Goal: Task Accomplishment & Management: Use online tool/utility

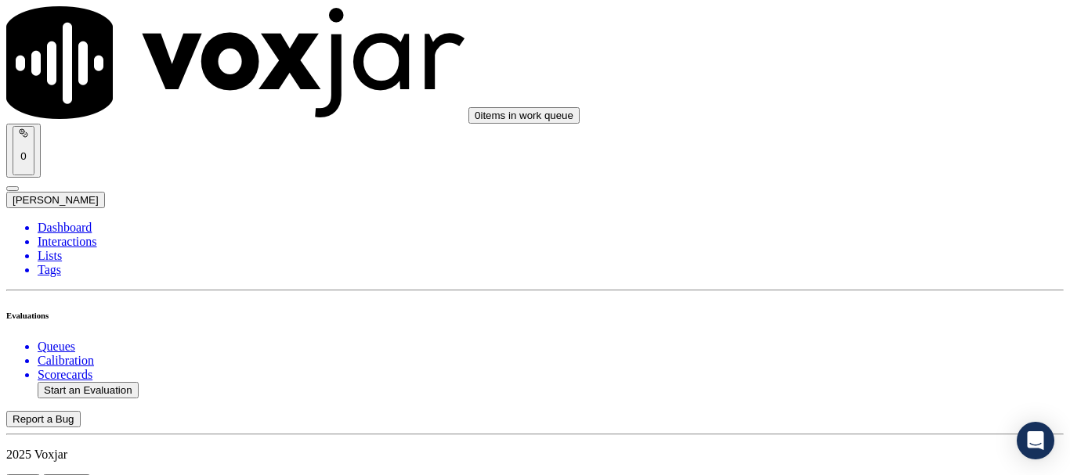
scroll to position [157, 0]
type input "20250813-150818_3307177914-all.mp3"
type input "lil"
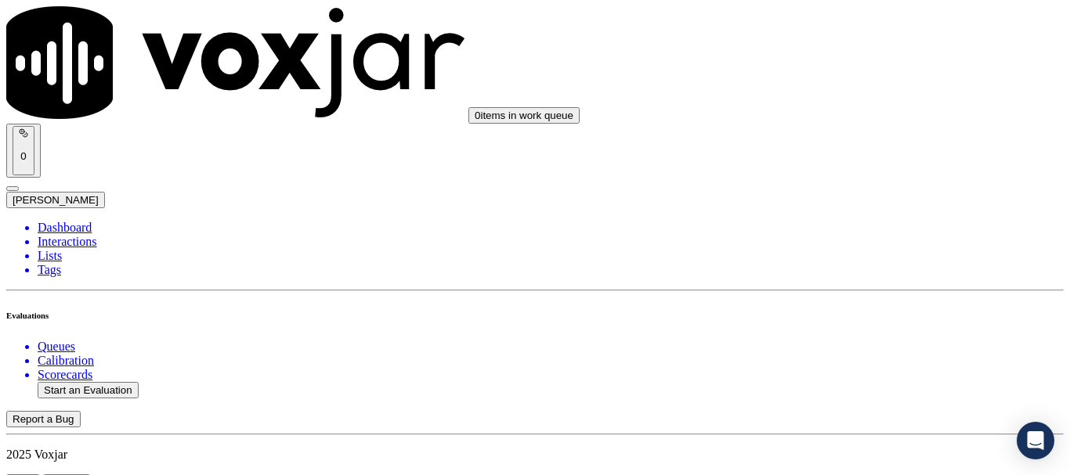
type input "[DATE]T18:48"
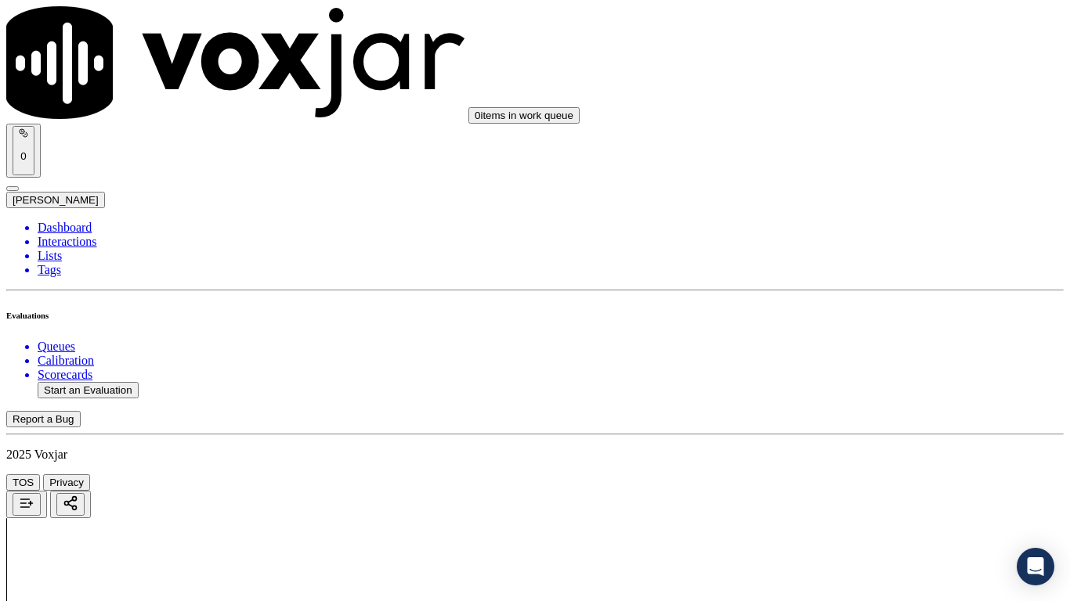
drag, startPoint x: 547, startPoint y: 554, endPoint x: 545, endPoint y: 545, distance: 9.5
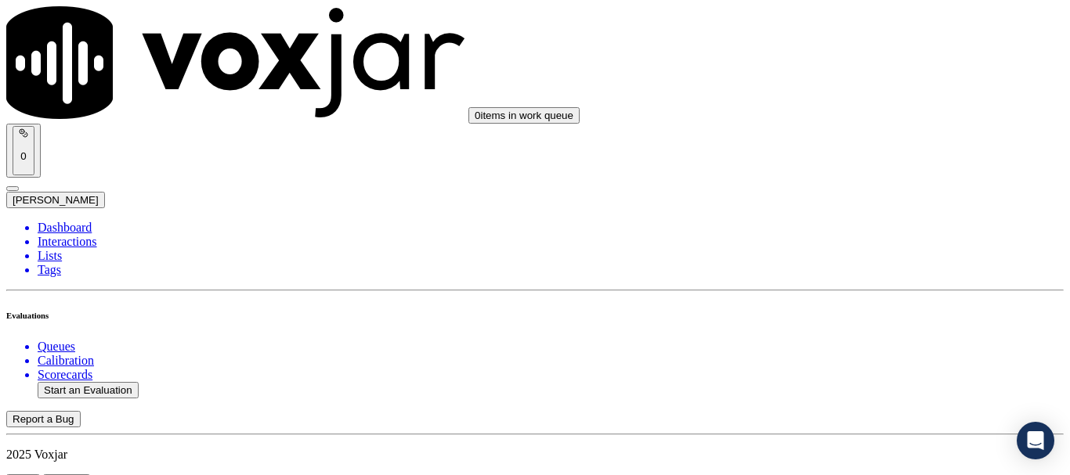
scroll to position [157, 0]
type input "[PERSON_NAME]"
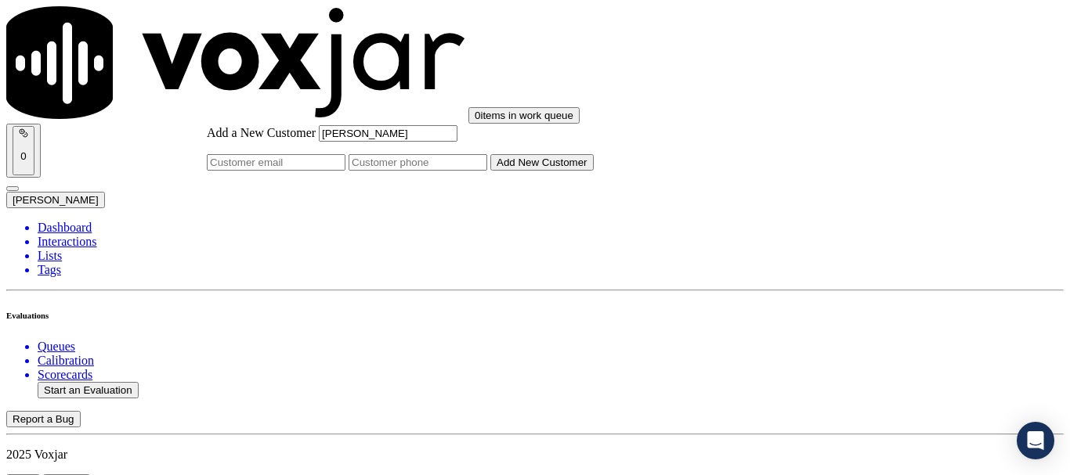
type input "[PERSON_NAME]"
drag, startPoint x: 614, startPoint y: 242, endPoint x: 406, endPoint y: 2, distance: 318.1
click at [487, 171] on input "Add a New Customer" at bounding box center [417, 162] width 139 height 16
paste input "3307177914"
type input "3307177914"
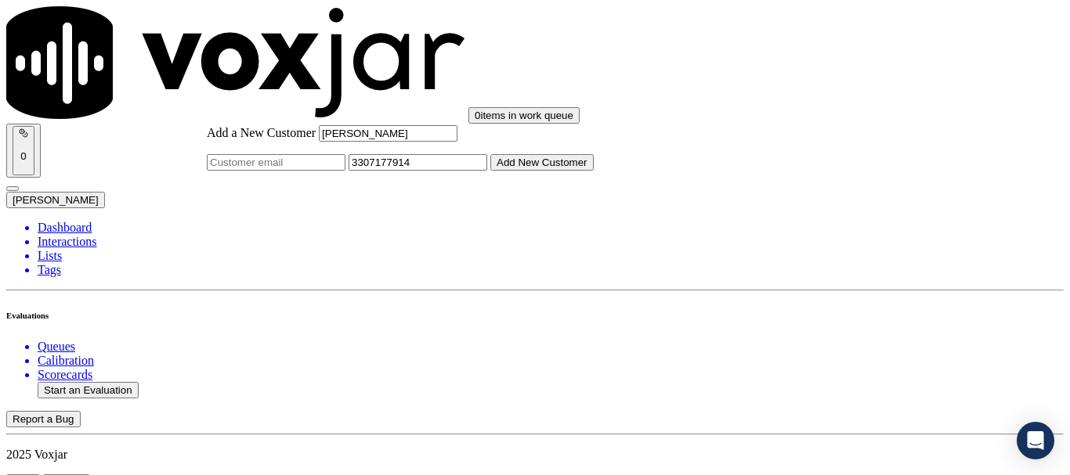
click at [594, 171] on button "Add New Customer" at bounding box center [541, 162] width 103 height 16
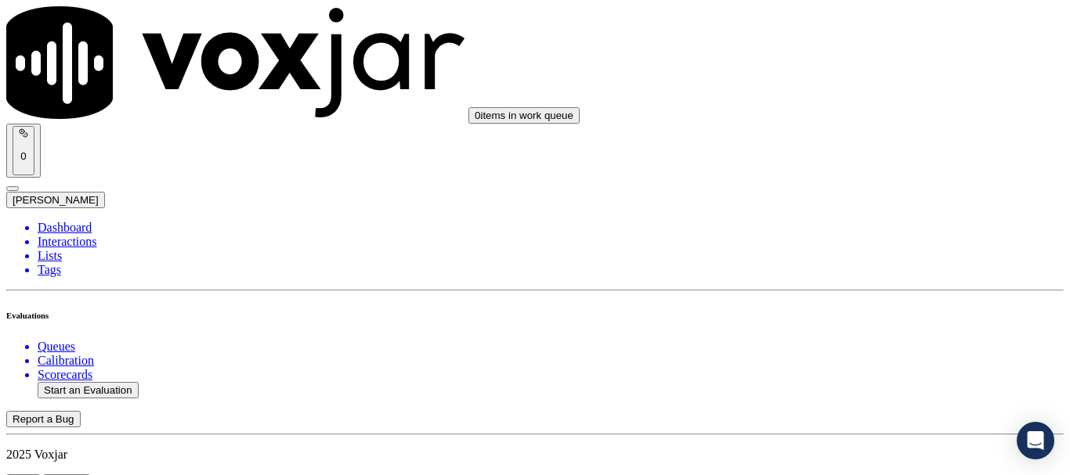
drag, startPoint x: 867, startPoint y: 300, endPoint x: 828, endPoint y: 377, distance: 86.2
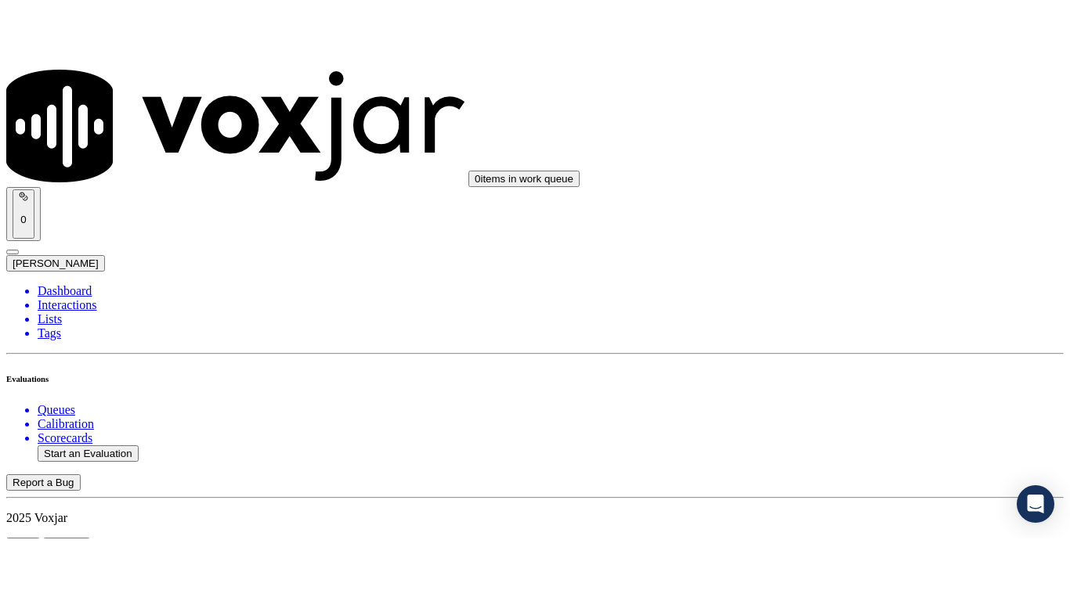
scroll to position [235, 0]
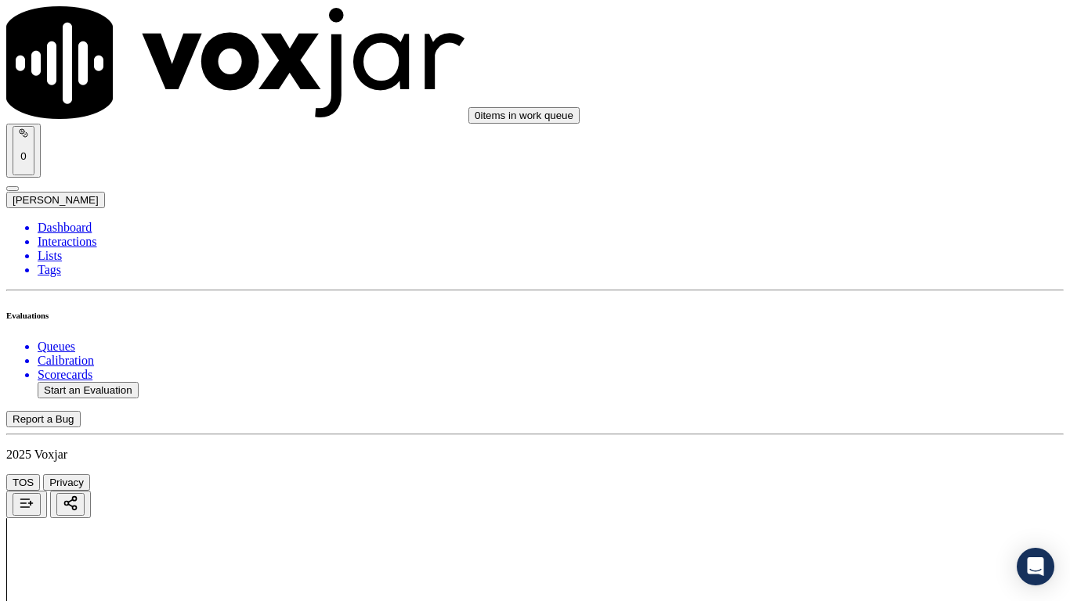
click at [883, 323] on div "Yes" at bounding box center [892, 316] width 199 height 14
click at [849, 419] on div "Yes" at bounding box center [892, 412] width 199 height 14
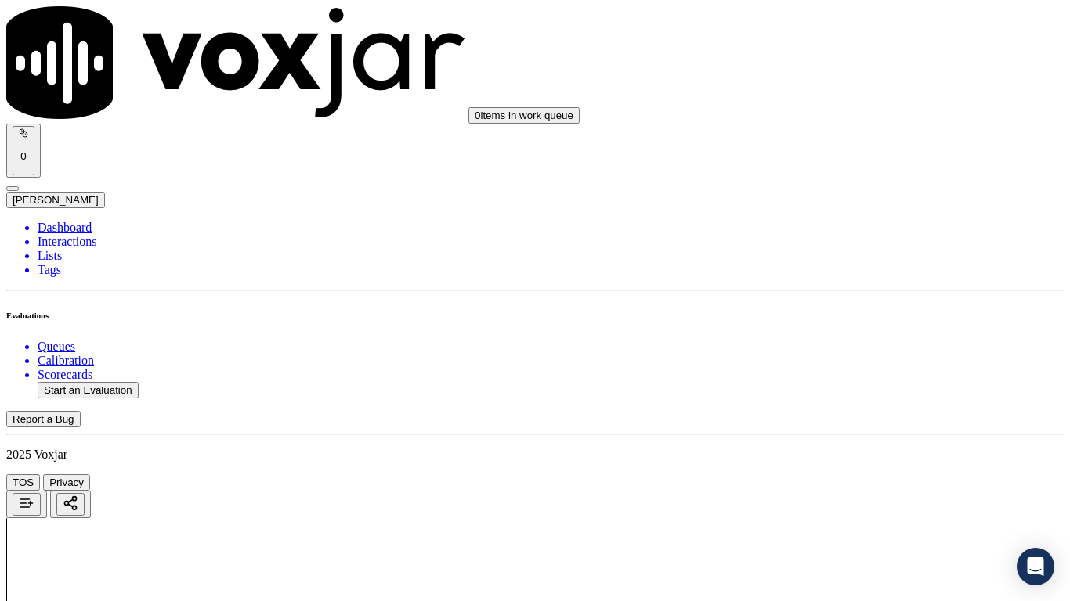
drag, startPoint x: 883, startPoint y: 169, endPoint x: 863, endPoint y: 302, distance: 133.8
click at [882, 184] on div "Yes" at bounding box center [892, 182] width 199 height 14
drag, startPoint x: 862, startPoint y: 455, endPoint x: 841, endPoint y: 549, distance: 96.3
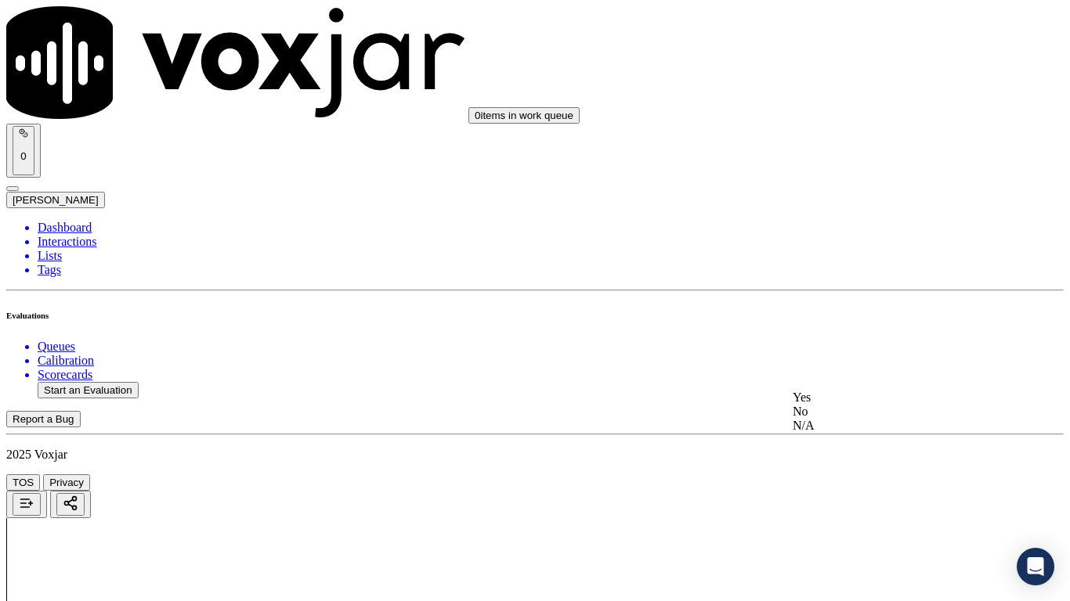
click at [862, 433] on div "N/A" at bounding box center [892, 426] width 199 height 14
click at [851, 217] on div "N/A" at bounding box center [892, 210] width 199 height 14
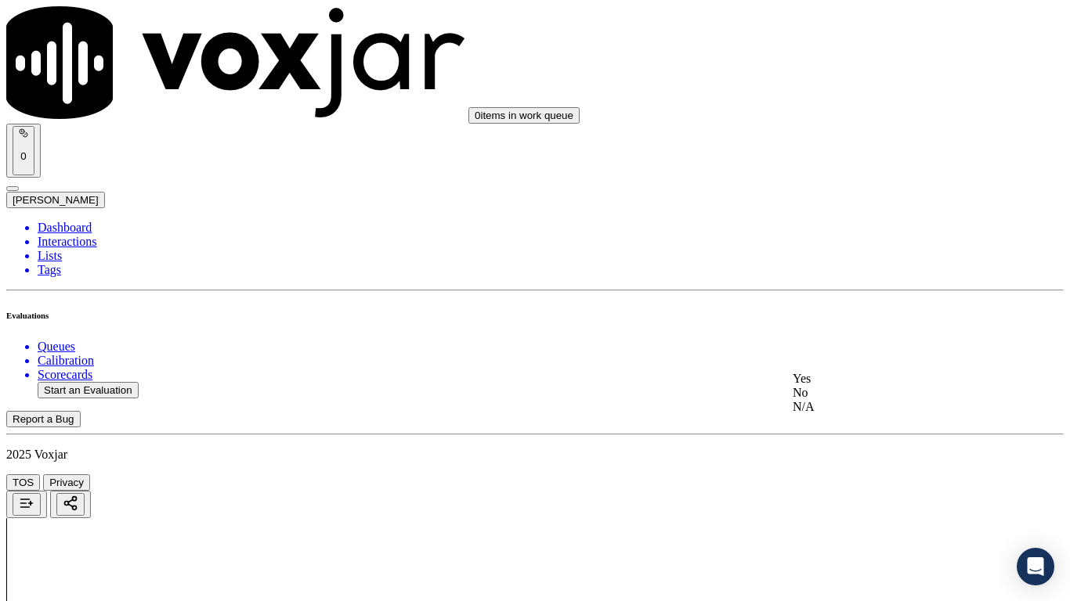
click at [851, 386] on div "Yes" at bounding box center [892, 379] width 199 height 14
drag, startPoint x: 849, startPoint y: 290, endPoint x: 866, endPoint y: 453, distance: 164.6
click at [849, 289] on div "Yes" at bounding box center [892, 282] width 199 height 14
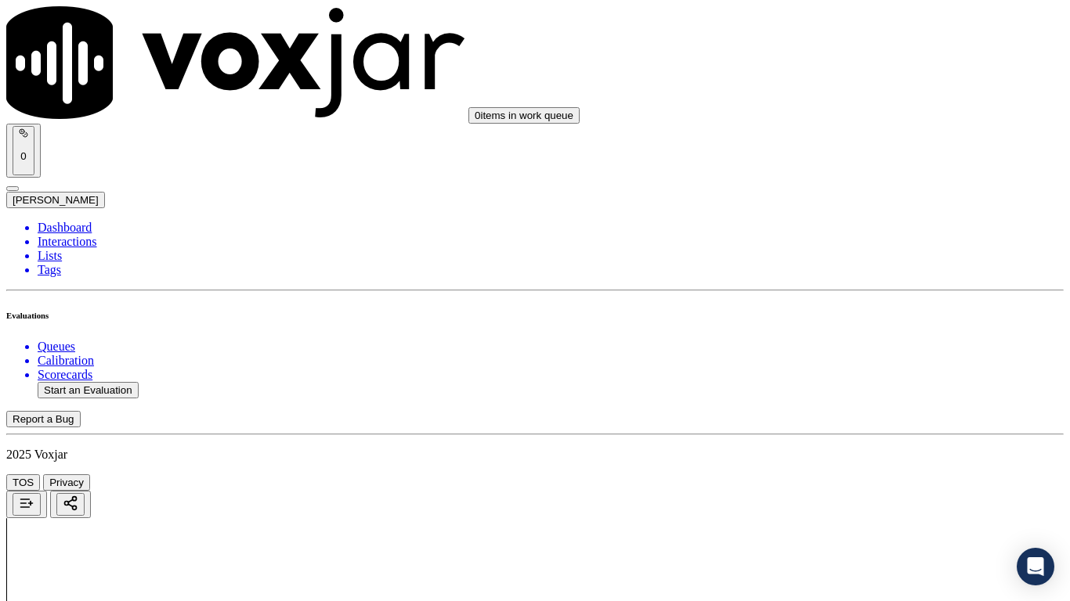
click at [850, 475] on div "Yes" at bounding box center [892, 498] width 199 height 14
click at [869, 311] on div "Yes" at bounding box center [892, 304] width 199 height 14
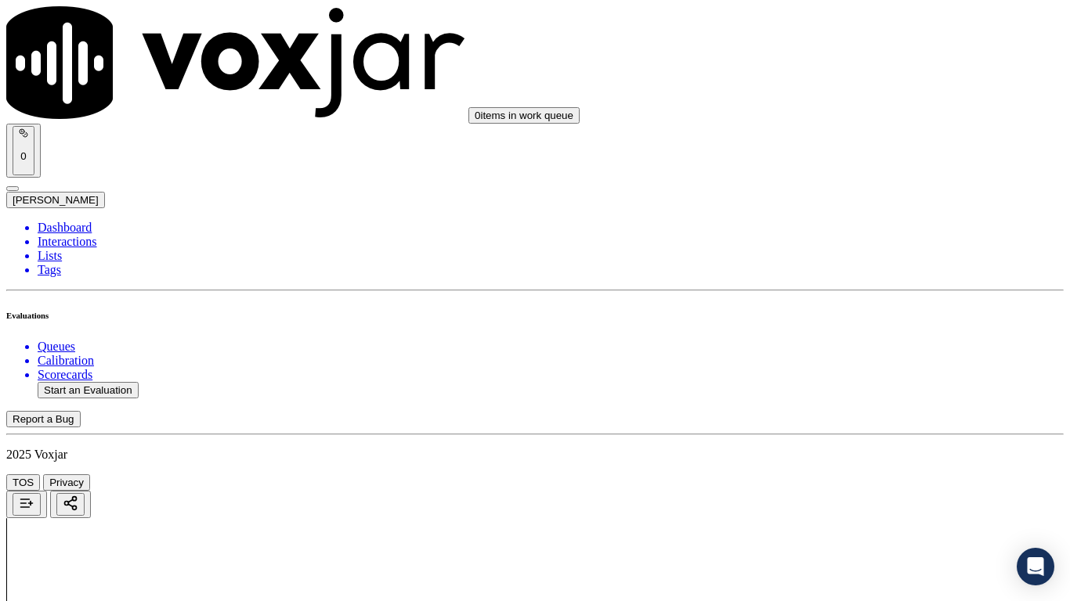
click at [849, 425] on div "Yes" at bounding box center [892, 418] width 199 height 14
click at [861, 461] on div "Yes" at bounding box center [892, 454] width 199 height 14
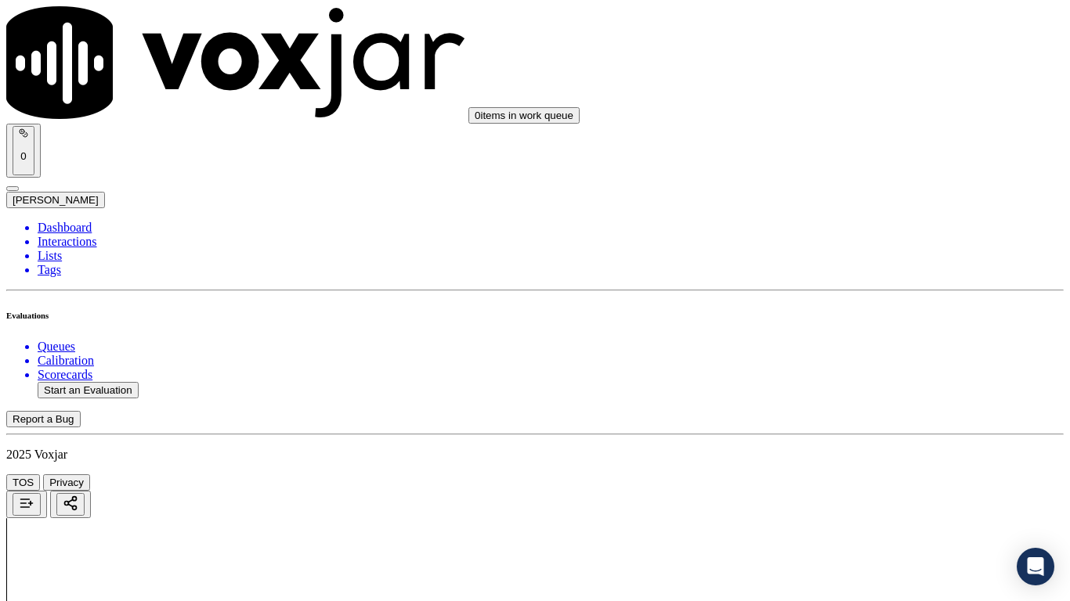
scroll to position [2584, 0]
click at [854, 255] on div "Yes" at bounding box center [892, 257] width 199 height 14
click at [854, 456] on div "Yes" at bounding box center [892, 454] width 199 height 14
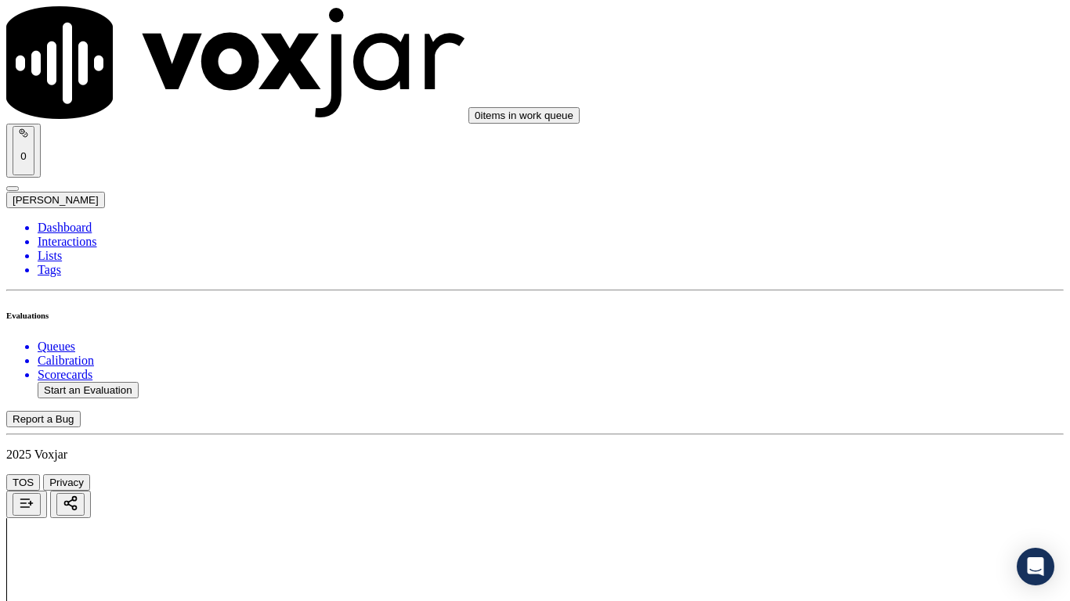
scroll to position [2898, 0]
click at [859, 345] on div "Yes" at bounding box center [892, 338] width 199 height 14
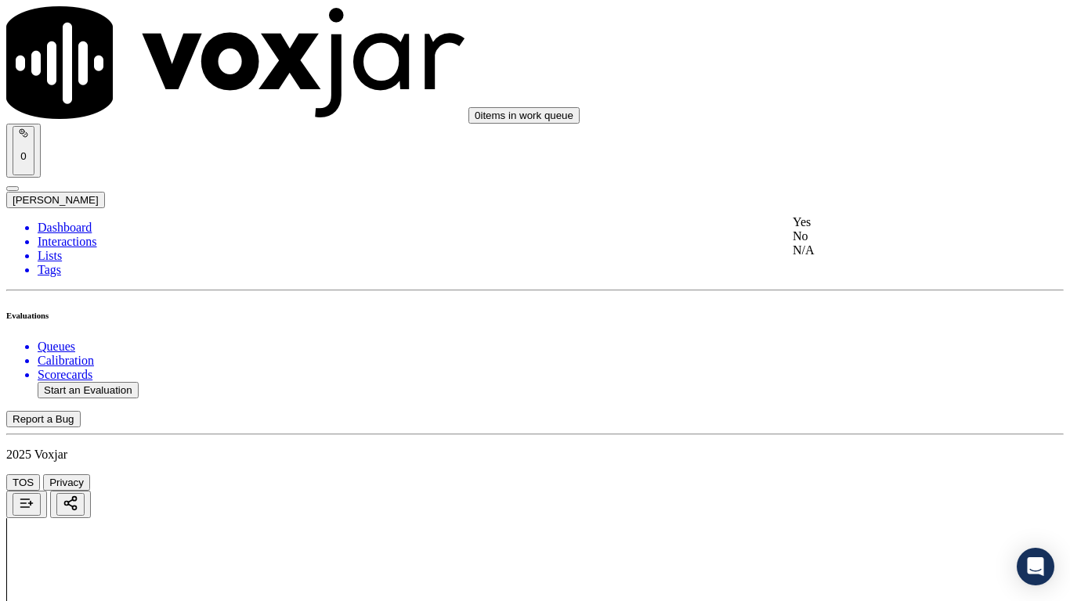
click at [881, 229] on div "Yes" at bounding box center [892, 222] width 199 height 14
click at [833, 441] on div "Yes" at bounding box center [892, 438] width 199 height 14
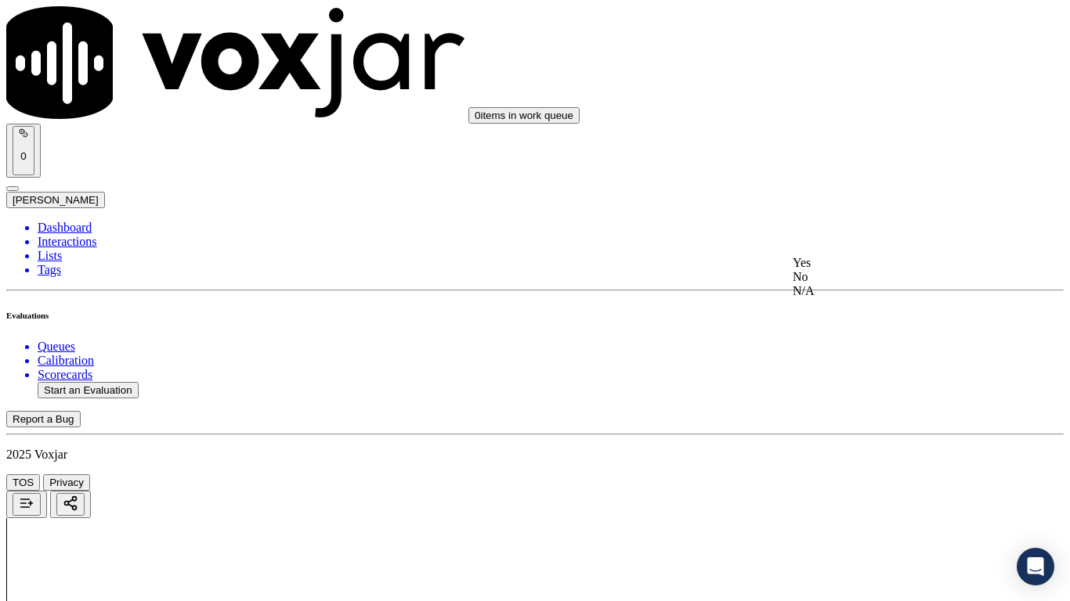
click at [850, 270] on div "Yes" at bounding box center [892, 263] width 199 height 14
click at [840, 468] on div "Yes" at bounding box center [892, 460] width 199 height 14
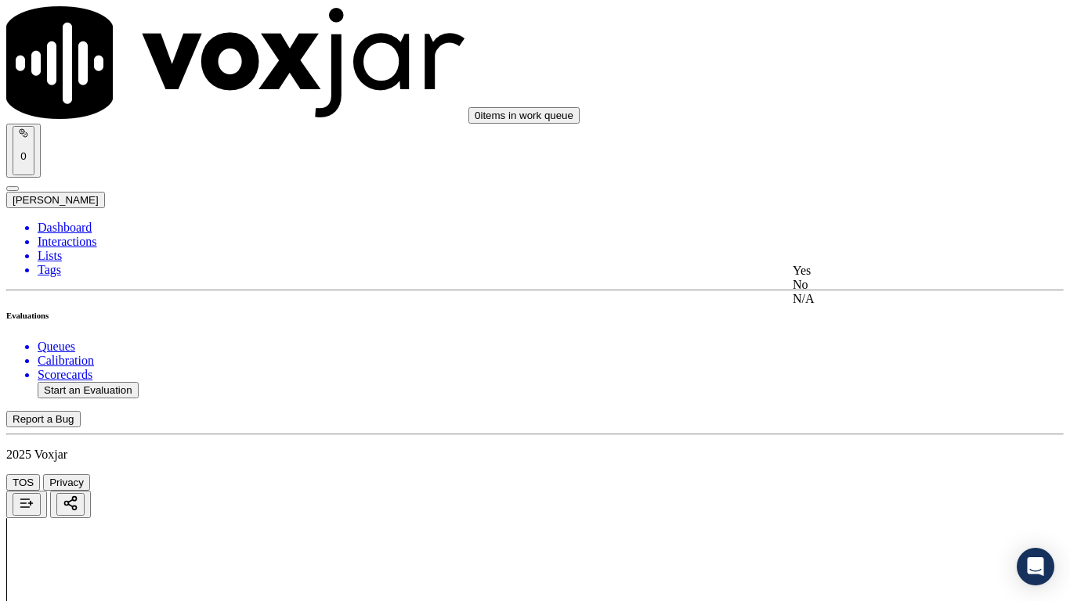
click at [855, 268] on div "Yes" at bounding box center [892, 271] width 199 height 14
drag, startPoint x: 865, startPoint y: 433, endPoint x: 865, endPoint y: 456, distance: 22.7
click at [861, 475] on div "Yes" at bounding box center [892, 468] width 199 height 14
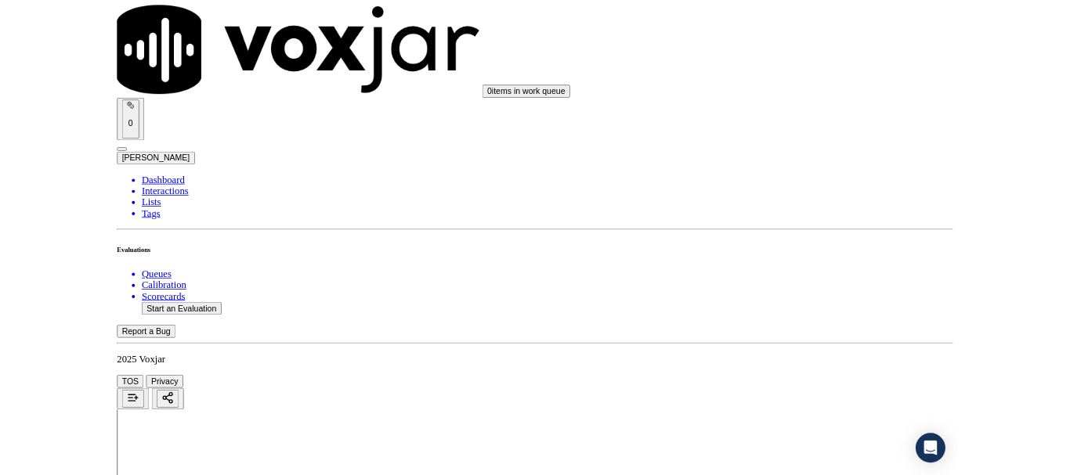
scroll to position [4333, 0]
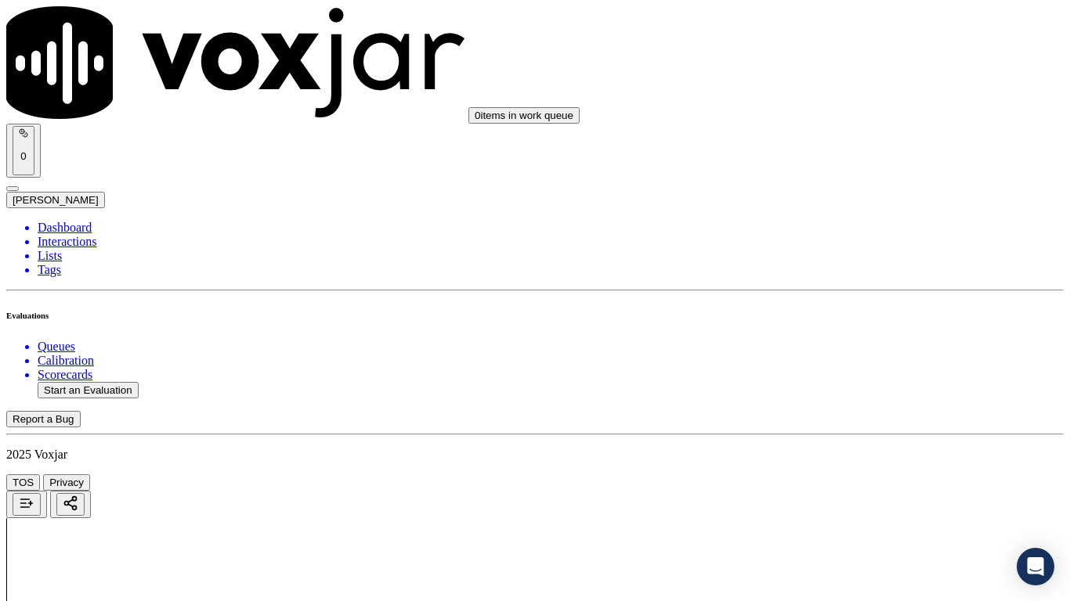
click at [848, 424] on div "Yes" at bounding box center [892, 424] width 199 height 14
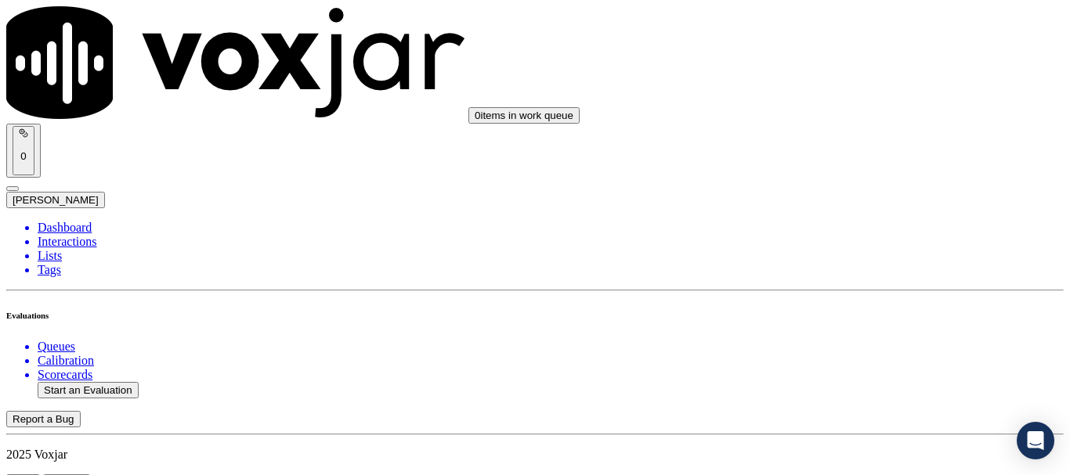
click at [100, 382] on button "Start an Evaluation" at bounding box center [88, 390] width 101 height 16
type input "20250813-103819_2162785231-all.mp3"
type input "da"
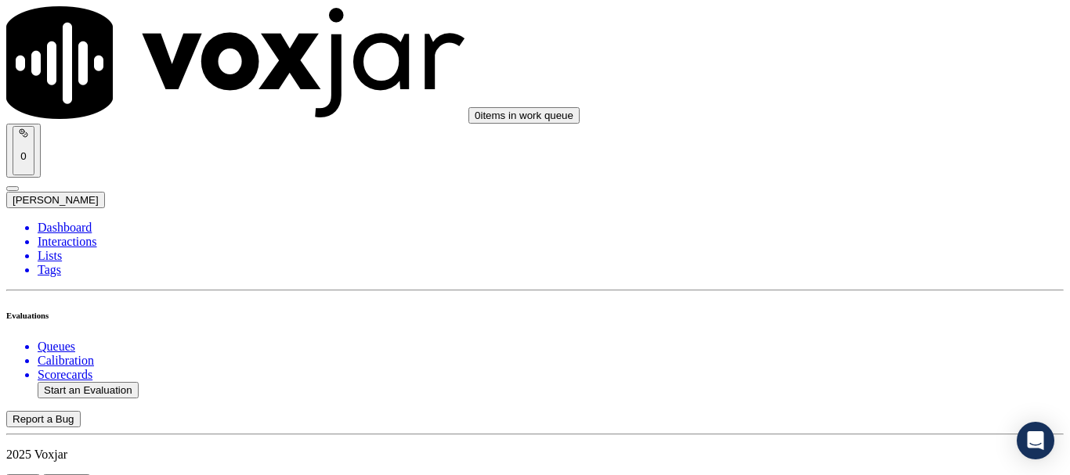
type input "[DATE]T19:09"
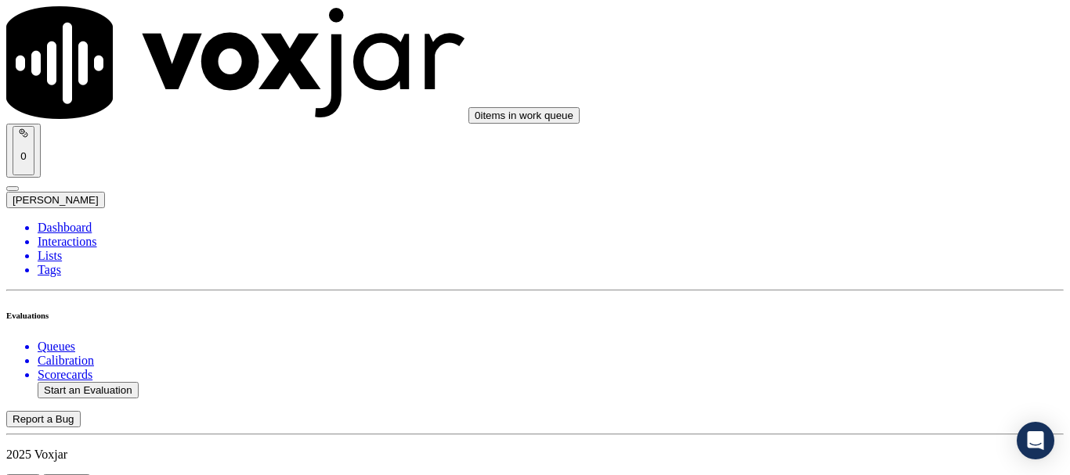
scroll to position [157, 0]
type input "[PERSON_NAME]"
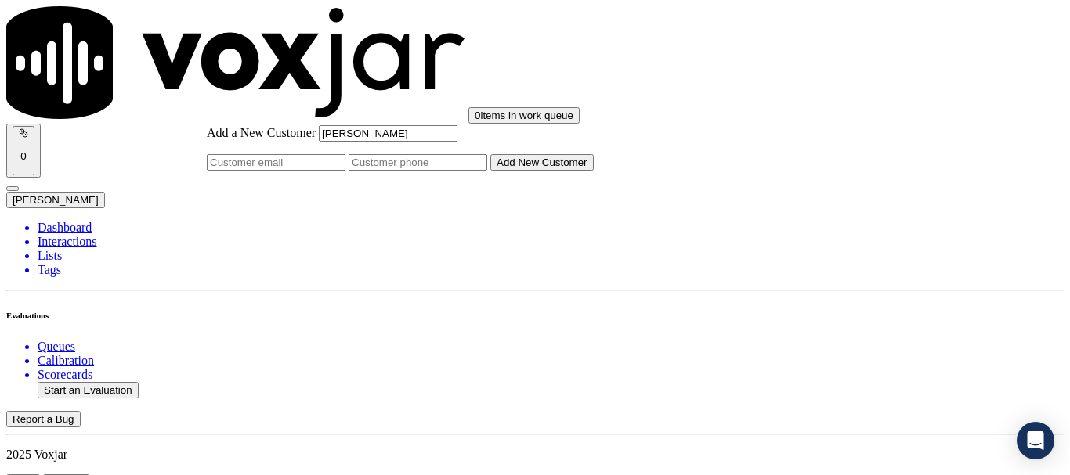
type input "[PERSON_NAME]"
click at [487, 171] on input "Add a New Customer" at bounding box center [417, 162] width 139 height 16
paste input "2162785231"
type input "2162785231"
click at [584, 171] on button "Add New Customer" at bounding box center [541, 162] width 103 height 16
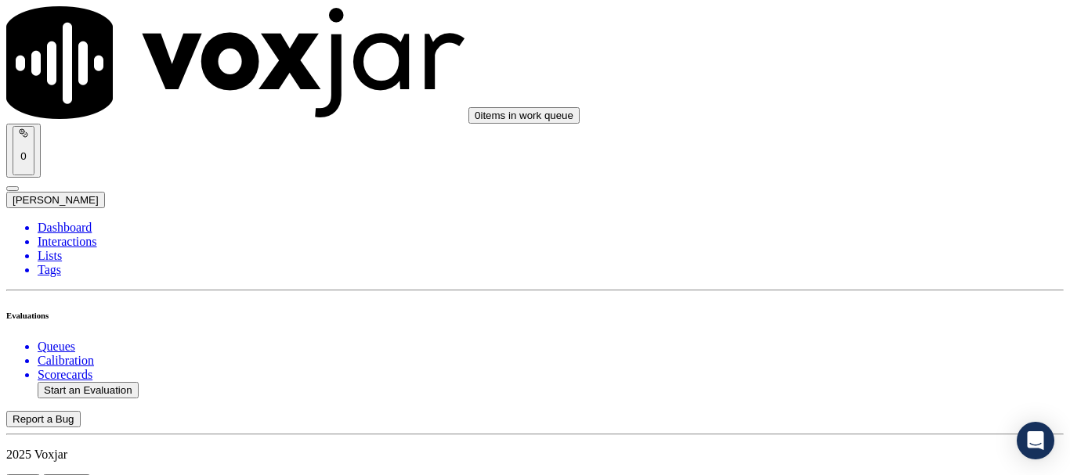
click at [883, 323] on div "Yes" at bounding box center [892, 316] width 199 height 14
drag, startPoint x: 852, startPoint y: 128, endPoint x: 906, endPoint y: 236, distance: 120.1
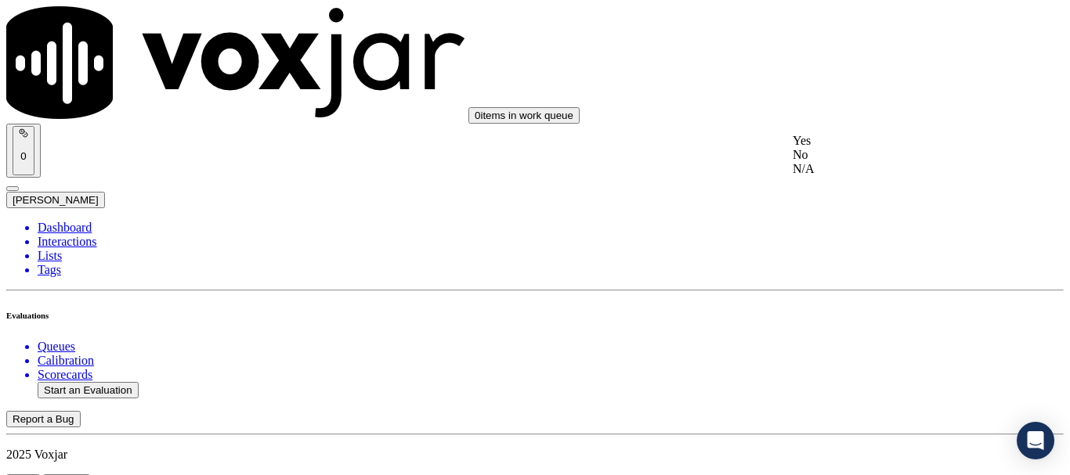
click at [859, 148] on div "Yes" at bounding box center [892, 141] width 199 height 14
click at [864, 343] on div "Yes" at bounding box center [892, 338] width 199 height 14
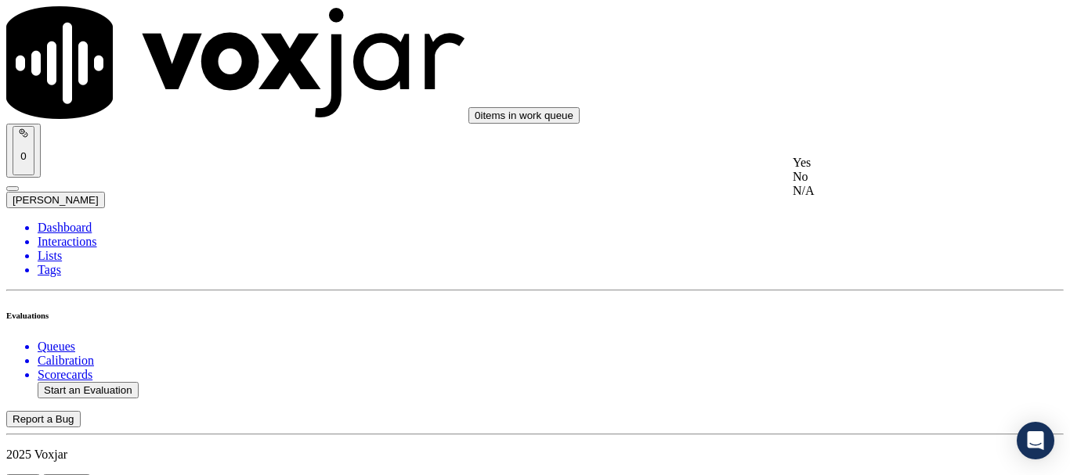
click at [853, 198] on div "N/A" at bounding box center [892, 191] width 199 height 14
click at [858, 331] on div "N/A" at bounding box center [892, 324] width 199 height 14
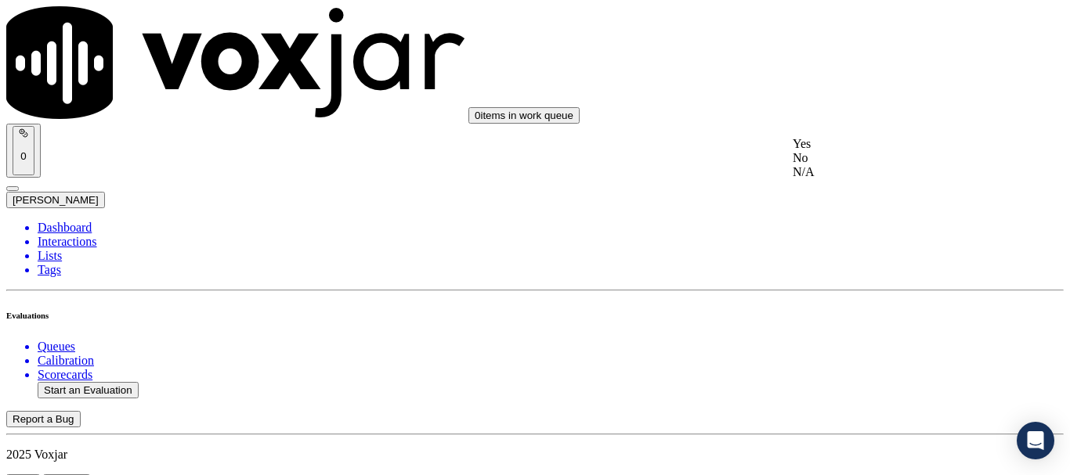
click at [850, 150] on div "Yes" at bounding box center [892, 144] width 199 height 14
click at [843, 359] on div "Yes" at bounding box center [892, 360] width 199 height 14
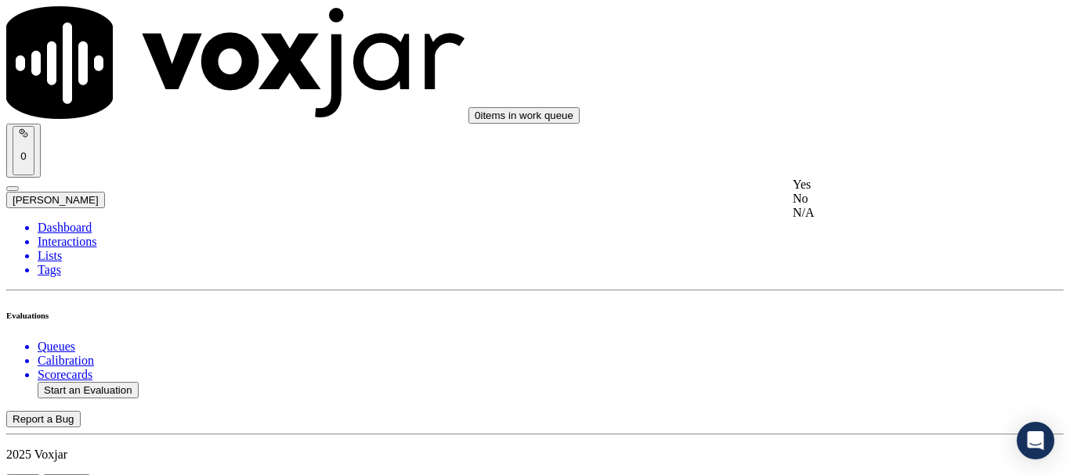
click at [858, 192] on div "Yes" at bounding box center [892, 185] width 199 height 14
click at [843, 146] on div "Yes" at bounding box center [892, 147] width 199 height 14
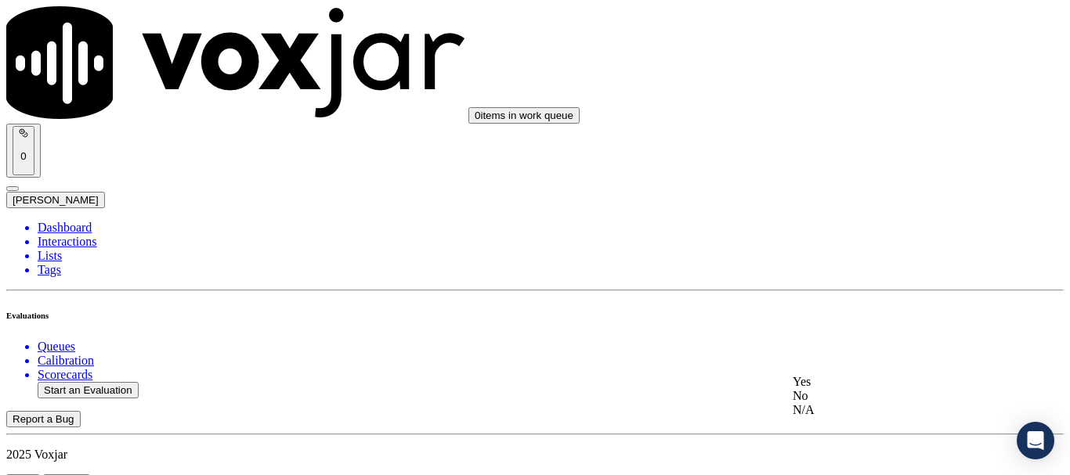
click at [849, 389] on div "Yes" at bounding box center [892, 382] width 199 height 14
click at [843, 223] on div "Yes" at bounding box center [892, 219] width 199 height 14
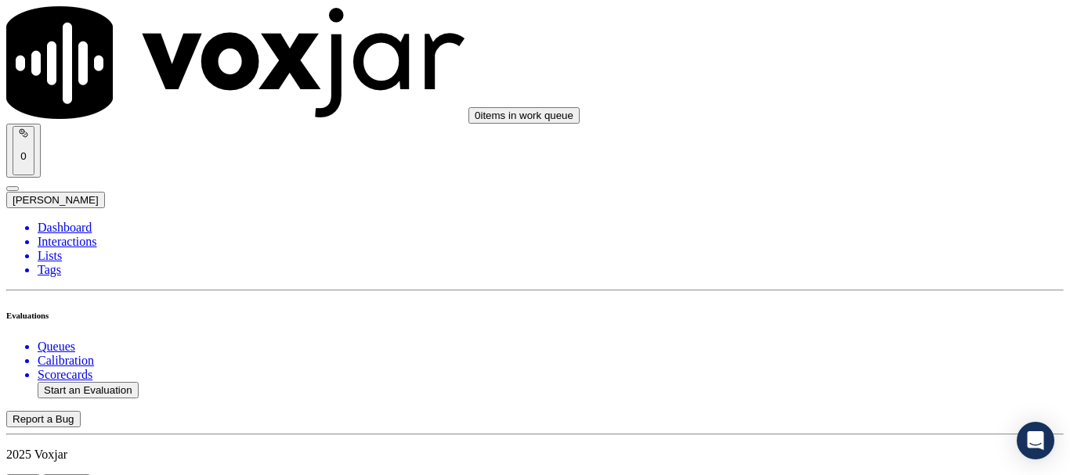
click at [850, 183] on div "Yes" at bounding box center [892, 179] width 199 height 14
drag, startPoint x: 852, startPoint y: 345, endPoint x: 852, endPoint y: 359, distance: 14.1
click at [849, 377] on div "Yes" at bounding box center [892, 376] width 199 height 14
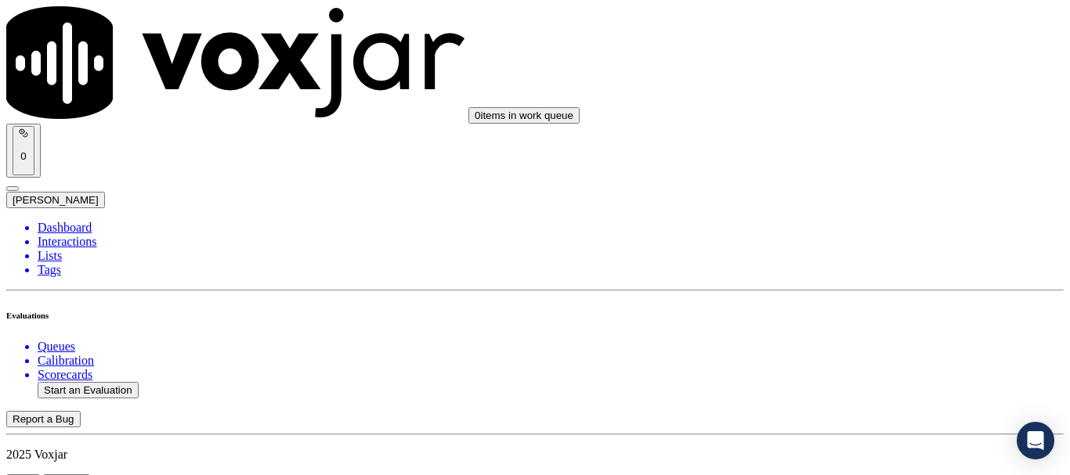
scroll to position [3132, 0]
click at [858, 110] on div "Yes" at bounding box center [892, 103] width 199 height 14
click at [854, 305] on div "Yes" at bounding box center [892, 301] width 199 height 14
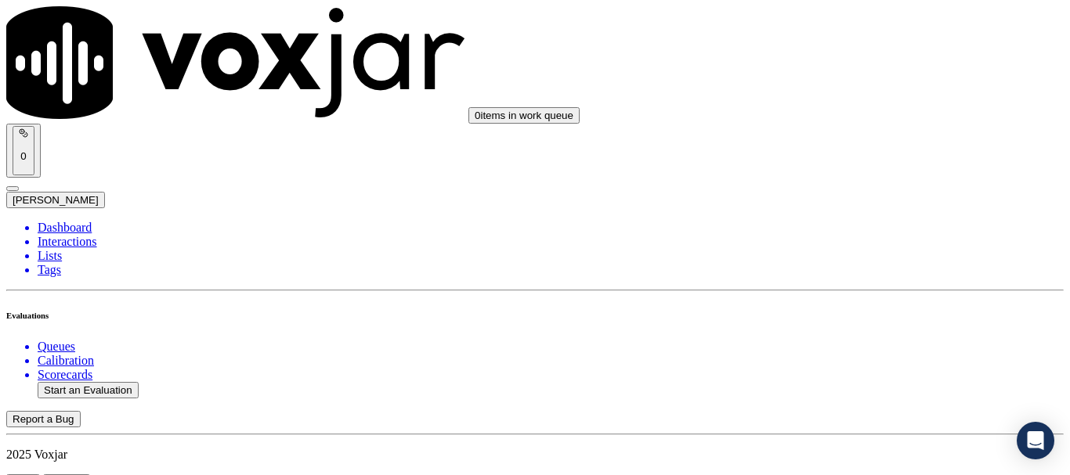
scroll to position [3524, 0]
click at [836, 132] on div "Yes" at bounding box center [892, 125] width 199 height 14
click at [838, 344] on div "Yes" at bounding box center [892, 341] width 199 height 14
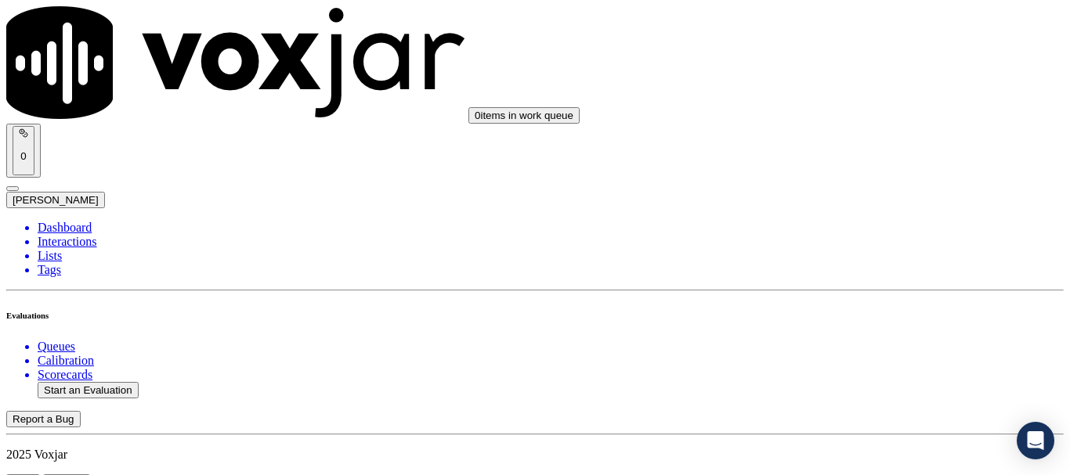
scroll to position [3916, 0]
drag, startPoint x: 861, startPoint y: 148, endPoint x: 895, endPoint y: 235, distance: 93.5
click at [862, 153] on div "Yes" at bounding box center [892, 147] width 199 height 14
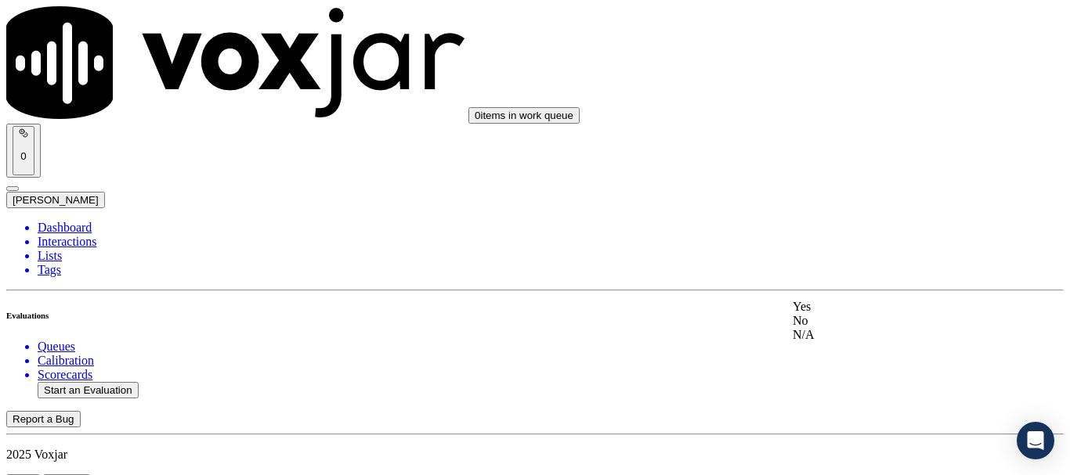
click at [828, 313] on div "Yes" at bounding box center [892, 307] width 199 height 14
drag, startPoint x: 844, startPoint y: 240, endPoint x: 877, endPoint y: 328, distance: 94.4
click at [845, 240] on div "Yes" at bounding box center [892, 233] width 199 height 14
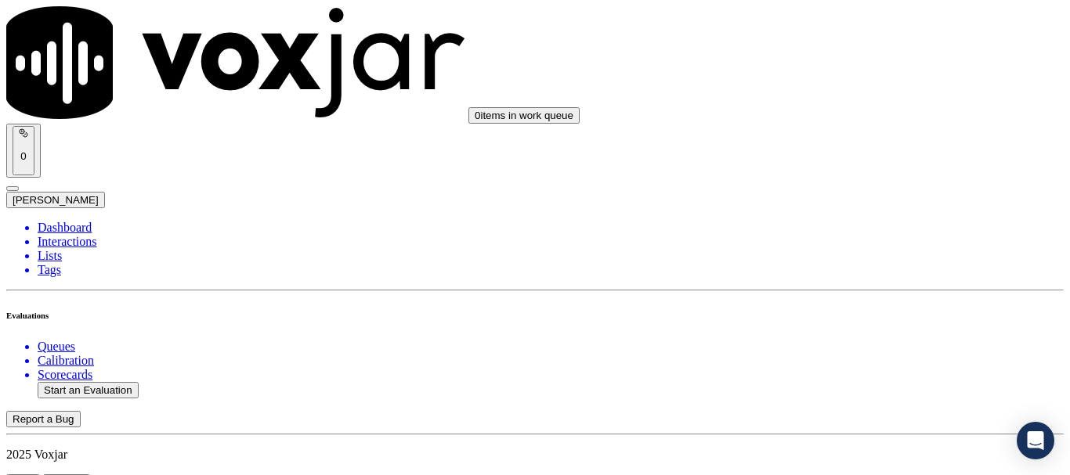
scroll to position [4459, 0]
drag, startPoint x: 861, startPoint y: 303, endPoint x: 859, endPoint y: 352, distance: 49.4
click at [861, 304] on div "Yes" at bounding box center [892, 298] width 199 height 14
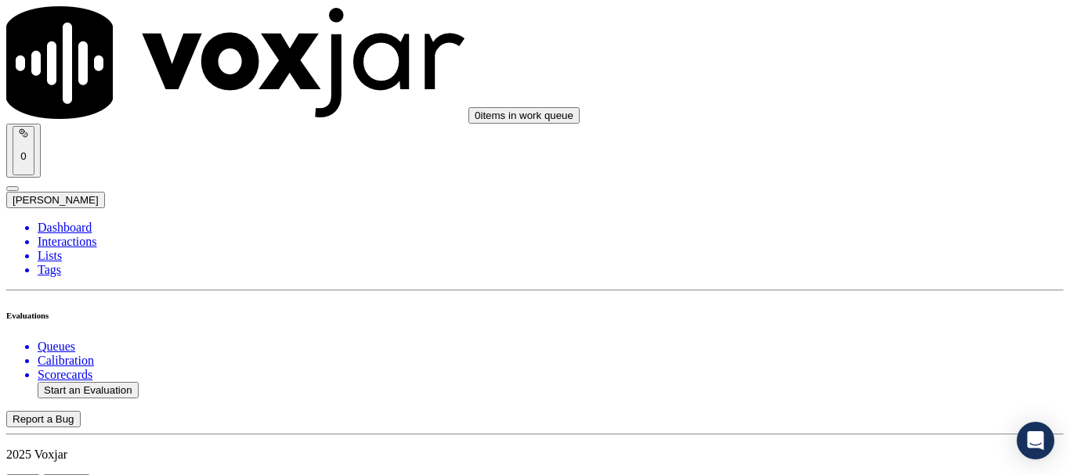
click at [107, 382] on button "Start an Evaluation" at bounding box center [88, 390] width 101 height 16
type input "20250813-165007_4406918266-all.mp3"
type input "da"
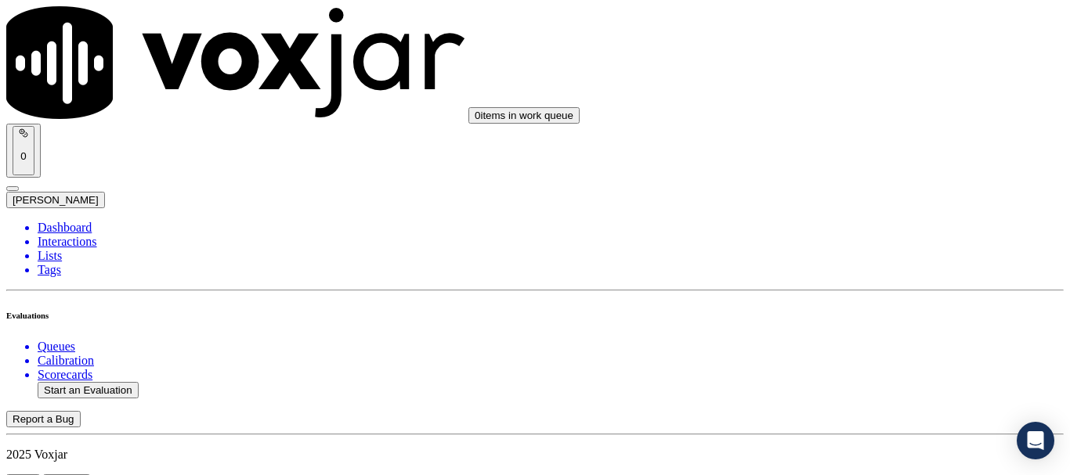
type input "[DATE]T19:31"
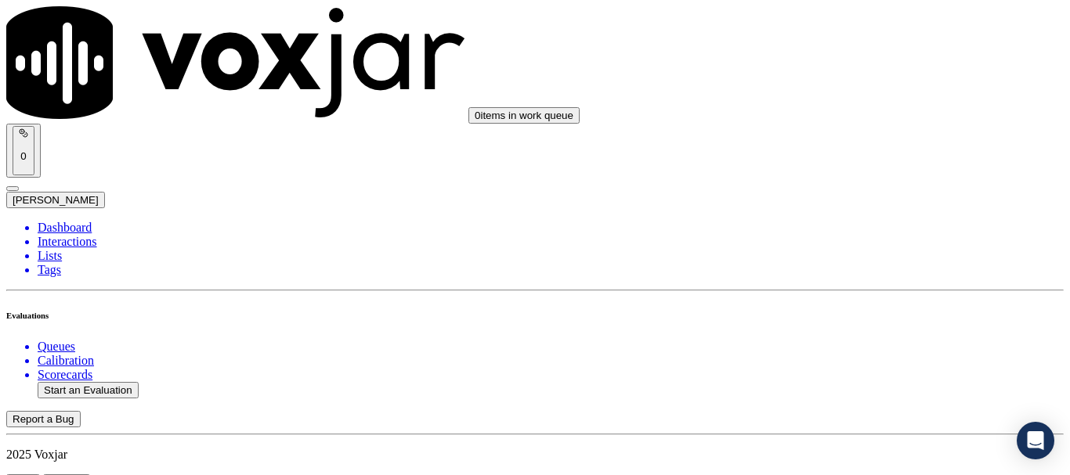
drag, startPoint x: 612, startPoint y: 338, endPoint x: 402, endPoint y: 399, distance: 219.1
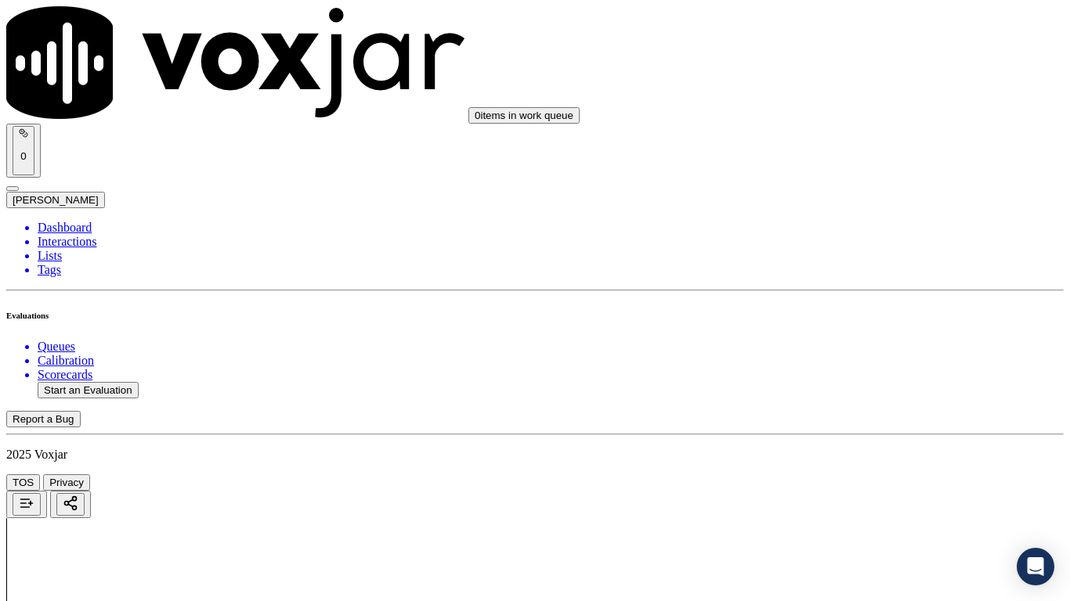
drag, startPoint x: 558, startPoint y: 553, endPoint x: 568, endPoint y: 554, distance: 9.5
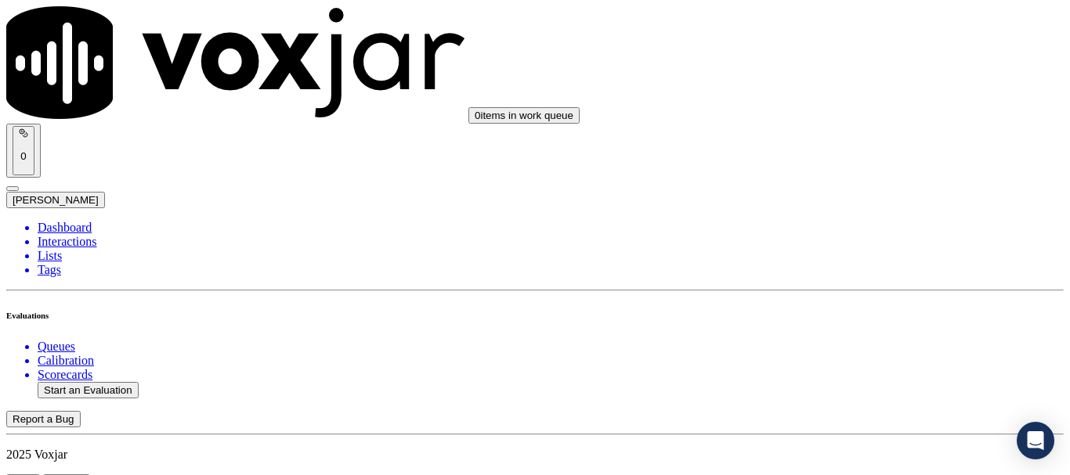
scroll to position [235, 0]
paste input "[PERSON_NAME]"
type input "[PERSON_NAME]"
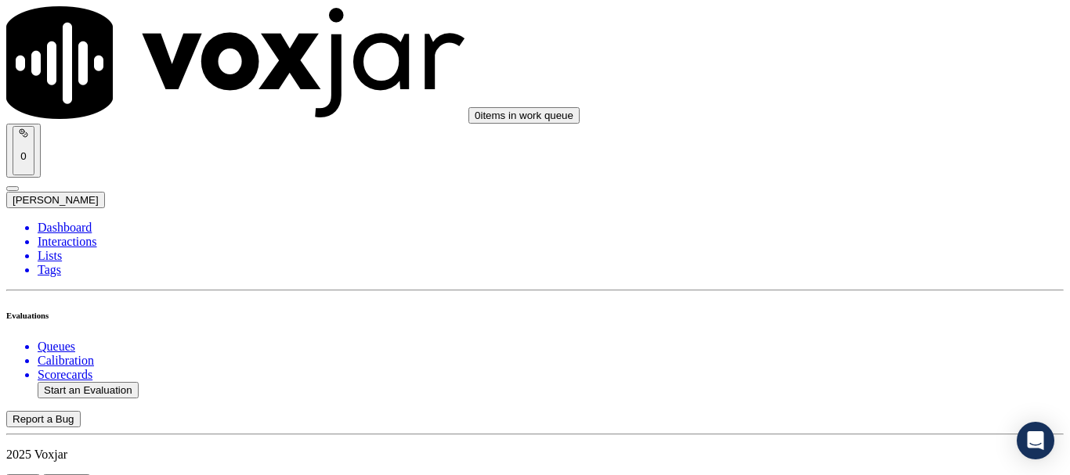
click at [885, 81] on div "Yes" at bounding box center [892, 81] width 199 height 14
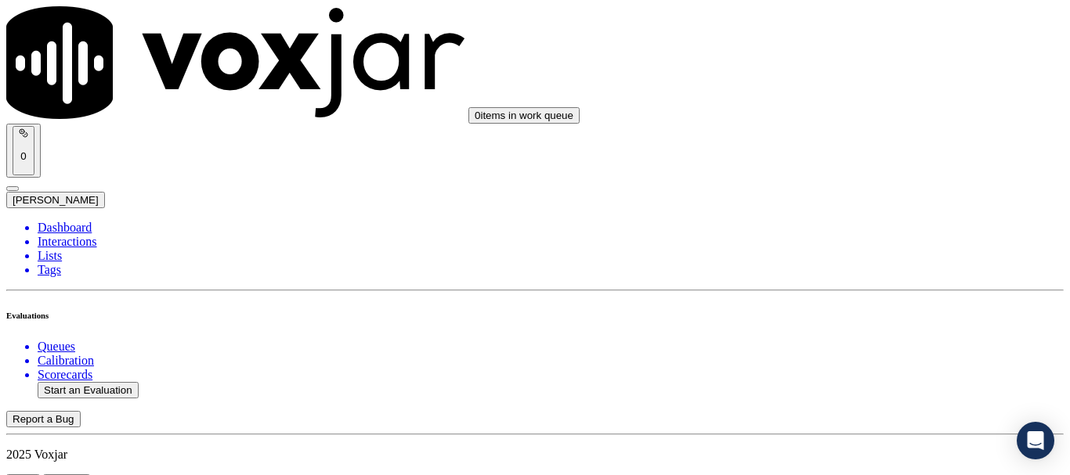
click at [866, 305] on div "Yes" at bounding box center [892, 298] width 199 height 14
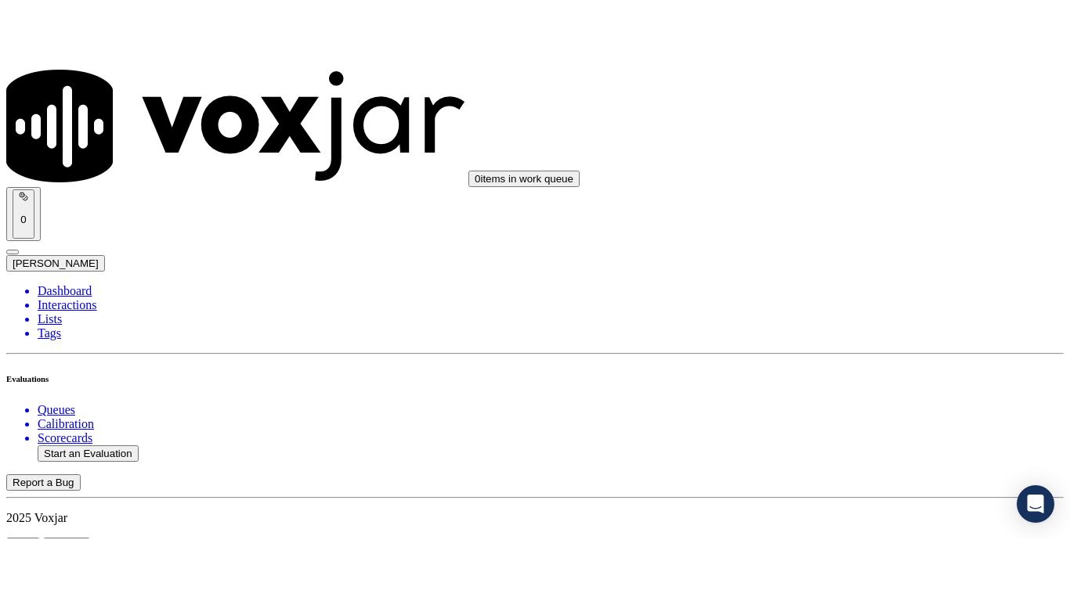
scroll to position [197, 0]
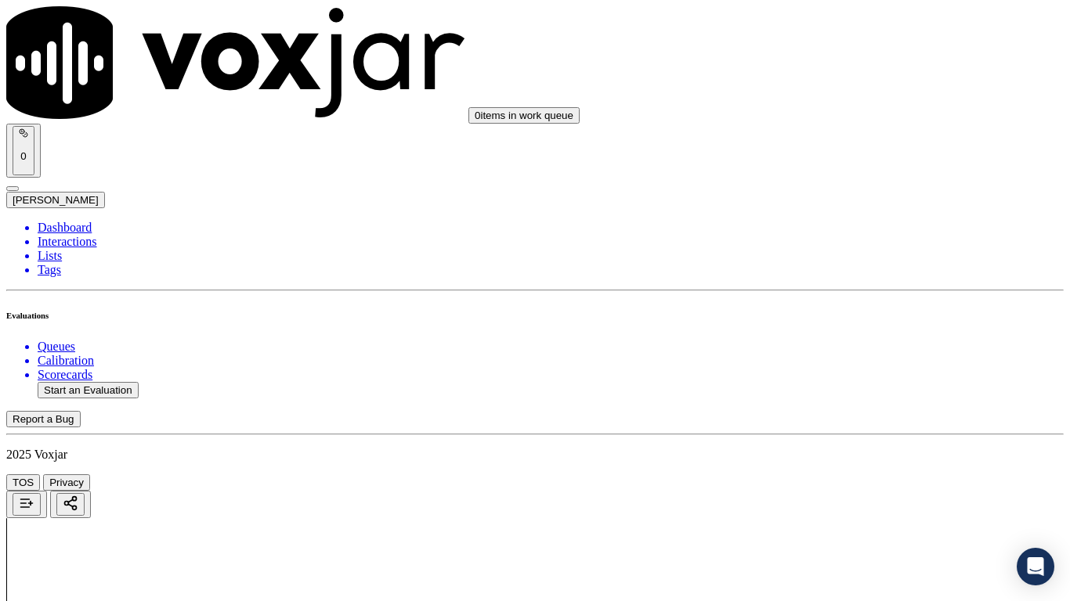
click at [861, 475] on div "Yes" at bounding box center [892, 495] width 199 height 14
click at [858, 433] on div "N/A" at bounding box center [892, 426] width 199 height 14
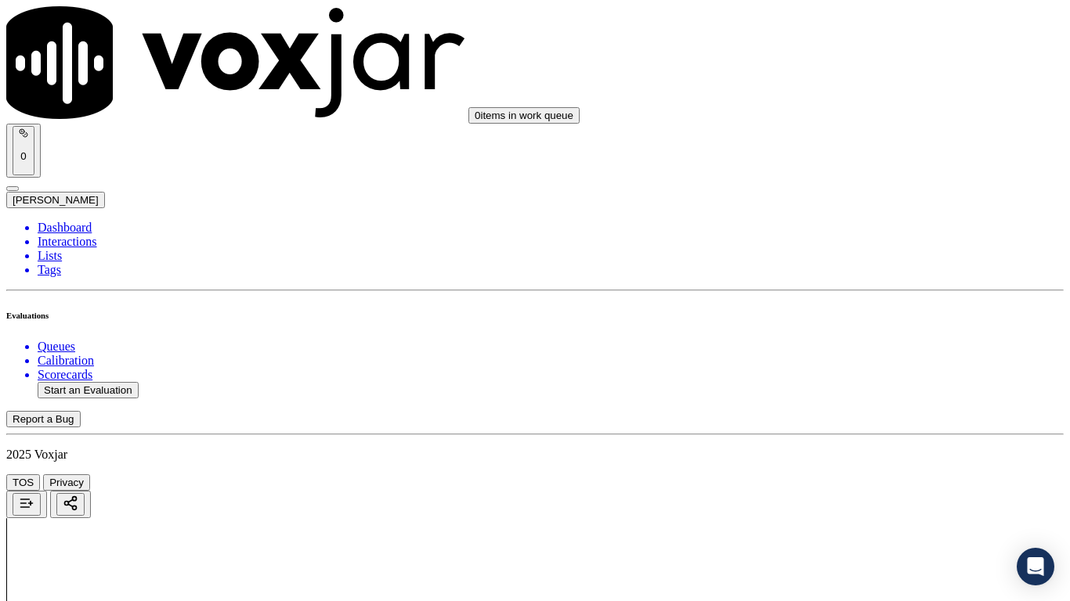
scroll to position [1018, 0]
click at [861, 217] on div "N/A" at bounding box center [892, 210] width 199 height 14
click at [847, 381] on div "Yes" at bounding box center [892, 379] width 199 height 14
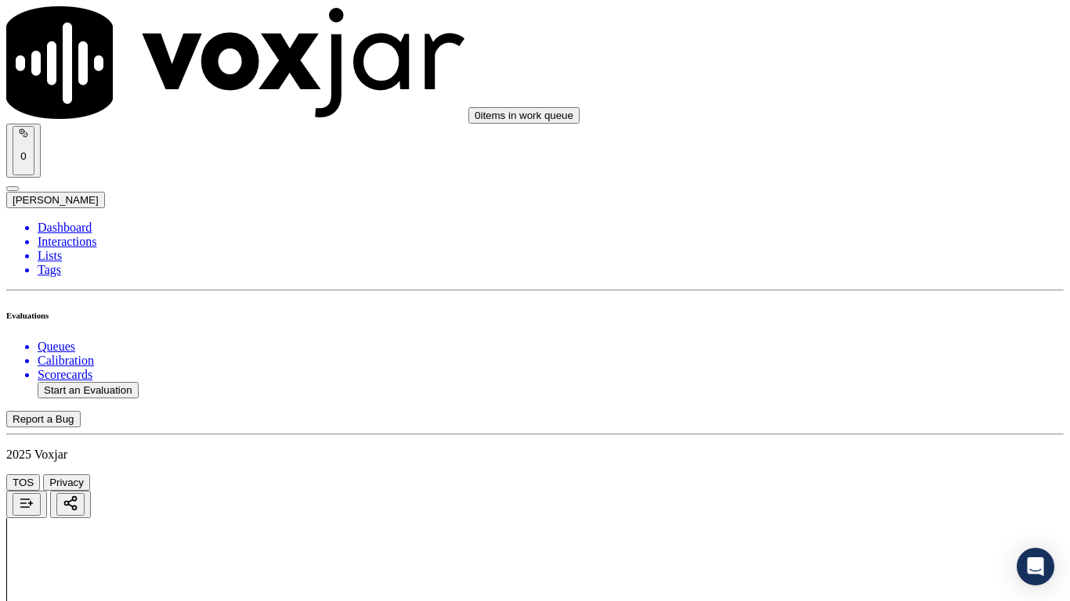
scroll to position [1410, 0]
click at [861, 211] on div "Yes" at bounding box center [892, 204] width 199 height 14
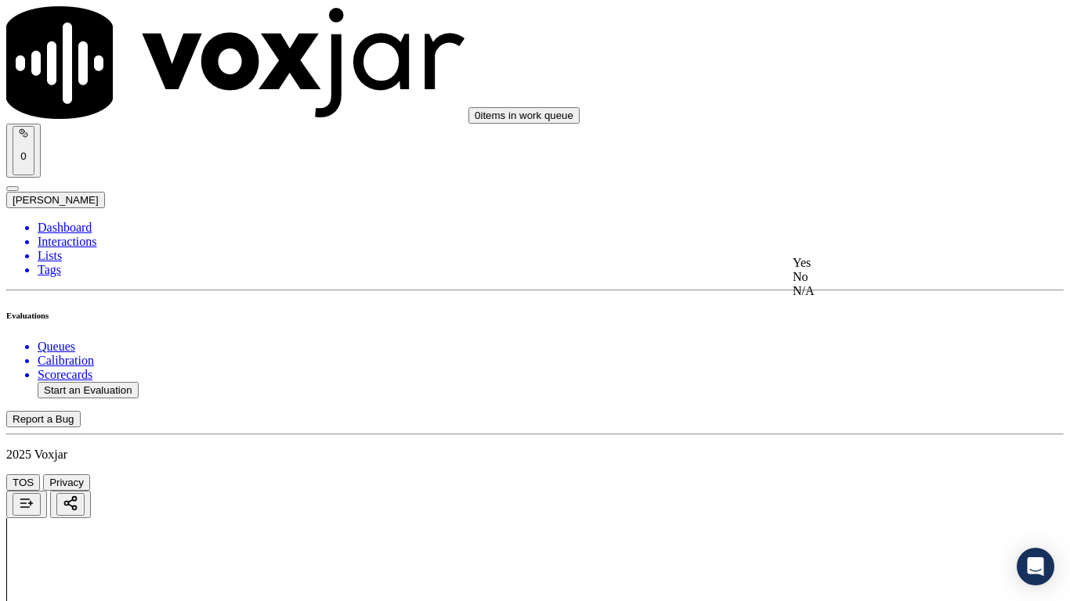
click at [869, 284] on div "No" at bounding box center [892, 277] width 199 height 14
type textarea "3.47sec Agent failed to ask the CX whether his mailing Add is same as service a…"
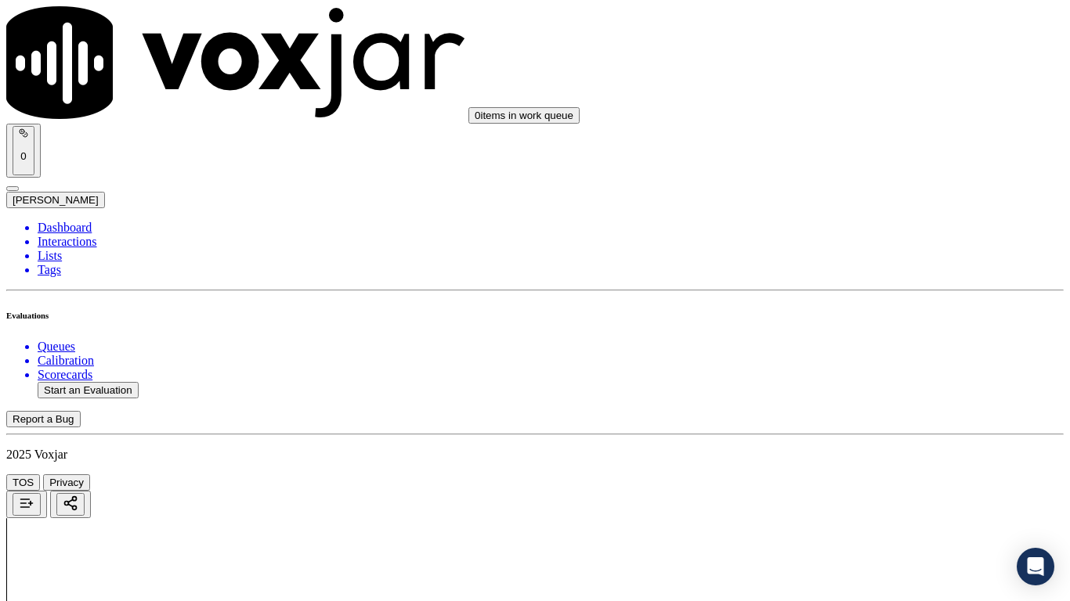
click at [863, 237] on div "Yes" at bounding box center [892, 230] width 199 height 14
click at [865, 472] on div "Yes" at bounding box center [892, 465] width 199 height 14
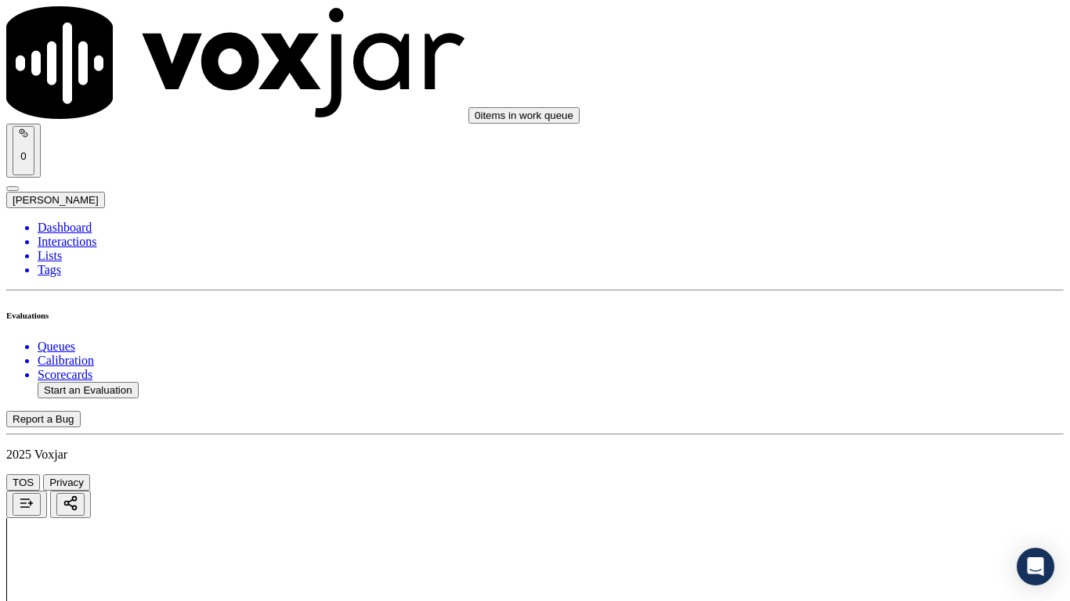
click at [876, 229] on div "Yes" at bounding box center [892, 224] width 199 height 14
click at [864, 112] on div "Yes" at bounding box center [892, 105] width 199 height 14
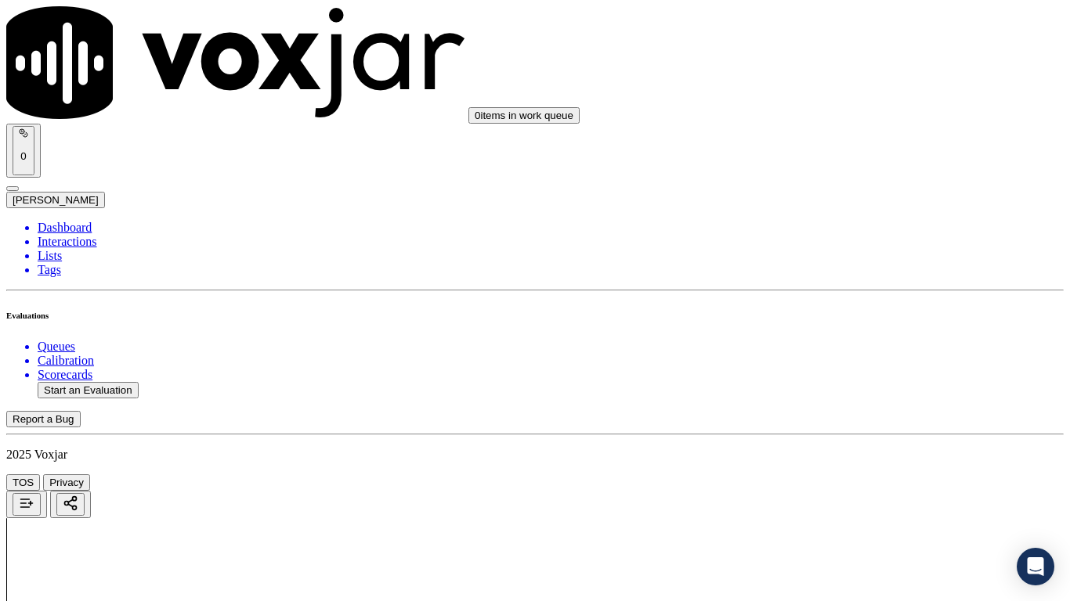
click at [854, 308] on div "Yes" at bounding box center [892, 302] width 199 height 14
click at [860, 475] on div "Yes" at bounding box center [892, 500] width 199 height 14
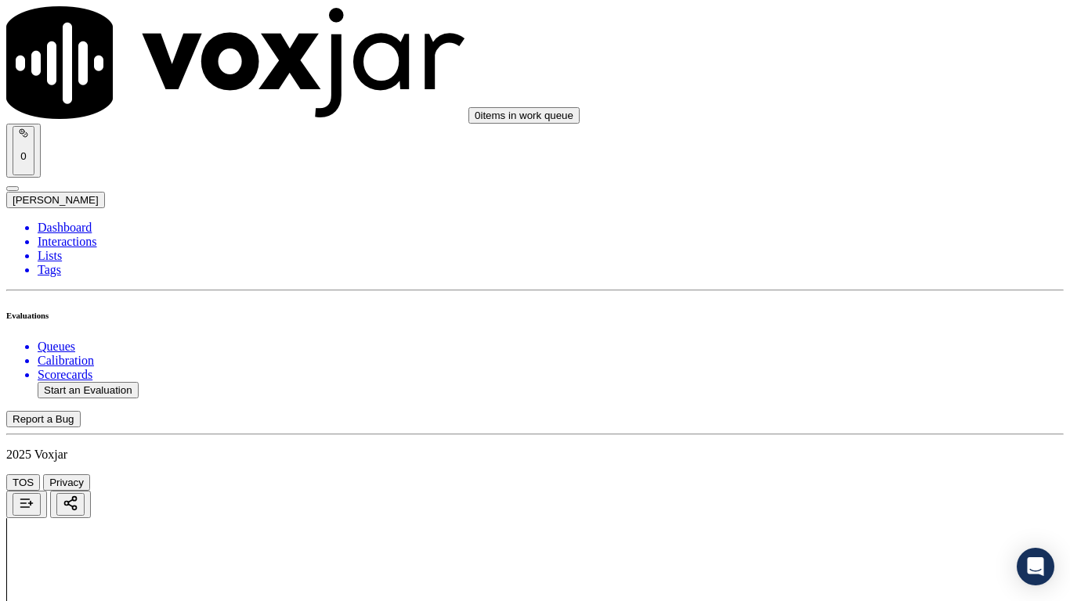
click at [850, 156] on div "Yes" at bounding box center [892, 149] width 199 height 14
click at [855, 215] on div "Yes" at bounding box center [892, 208] width 199 height 14
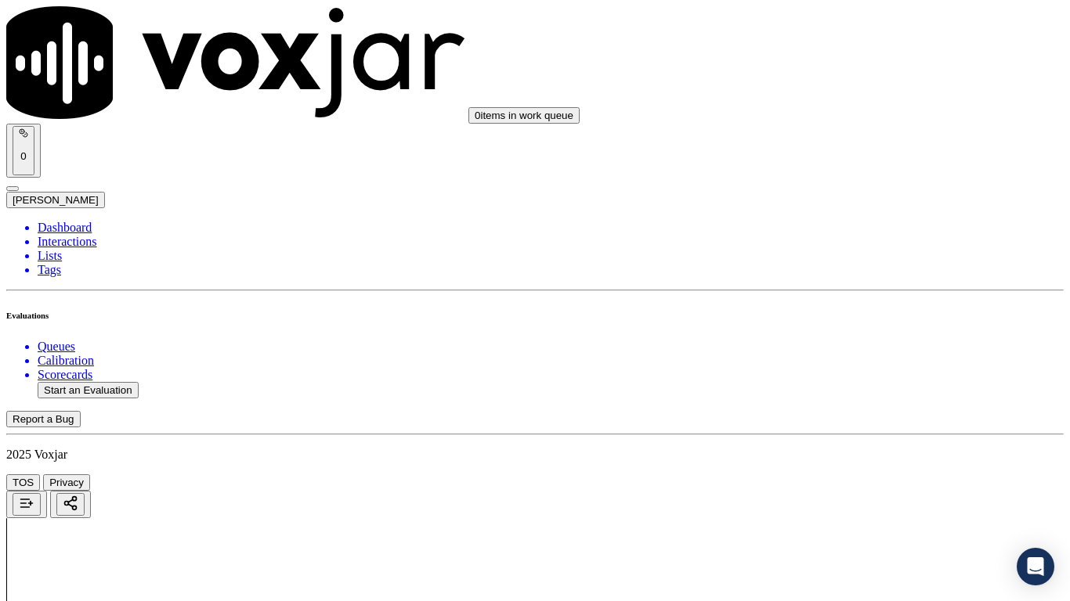
scroll to position [3759, 0]
click at [852, 197] on div "Yes" at bounding box center [892, 189] width 199 height 14
click at [858, 394] on div "Yes" at bounding box center [892, 387] width 199 height 14
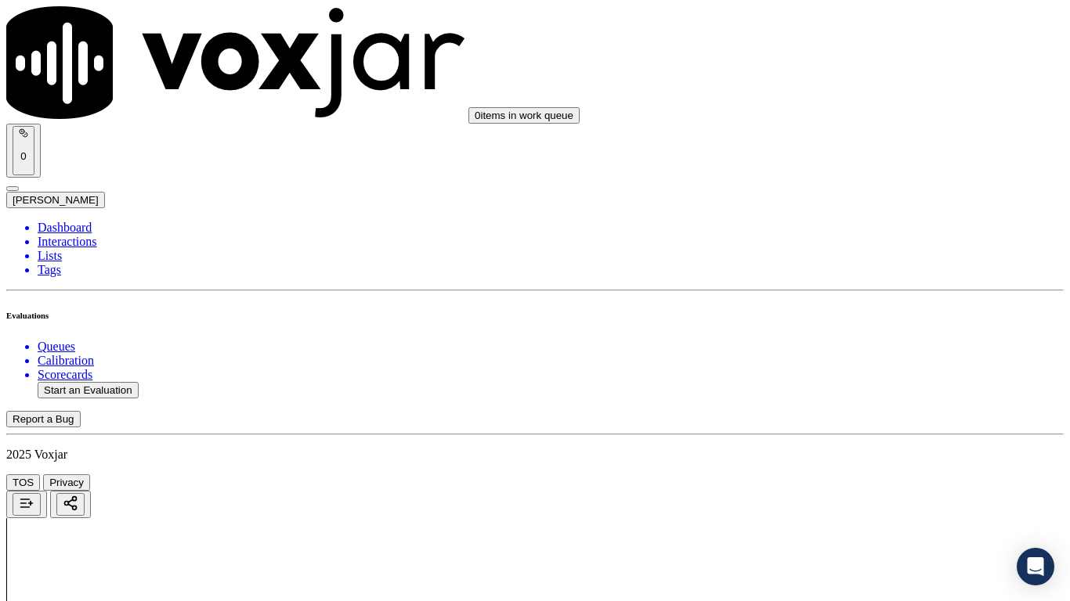
scroll to position [4229, 0]
click at [863, 204] on div "Yes" at bounding box center [892, 197] width 199 height 14
click at [869, 402] on div "Yes" at bounding box center [892, 395] width 199 height 14
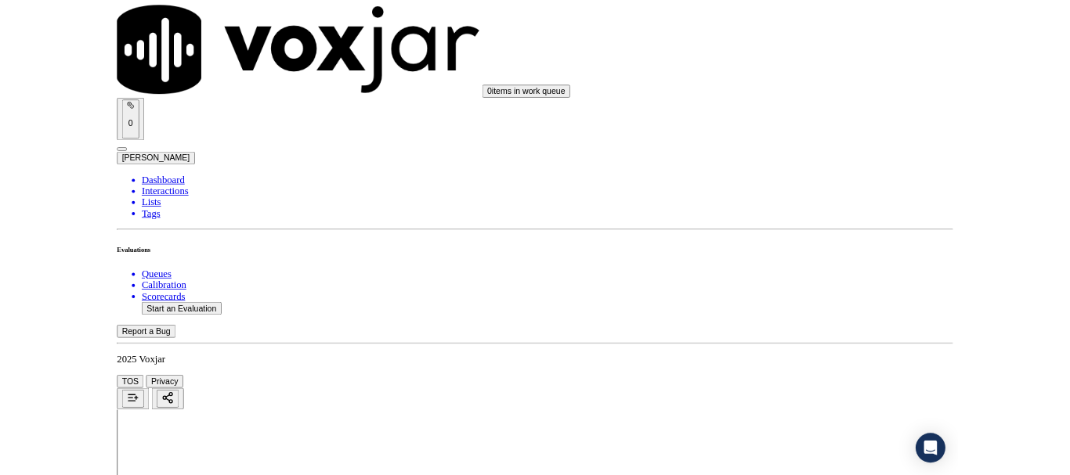
scroll to position [4416, 0]
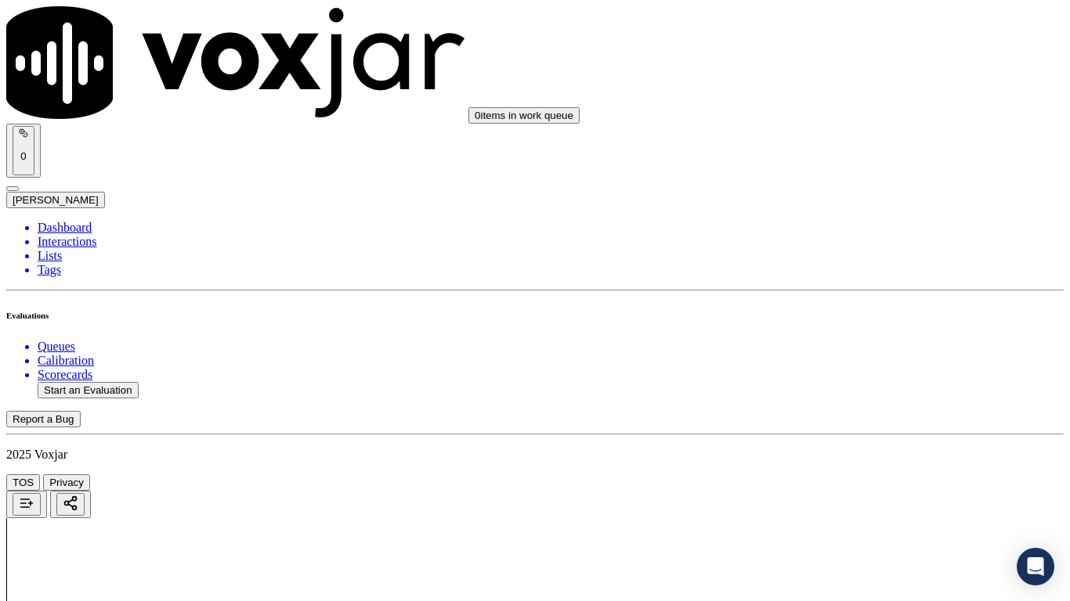
click at [873, 431] on div "Yes" at bounding box center [892, 424] width 199 height 14
drag, startPoint x: 846, startPoint y: 538, endPoint x: 801, endPoint y: 544, distance: 45.1
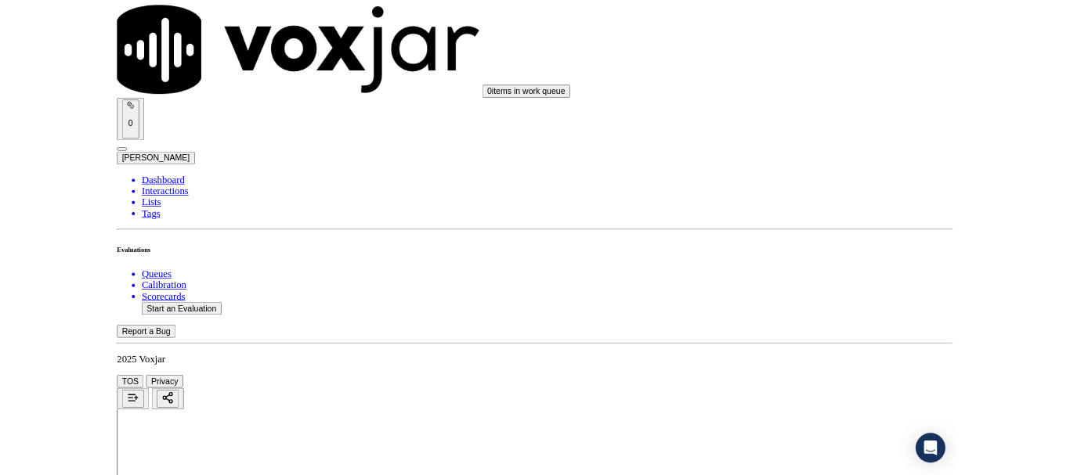
scroll to position [235, 0]
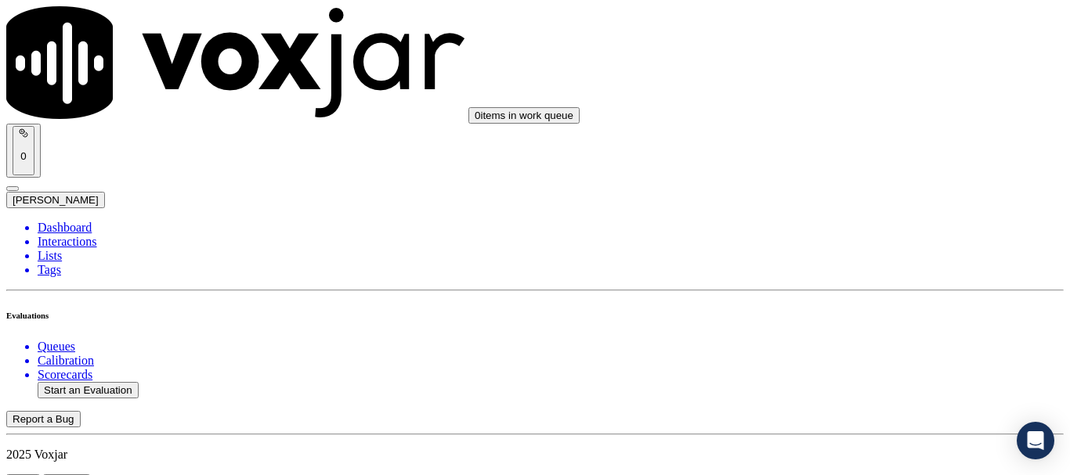
click at [121, 382] on button "Start an Evaluation" at bounding box center [88, 390] width 101 height 16
type input "20250813-183033_3307455076-all.mp3"
type input "ca"
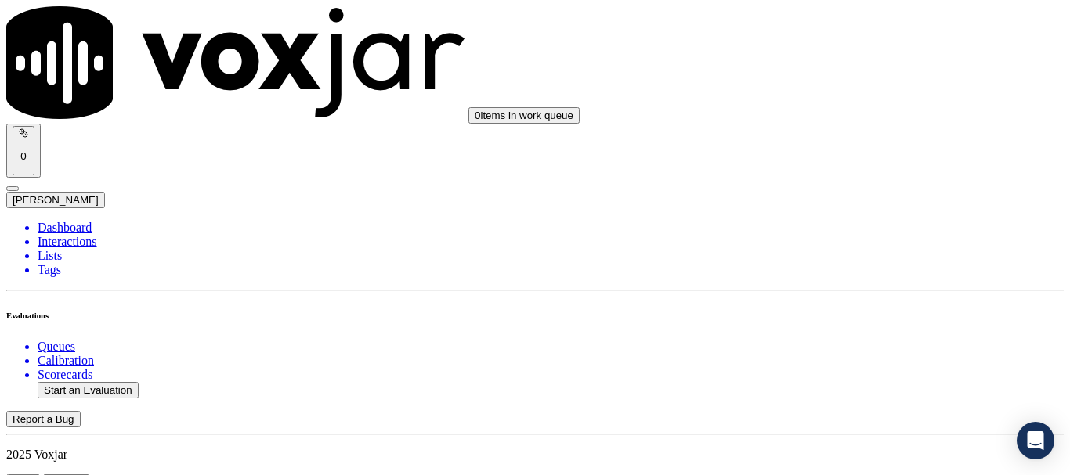
type input "[DATE]T19:37"
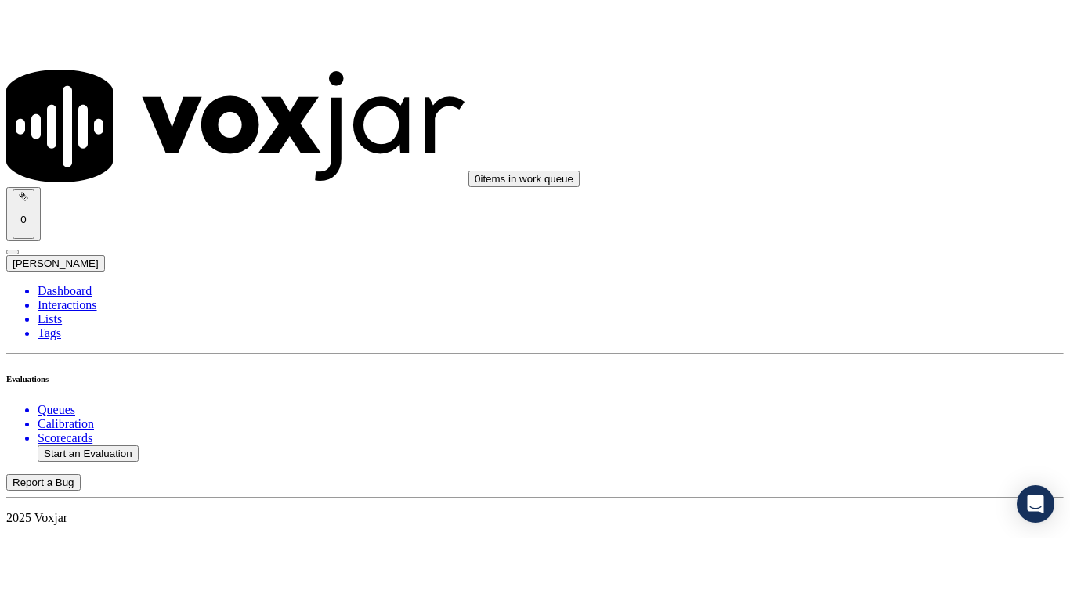
scroll to position [137, 0]
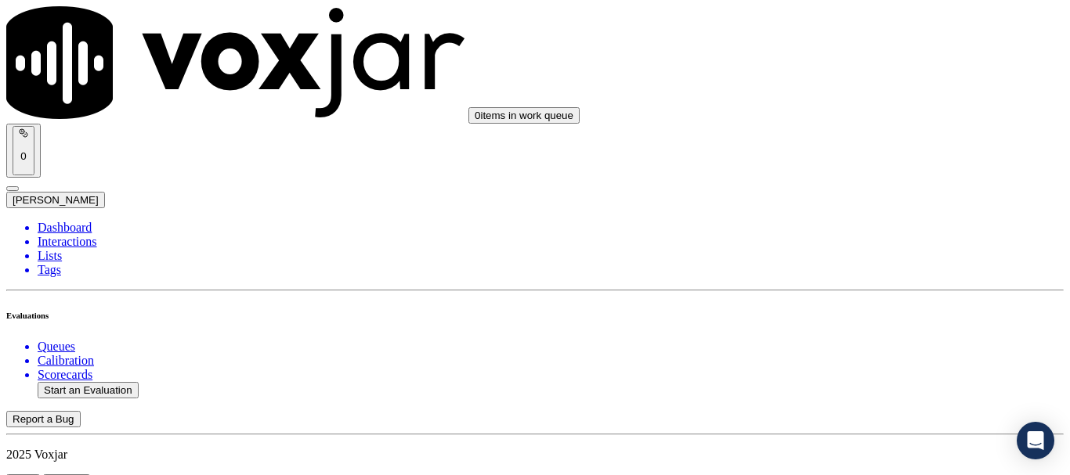
scroll to position [235, 0]
paste input "[PERSON_NAME]"
type input "[PERSON_NAME]"
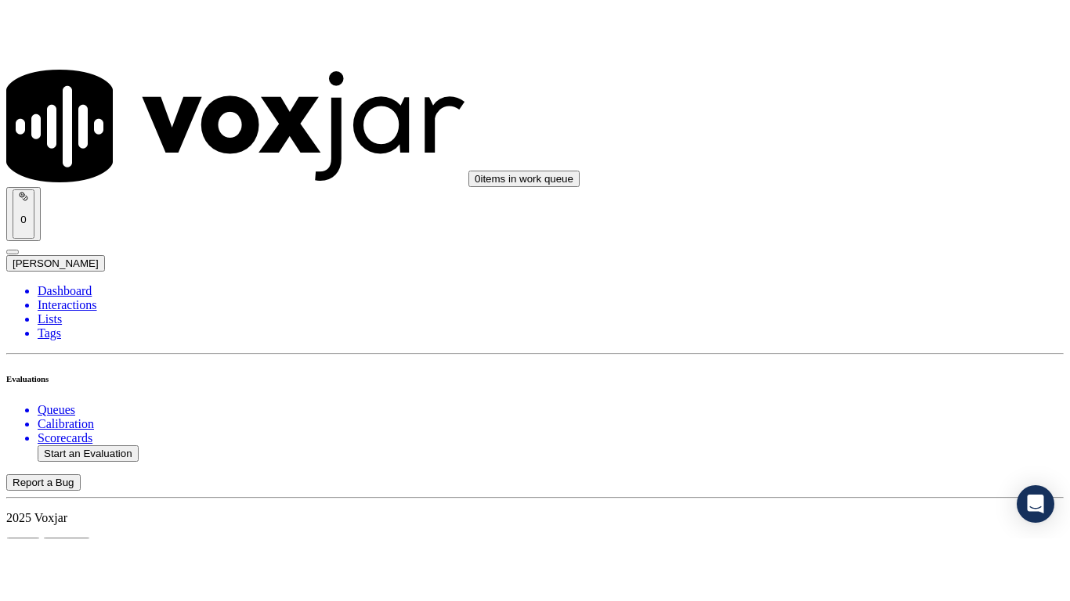
scroll to position [235, 0]
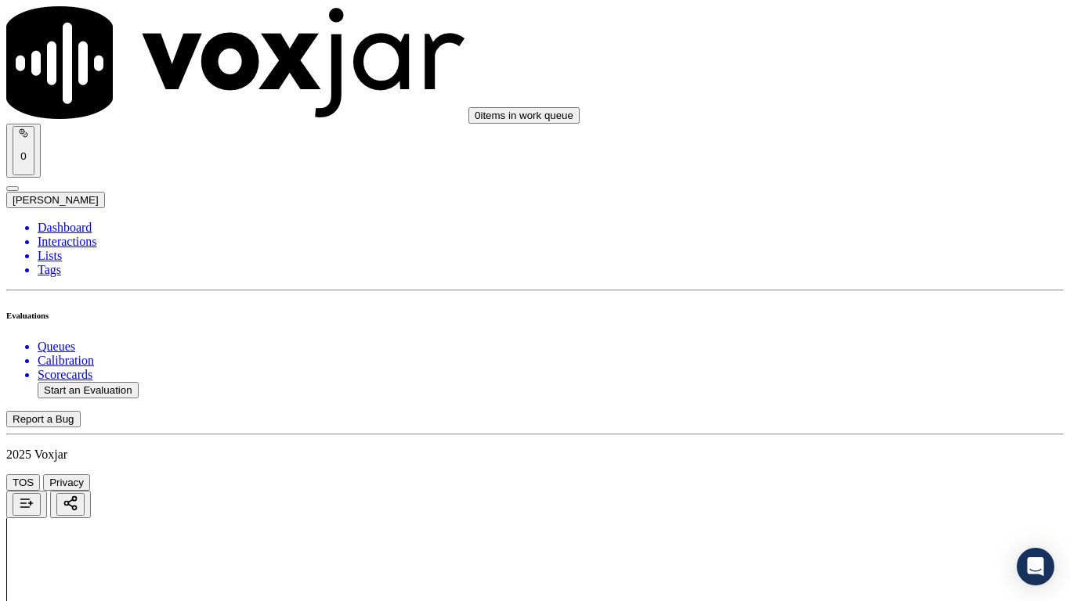
click at [865, 323] on div "Yes" at bounding box center [892, 316] width 199 height 14
click at [846, 148] on div "Yes" at bounding box center [892, 141] width 199 height 14
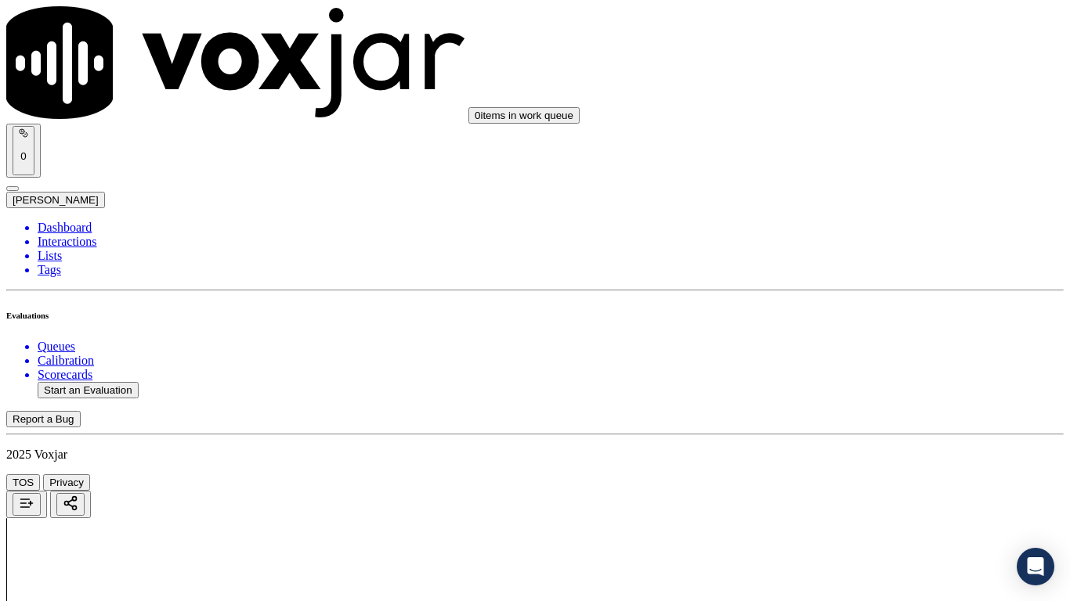
click at [880, 345] on div "Yes" at bounding box center [892, 338] width 199 height 14
click at [854, 120] on div "N/A" at bounding box center [892, 113] width 199 height 14
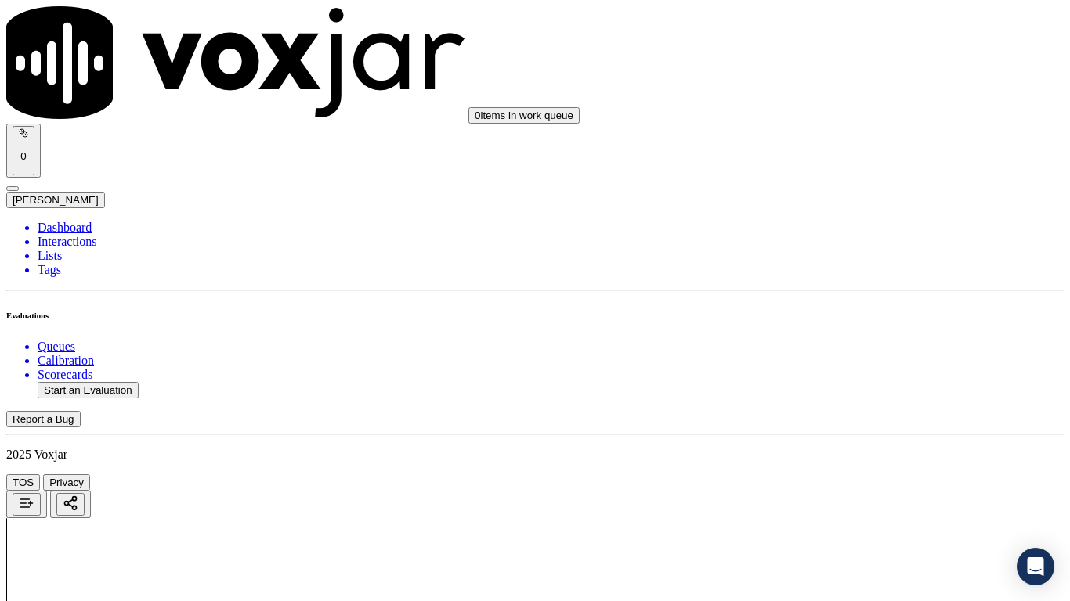
click at [864, 374] on div "N/A" at bounding box center [892, 366] width 199 height 14
click at [854, 422] on div "Yes" at bounding box center [892, 415] width 199 height 14
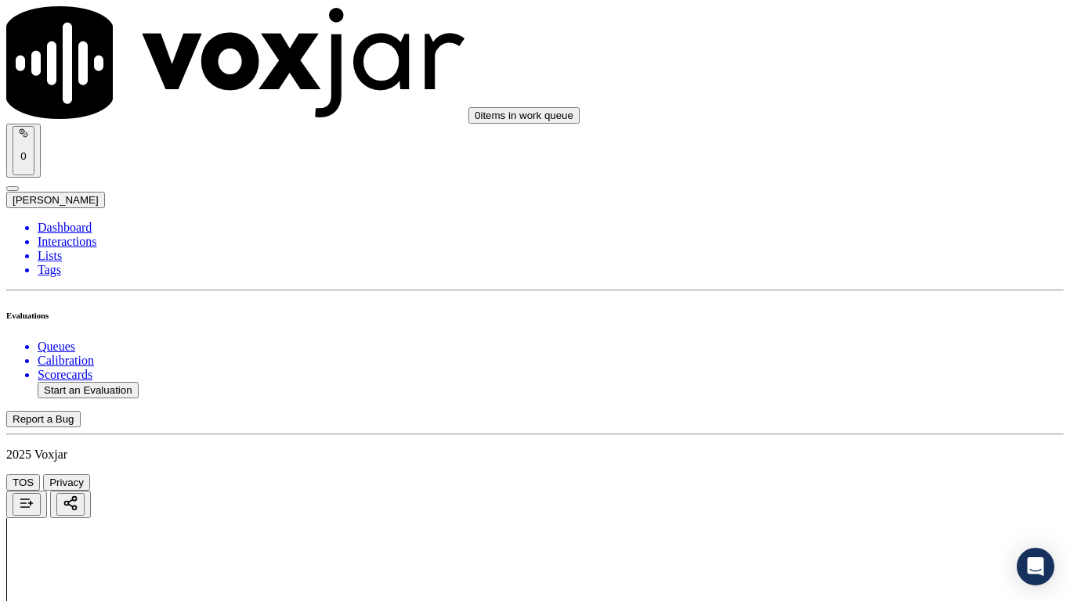
drag, startPoint x: 863, startPoint y: 291, endPoint x: 872, endPoint y: 321, distance: 32.0
click at [865, 289] on div "Yes" at bounding box center [892, 282] width 199 height 14
click at [858, 475] on div "Yes" at bounding box center [892, 498] width 199 height 14
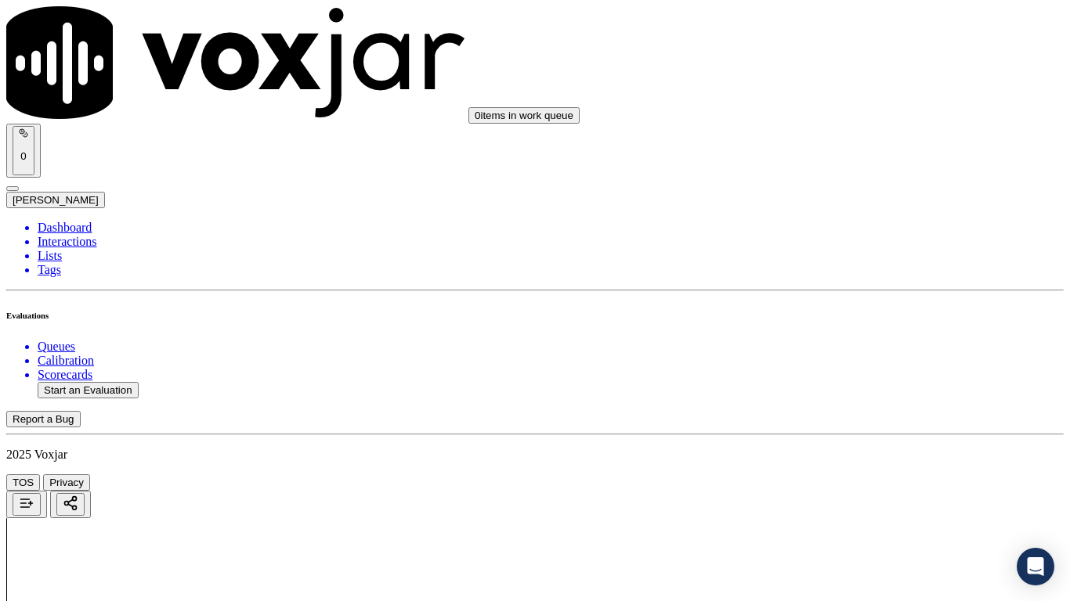
scroll to position [1801, 0]
click at [858, 233] on div "Yes" at bounding box center [892, 225] width 199 height 14
click at [865, 468] on div "Yes" at bounding box center [892, 460] width 199 height 14
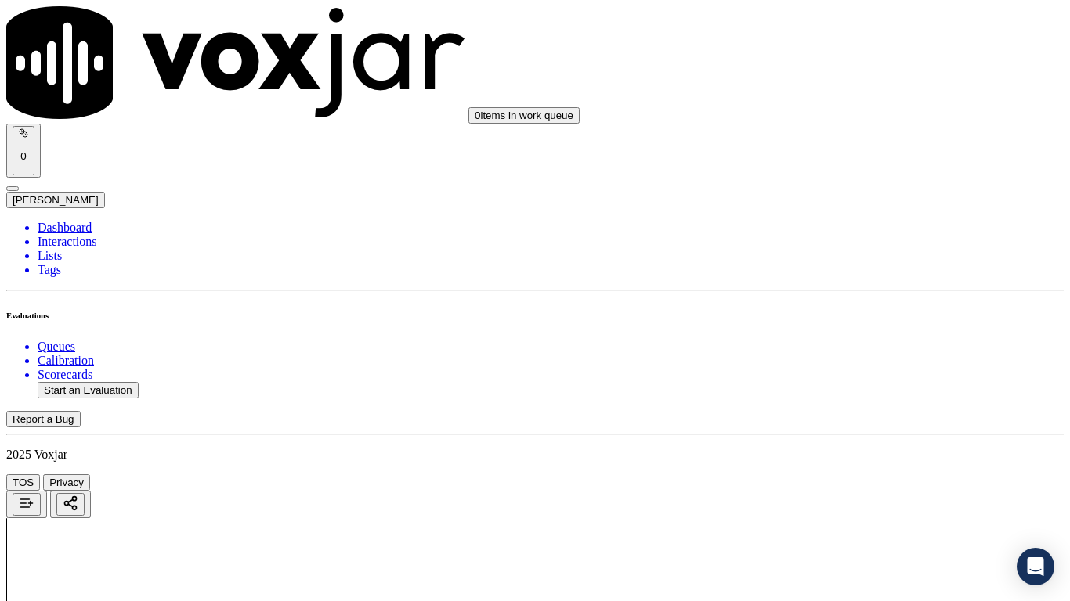
scroll to position [2271, 0]
click at [872, 305] on div "Yes" at bounding box center [892, 298] width 199 height 14
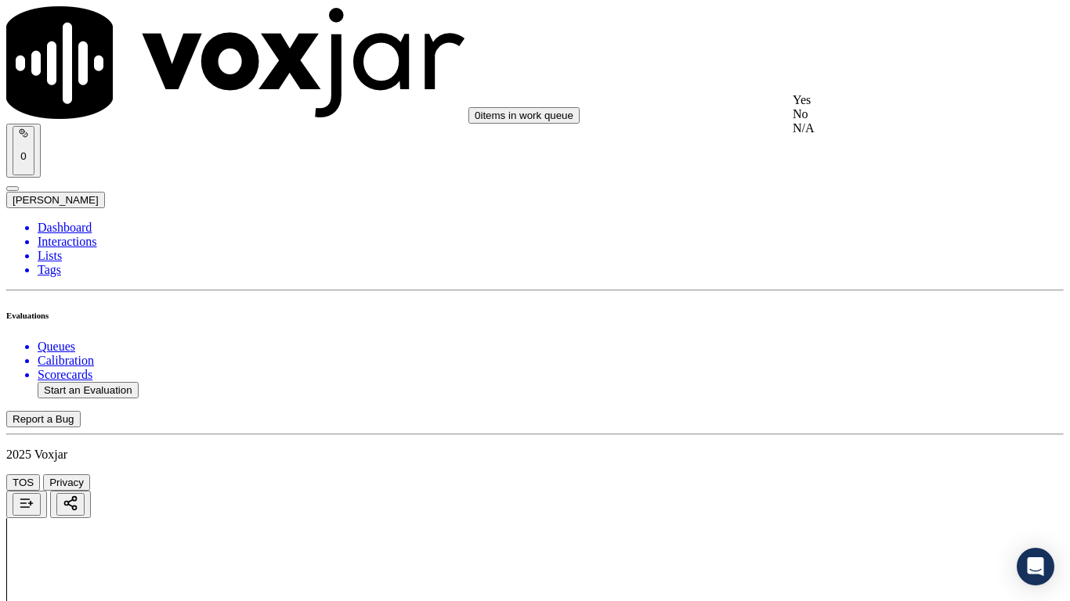
click at [844, 102] on div "Yes" at bounding box center [892, 100] width 199 height 14
click at [852, 298] on div "Yes" at bounding box center [892, 298] width 199 height 14
click at [859, 475] on div "Yes" at bounding box center [892, 495] width 199 height 14
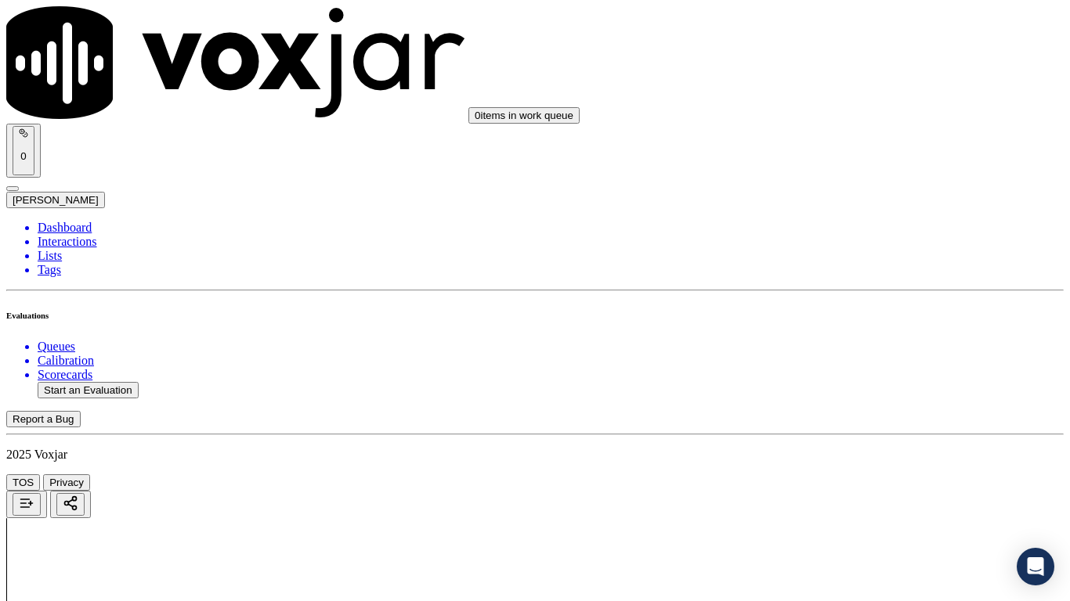
scroll to position [3289, 0]
click at [856, 151] on div "Yes" at bounding box center [892, 144] width 199 height 14
drag, startPoint x: 873, startPoint y: 325, endPoint x: 876, endPoint y: 341, distance: 15.8
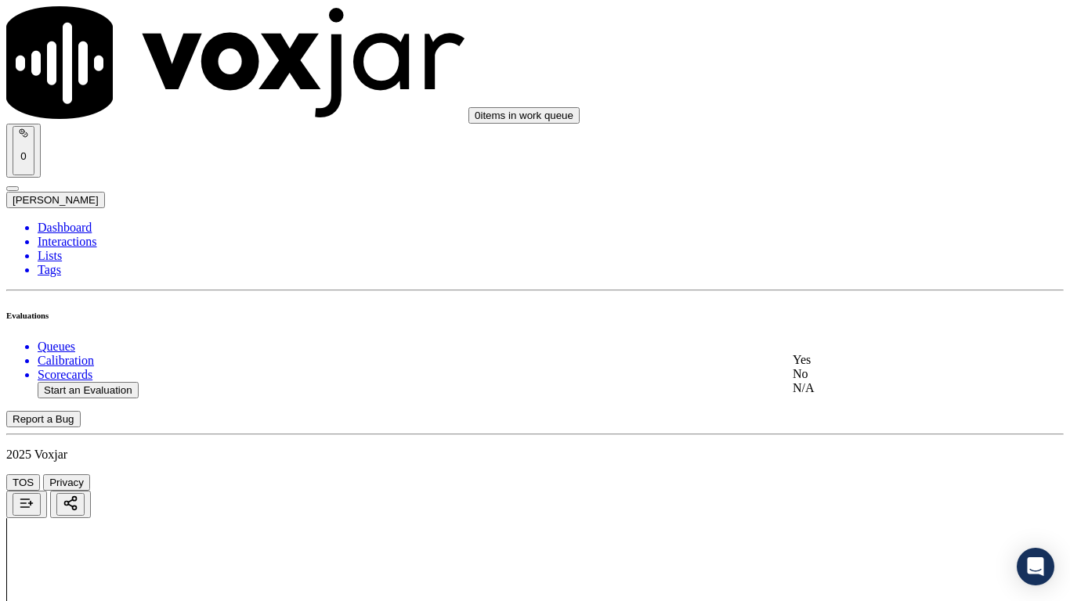
drag, startPoint x: 870, startPoint y: 369, endPoint x: 872, endPoint y: 394, distance: 25.1
click at [870, 367] on div "Yes" at bounding box center [892, 360] width 199 height 14
click at [855, 110] on div "Yes" at bounding box center [892, 106] width 199 height 14
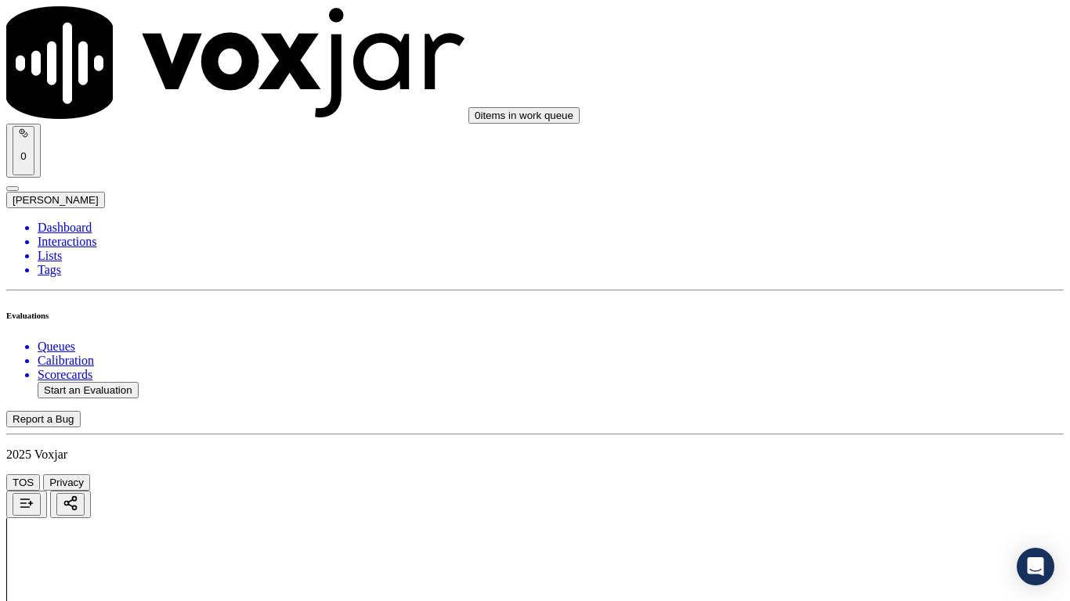
click at [871, 310] on div "Yes" at bounding box center [892, 304] width 199 height 14
click at [843, 195] on div "Yes" at bounding box center [892, 193] width 199 height 14
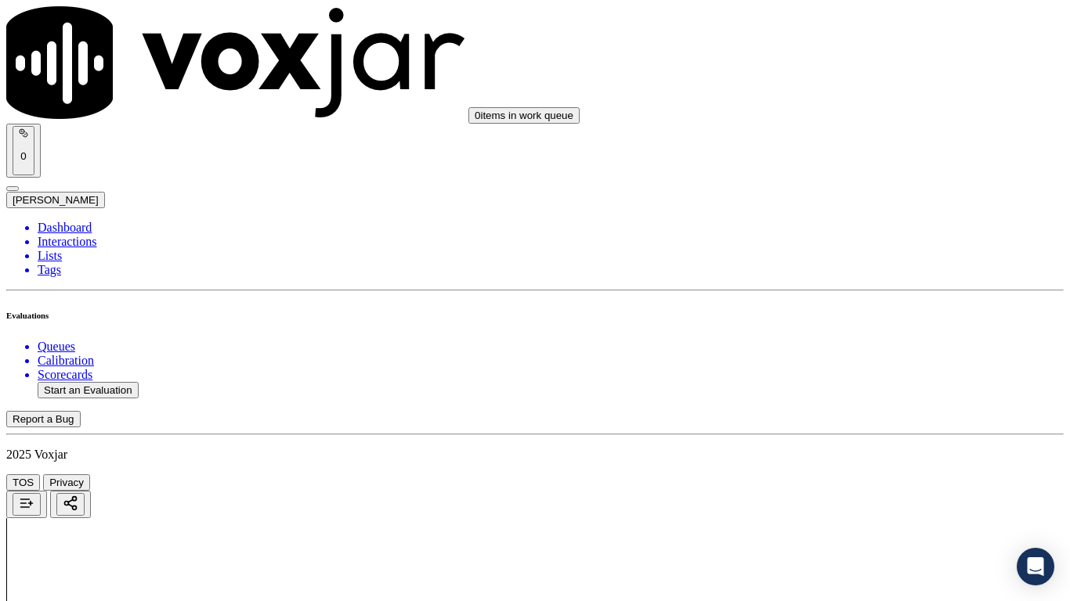
click at [863, 395] on div "Yes" at bounding box center [892, 390] width 199 height 14
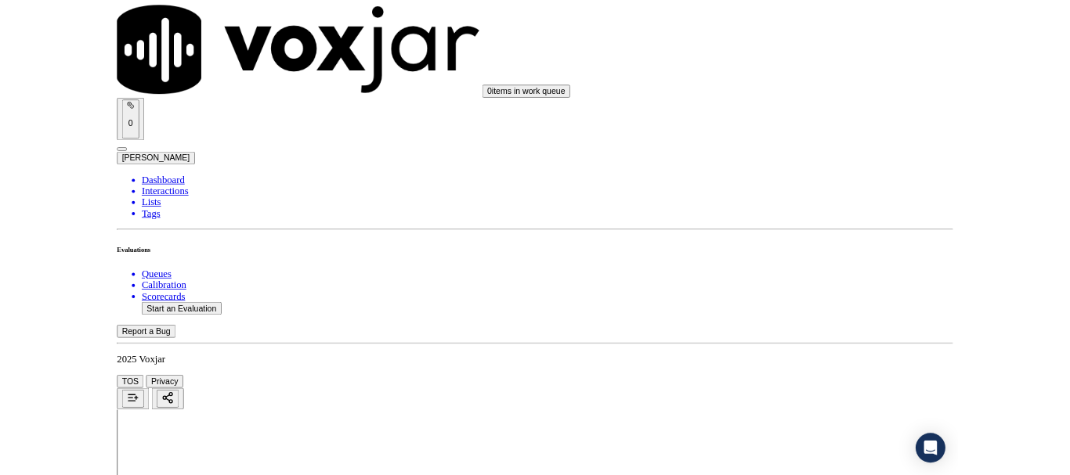
scroll to position [4333, 0]
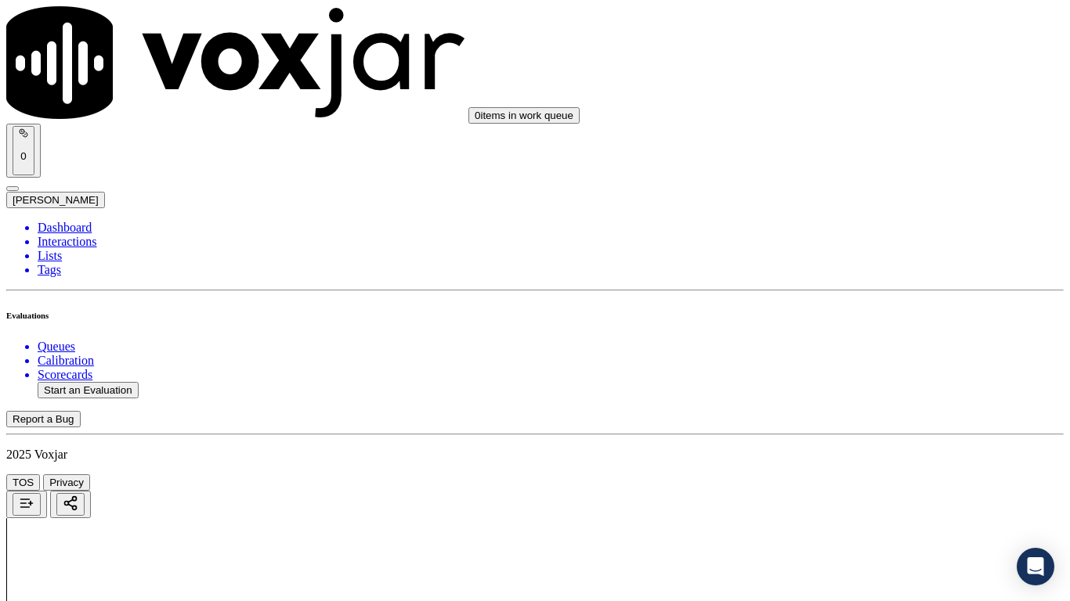
drag, startPoint x: 876, startPoint y: 394, endPoint x: 878, endPoint y: 410, distance: 15.8
click at [875, 430] on div "Yes" at bounding box center [892, 424] width 199 height 14
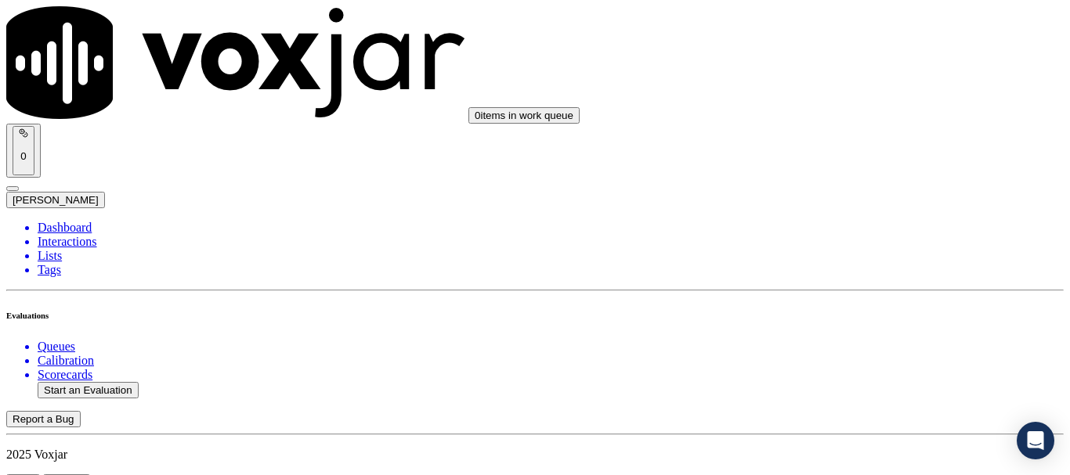
click at [87, 382] on button "Start an Evaluation" at bounding box center [88, 390] width 101 height 16
type input "20250813-181827_3304771717-all.mp3"
type input "jo"
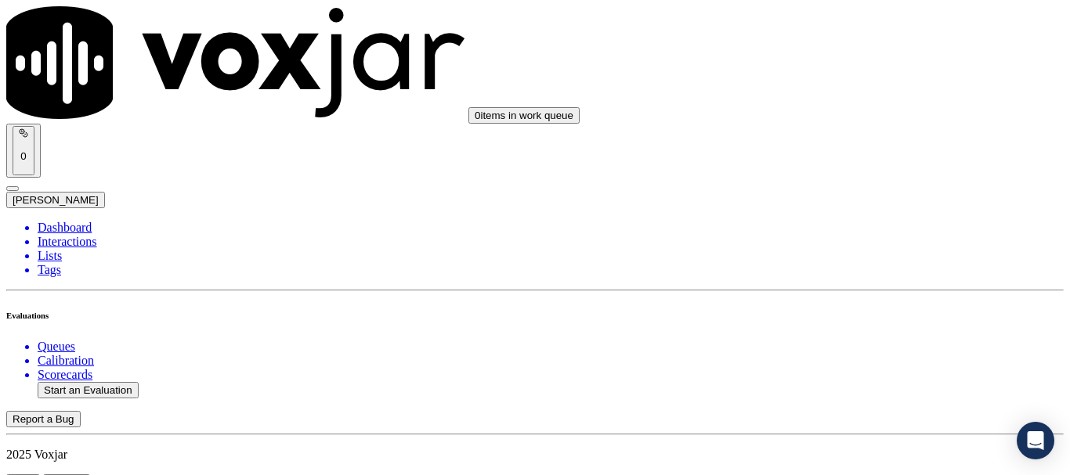
type input "[DATE]T20:18"
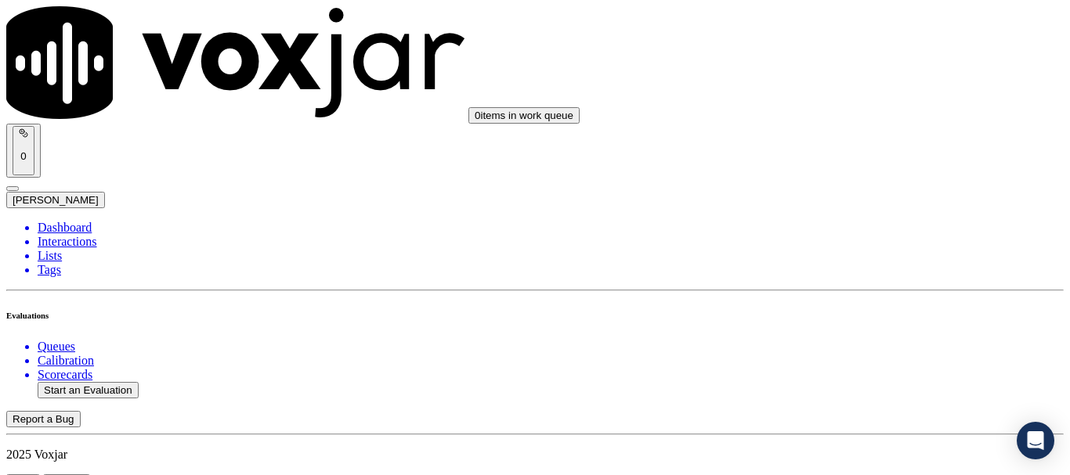
scroll to position [166, 0]
type input "[PERSON_NAME]"
drag, startPoint x: 661, startPoint y: 459, endPoint x: 716, endPoint y: 465, distance: 55.2
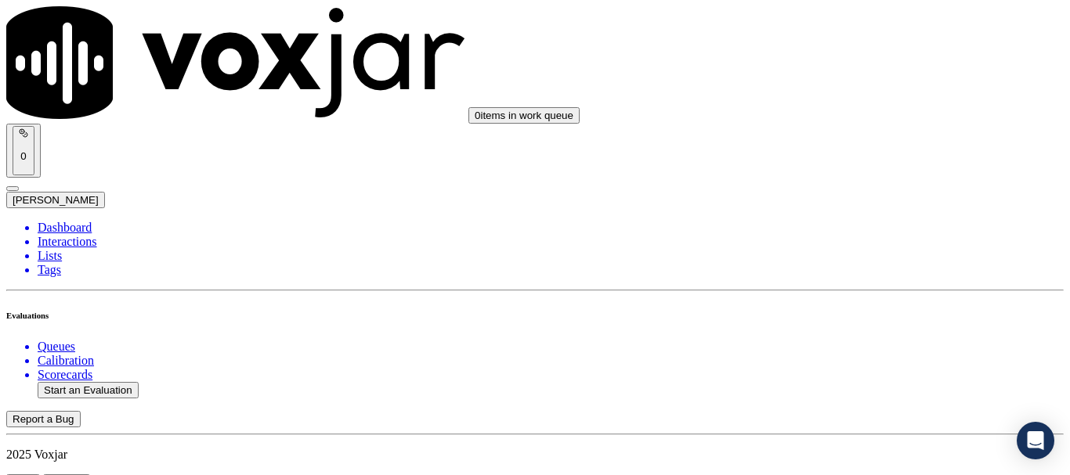
click at [880, 88] on div "Yes" at bounding box center [892, 81] width 199 height 14
click at [881, 305] on div "Yes" at bounding box center [892, 298] width 199 height 14
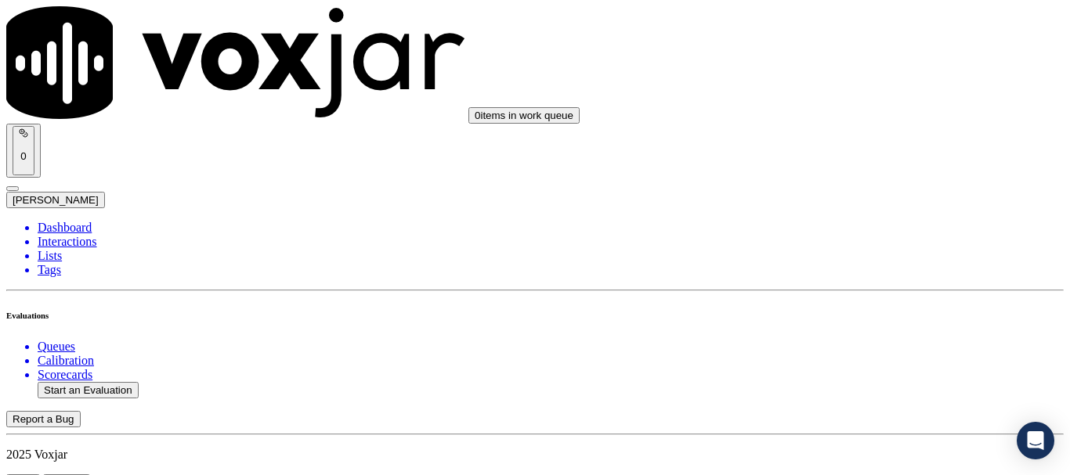
click at [866, 104] on div "Yes" at bounding box center [892, 103] width 199 height 14
click at [869, 355] on div "N/A" at bounding box center [892, 348] width 199 height 14
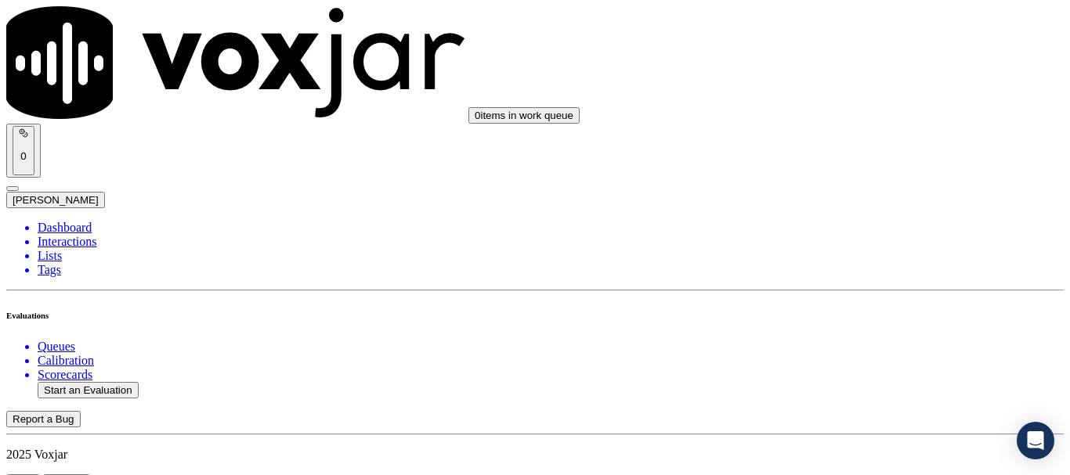
click at [890, 217] on div "N/A" at bounding box center [892, 210] width 199 height 14
click at [882, 386] on div "Yes" at bounding box center [892, 379] width 199 height 14
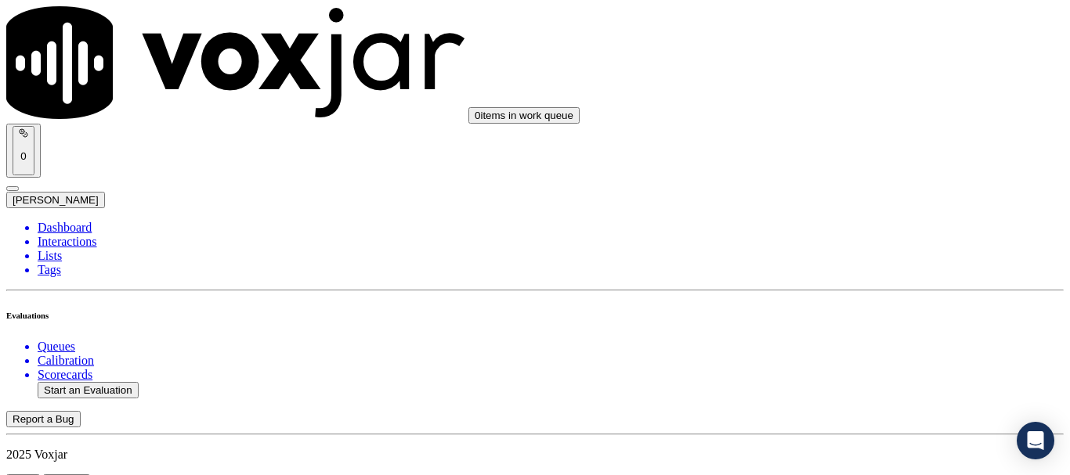
click at [861, 132] on div "Yes" at bounding box center [892, 125] width 199 height 14
click at [875, 348] on div "Yes" at bounding box center [892, 341] width 199 height 14
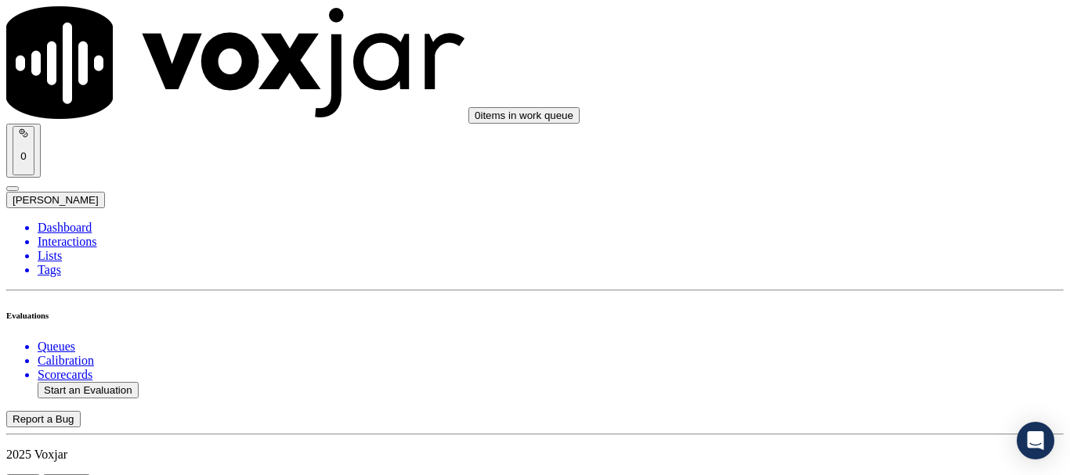
click at [868, 154] on div "Yes" at bounding box center [892, 147] width 199 height 14
click at [880, 388] on div "Yes" at bounding box center [892, 382] width 199 height 14
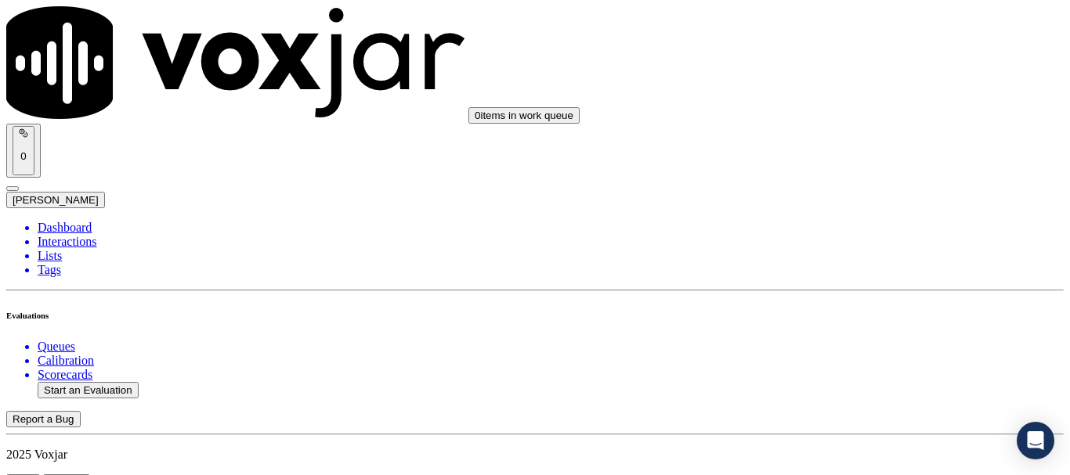
drag, startPoint x: 879, startPoint y: 300, endPoint x: 887, endPoint y: 330, distance: 30.8
click at [879, 305] on div "Yes" at bounding box center [892, 298] width 199 height 14
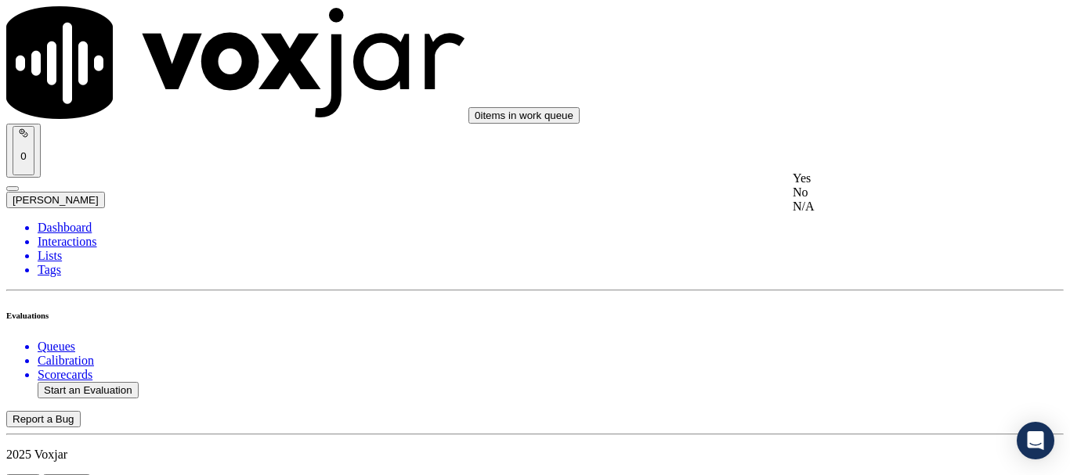
click at [867, 184] on div "Yes" at bounding box center [892, 179] width 199 height 14
click at [879, 380] on div "Yes" at bounding box center [892, 376] width 199 height 14
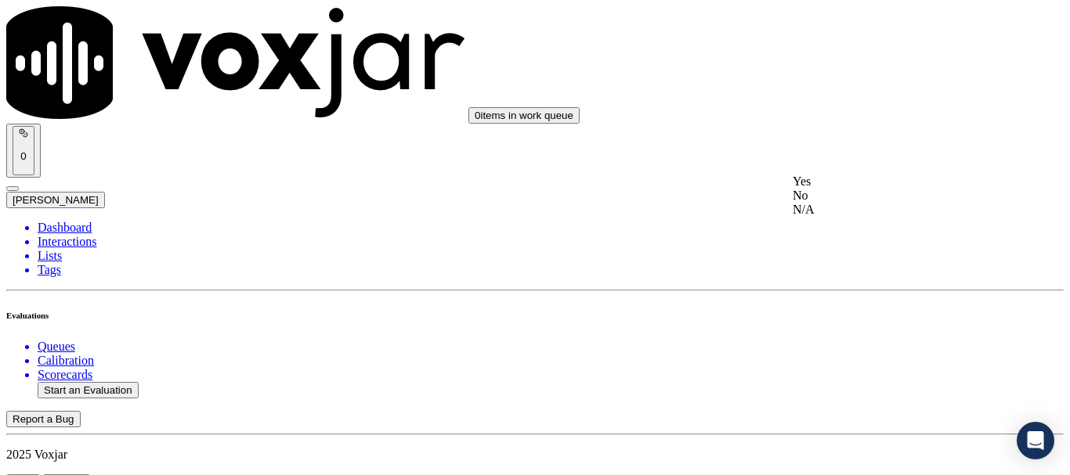
click at [875, 189] on div "Yes" at bounding box center [892, 182] width 199 height 14
drag, startPoint x: 858, startPoint y: 381, endPoint x: 863, endPoint y: 398, distance: 18.1
click at [858, 382] on div "Yes" at bounding box center [892, 379] width 199 height 14
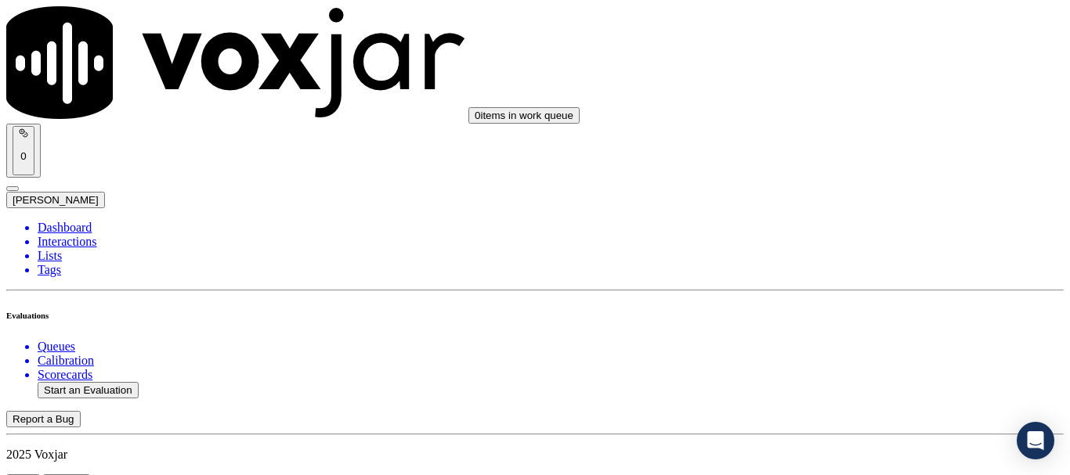
click at [858, 289] on div "Yes" at bounding box center [892, 282] width 199 height 14
click at [853, 192] on div "Yes" at bounding box center [892, 185] width 199 height 14
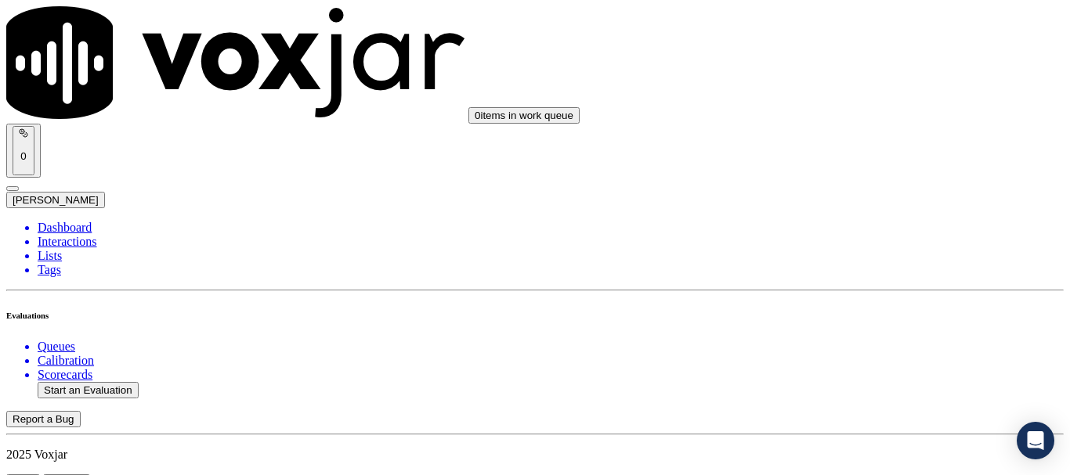
click at [883, 381] on div "Yes" at bounding box center [892, 382] width 199 height 14
click at [859, 200] on div "Yes" at bounding box center [892, 193] width 199 height 14
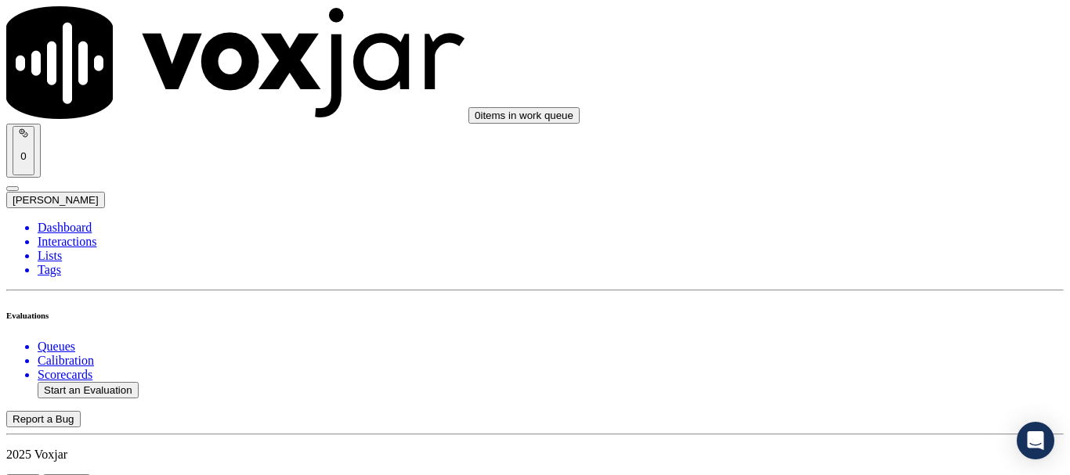
click at [854, 397] on div "Yes" at bounding box center [892, 390] width 199 height 14
drag, startPoint x: 849, startPoint y: 265, endPoint x: 857, endPoint y: 287, distance: 22.5
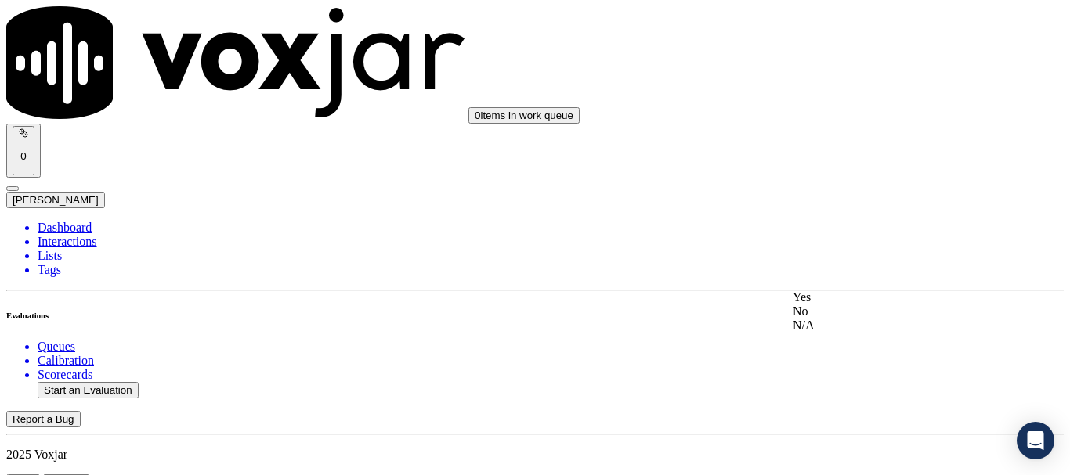
click at [861, 304] on div "Yes" at bounding box center [892, 298] width 199 height 14
drag, startPoint x: 829, startPoint y: 404, endPoint x: 823, endPoint y: 411, distance: 8.9
click at [86, 382] on button "Start an Evaluation" at bounding box center [88, 390] width 101 height 16
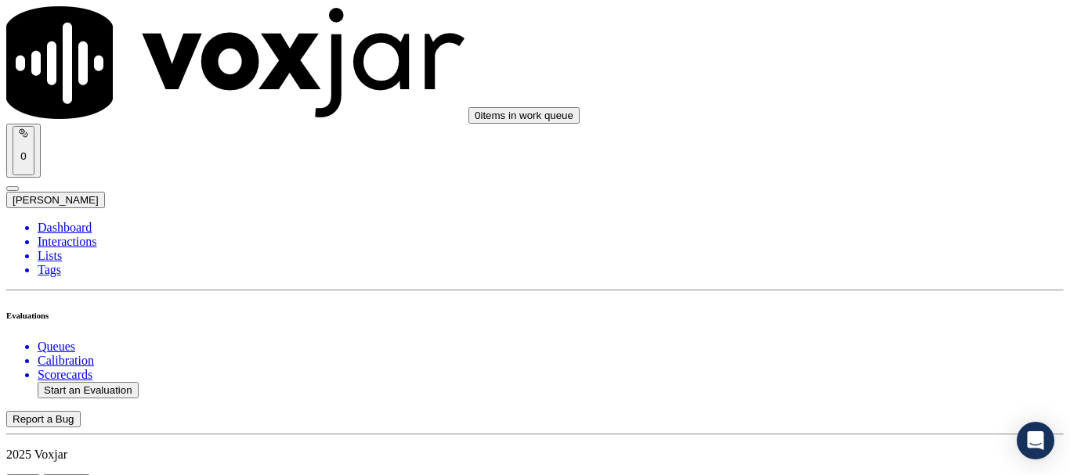
type input "20250813-160214_9178649740-all.mp3"
type input "[PERSON_NAME]"
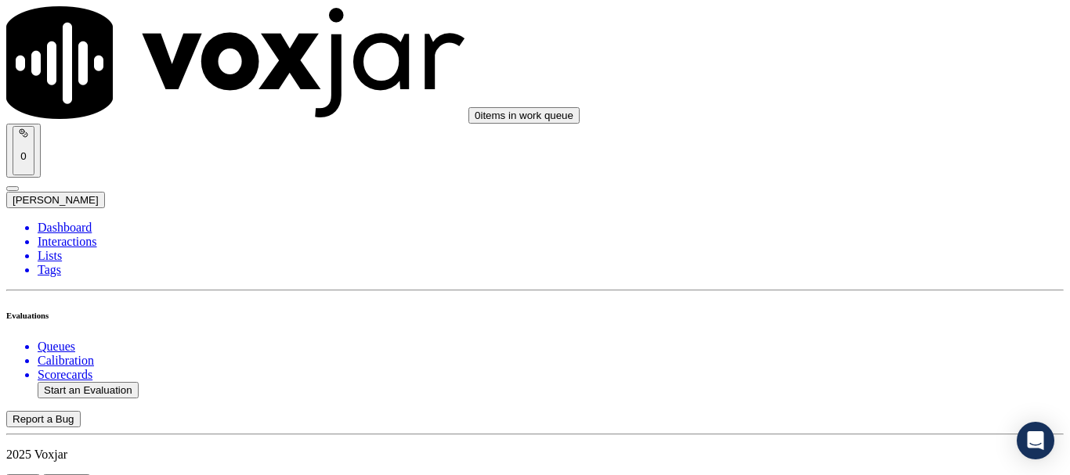
type input "[DATE]T20:35"
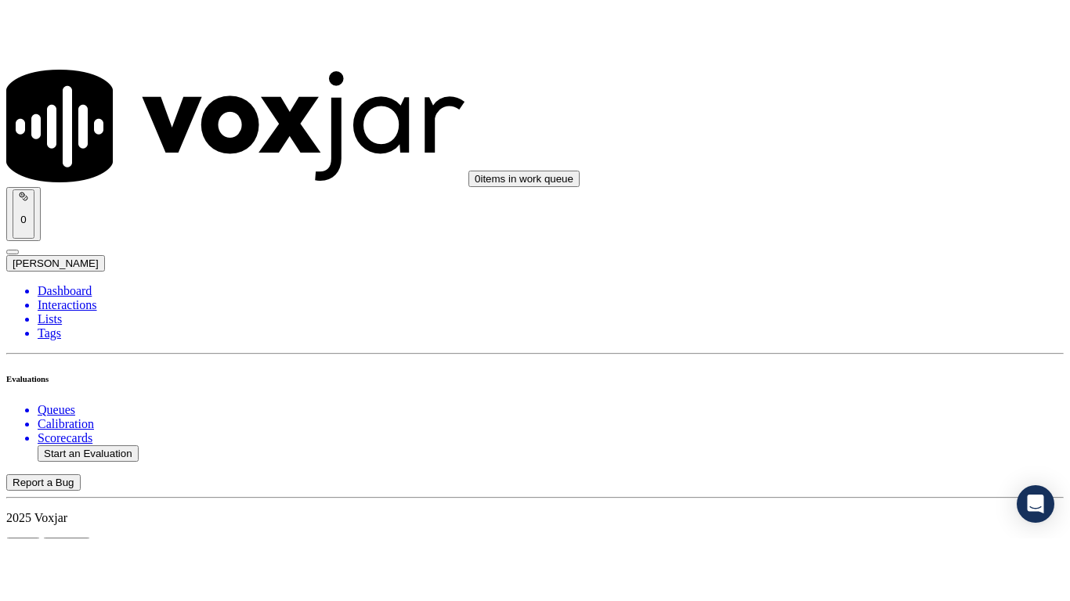
scroll to position [137, 0]
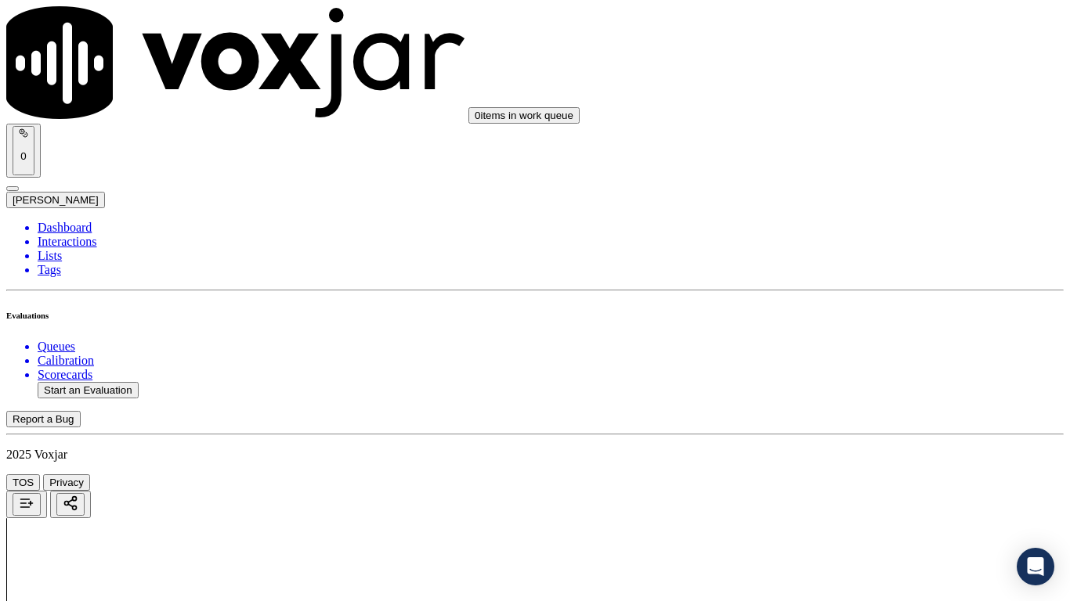
type input "[PERSON_NAME]"
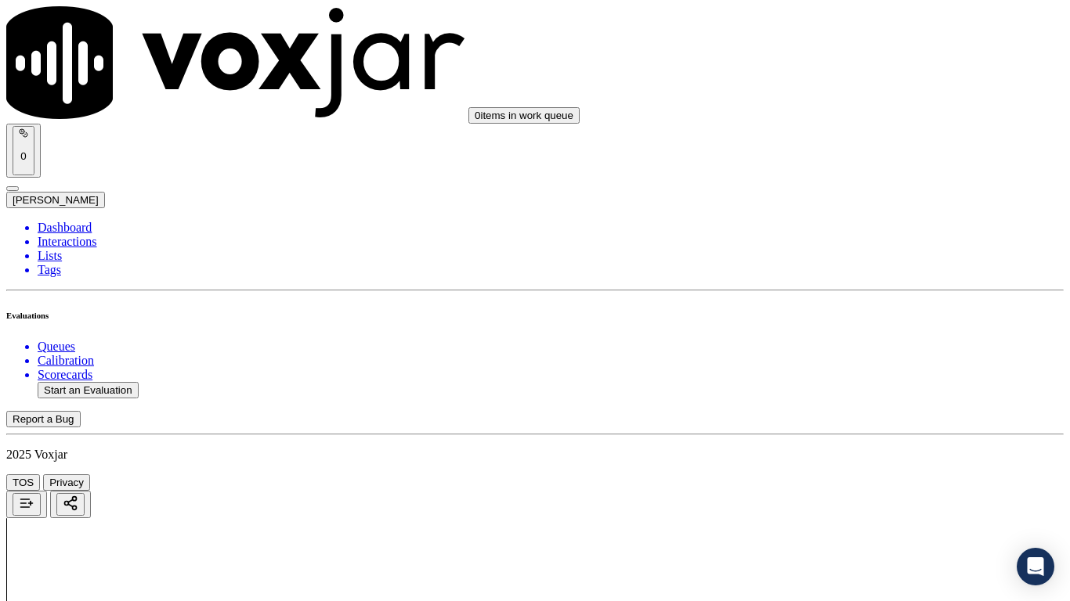
click at [872, 322] on div "Yes" at bounding box center [892, 316] width 199 height 14
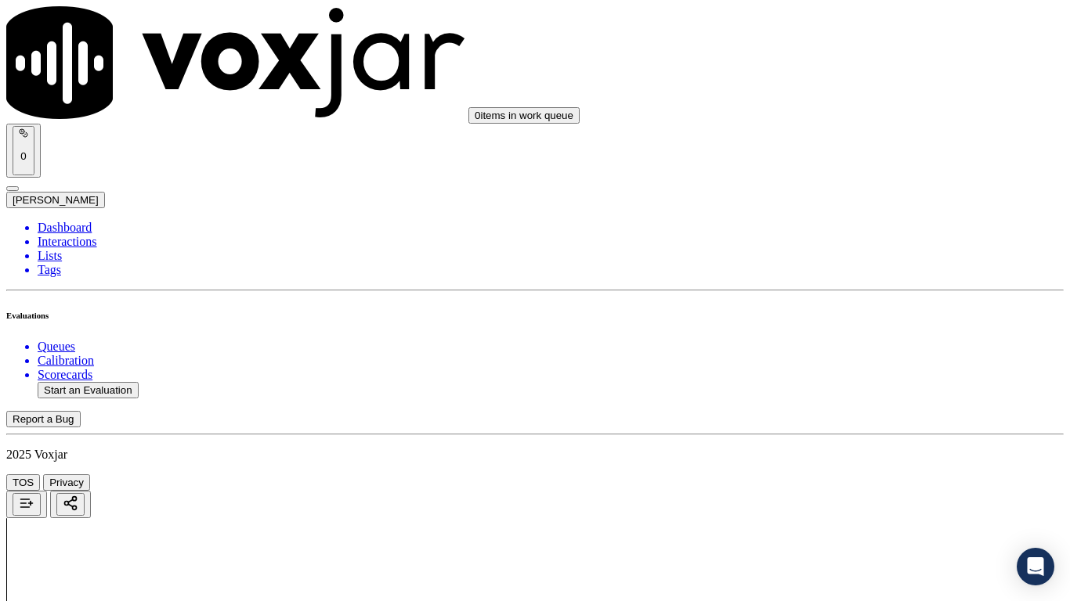
click at [870, 148] on div "Yes" at bounding box center [892, 141] width 199 height 14
click at [888, 340] on div "Yes" at bounding box center [892, 338] width 199 height 14
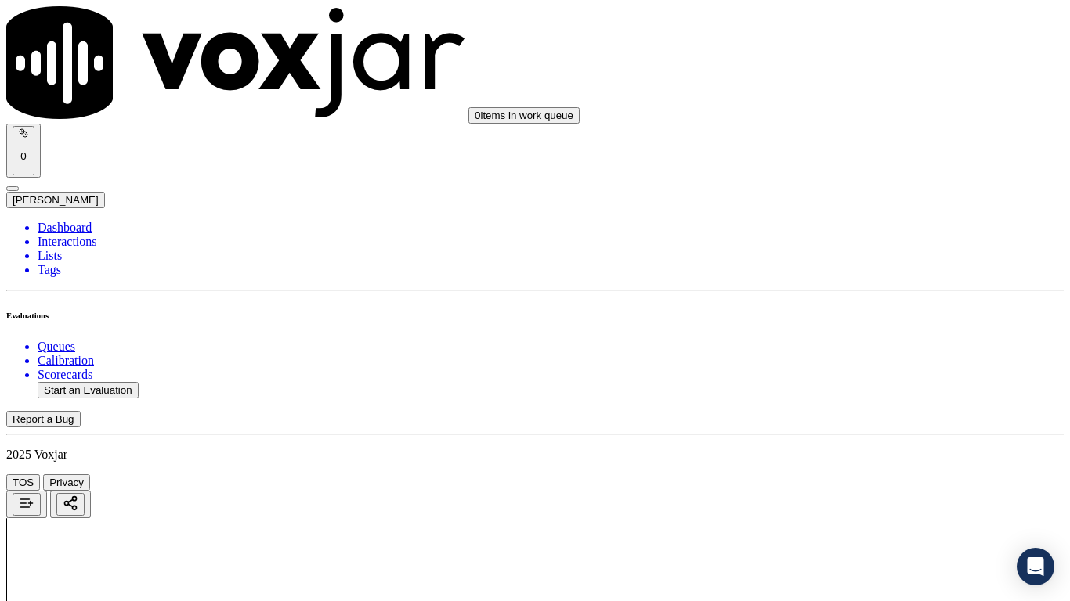
click at [876, 120] on div "N/A" at bounding box center [892, 113] width 199 height 14
click at [871, 374] on div "N/A" at bounding box center [892, 366] width 199 height 14
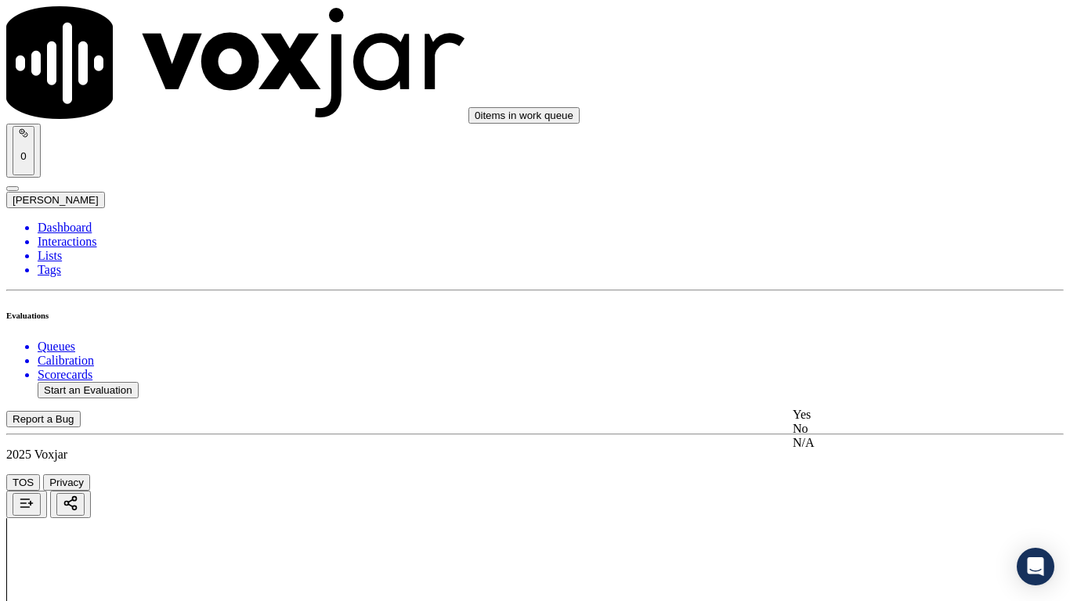
click at [847, 421] on div "Yes" at bounding box center [892, 415] width 199 height 14
click at [875, 211] on div "Yes" at bounding box center [892, 204] width 199 height 14
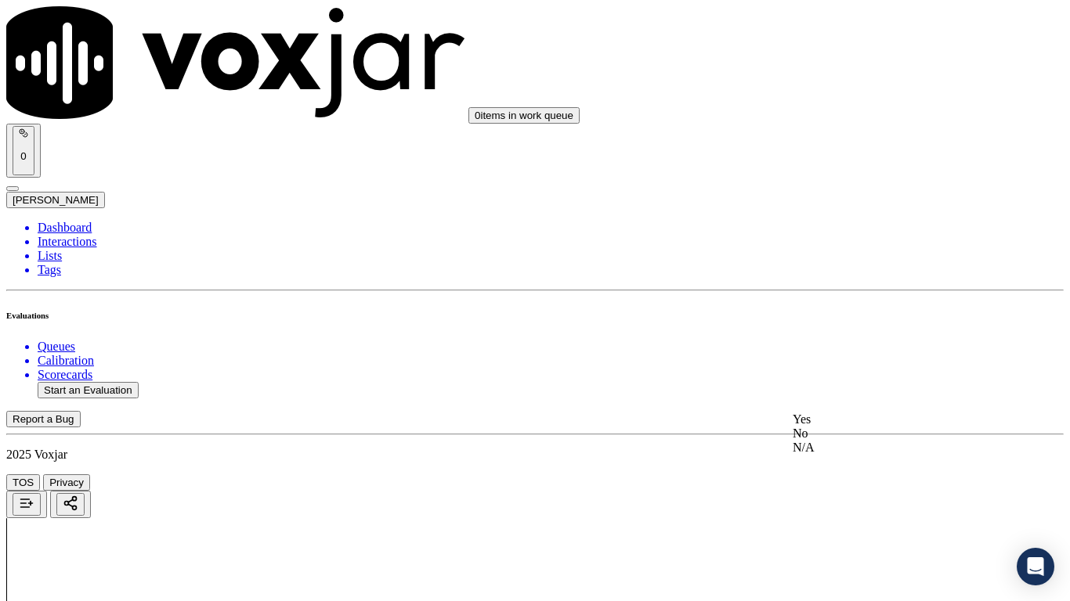
click at [873, 427] on div "Yes" at bounding box center [892, 420] width 199 height 14
click at [874, 233] on div "Yes" at bounding box center [892, 225] width 199 height 14
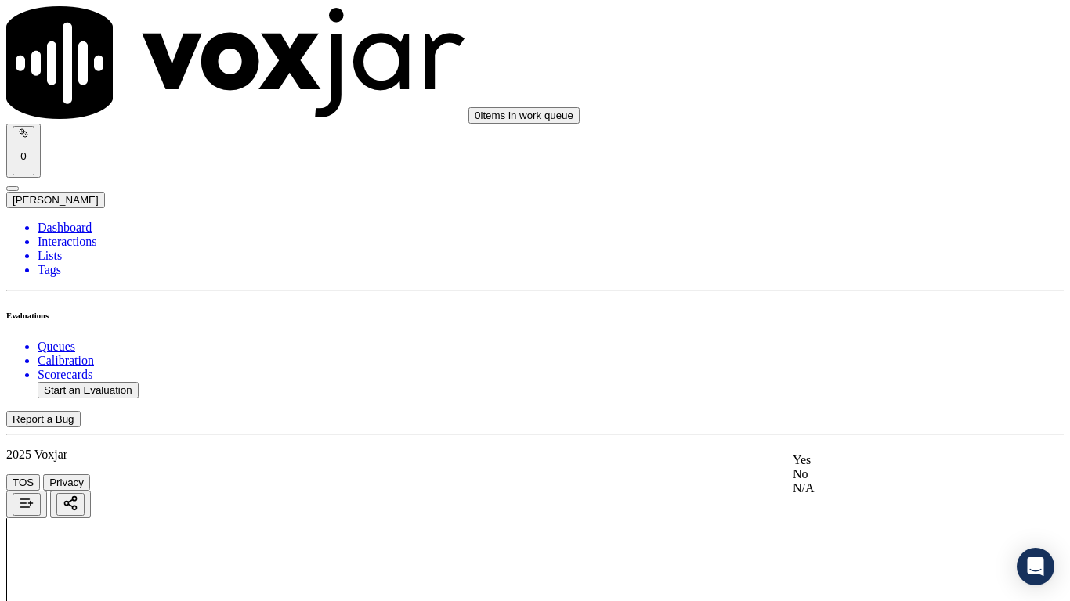
click at [879, 468] on div "Yes" at bounding box center [892, 460] width 199 height 14
click at [861, 383] on div "Yes" at bounding box center [892, 376] width 199 height 14
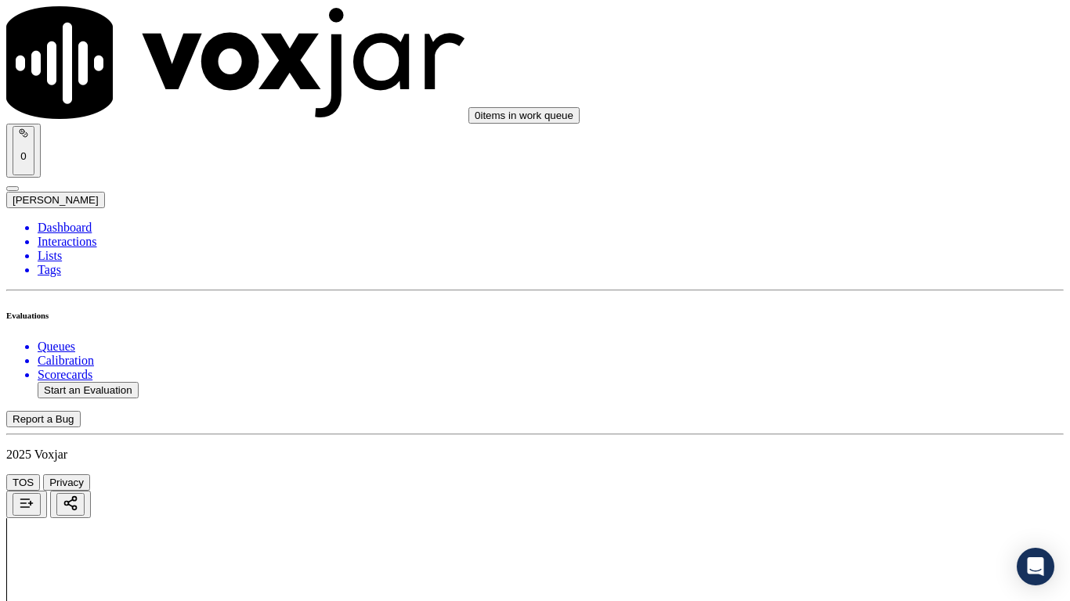
drag, startPoint x: 868, startPoint y: 266, endPoint x: 901, endPoint y: 334, distance: 75.3
click at [868, 264] on div "Yes" at bounding box center [892, 257] width 199 height 14
drag, startPoint x: 862, startPoint y: 186, endPoint x: 862, endPoint y: 194, distance: 8.6
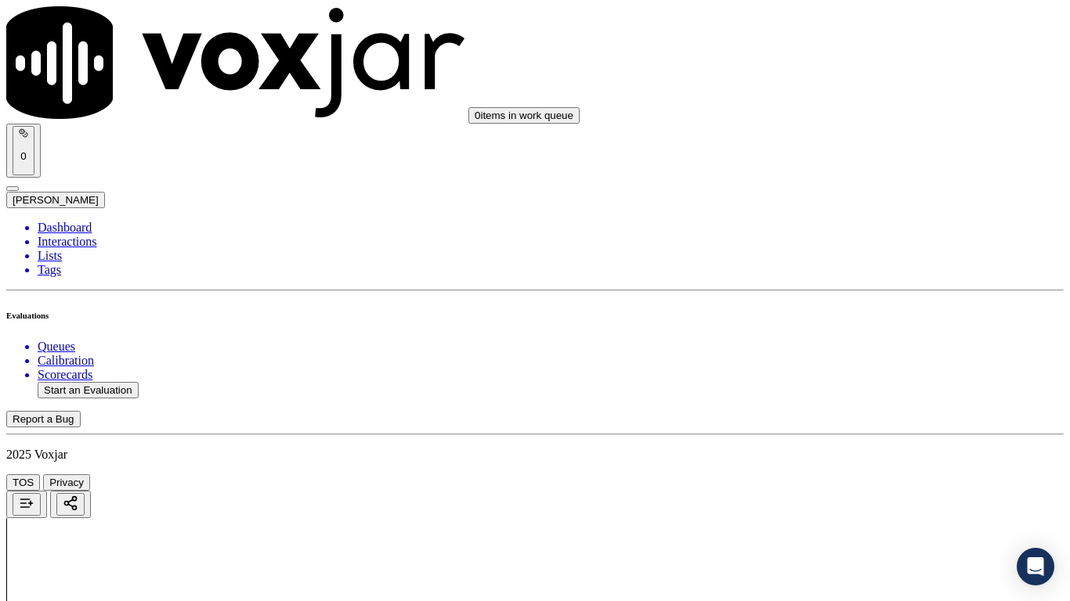
click at [865, 226] on div "Yes" at bounding box center [892, 219] width 199 height 14
drag, startPoint x: 878, startPoint y: 390, endPoint x: 881, endPoint y: 403, distance: 13.7
click at [878, 424] on div "Yes" at bounding box center [892, 417] width 199 height 14
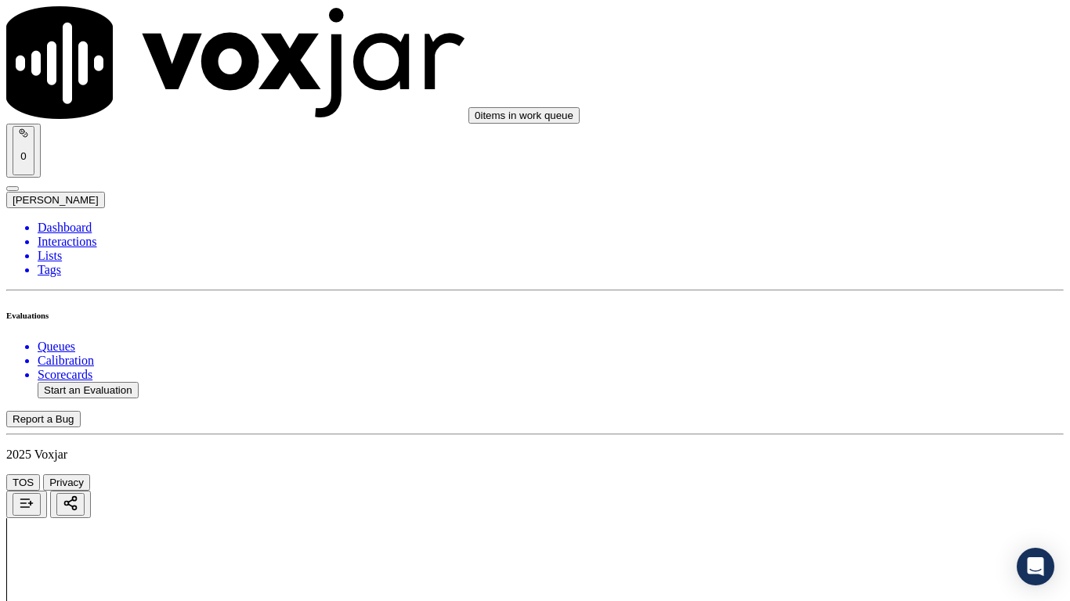
scroll to position [3211, 0]
click at [862, 229] on div "Yes" at bounding box center [892, 222] width 199 height 14
click at [872, 446] on div "Yes" at bounding box center [892, 438] width 199 height 14
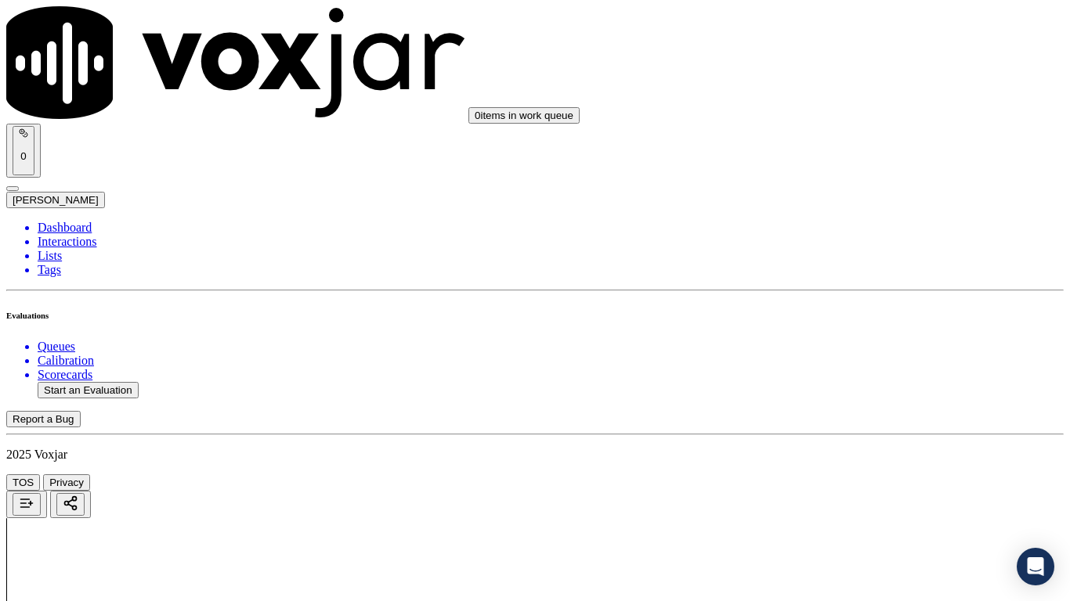
scroll to position [3602, 0]
click at [875, 270] on div "Yes" at bounding box center [892, 263] width 199 height 14
click at [859, 468] on div "Yes" at bounding box center [892, 460] width 199 height 14
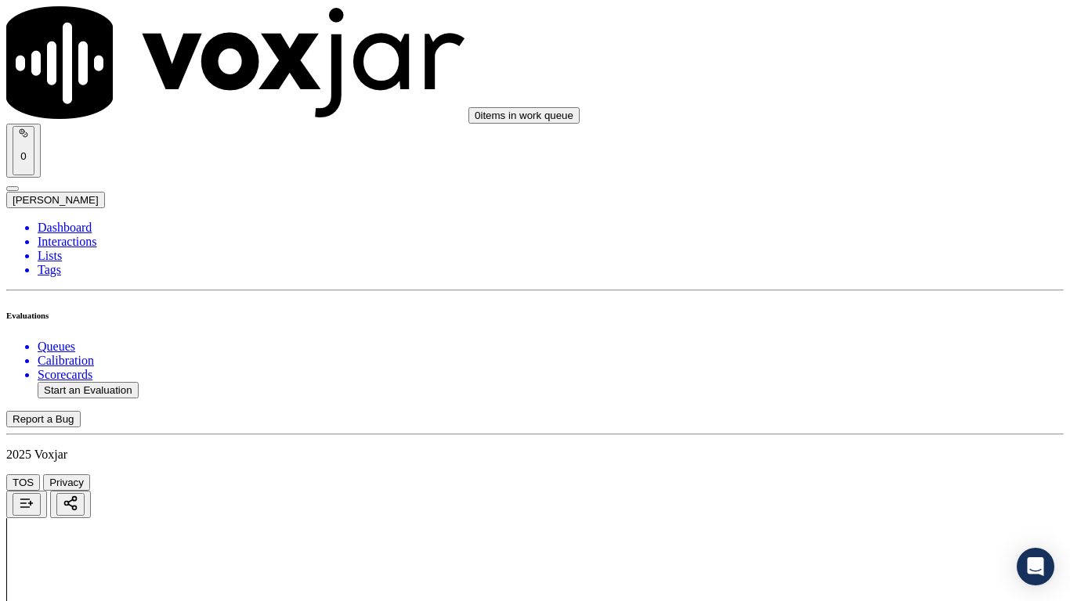
scroll to position [4072, 0]
click at [889, 278] on div "Yes" at bounding box center [892, 271] width 199 height 14
drag, startPoint x: 867, startPoint y: 444, endPoint x: 863, endPoint y: 454, distance: 10.9
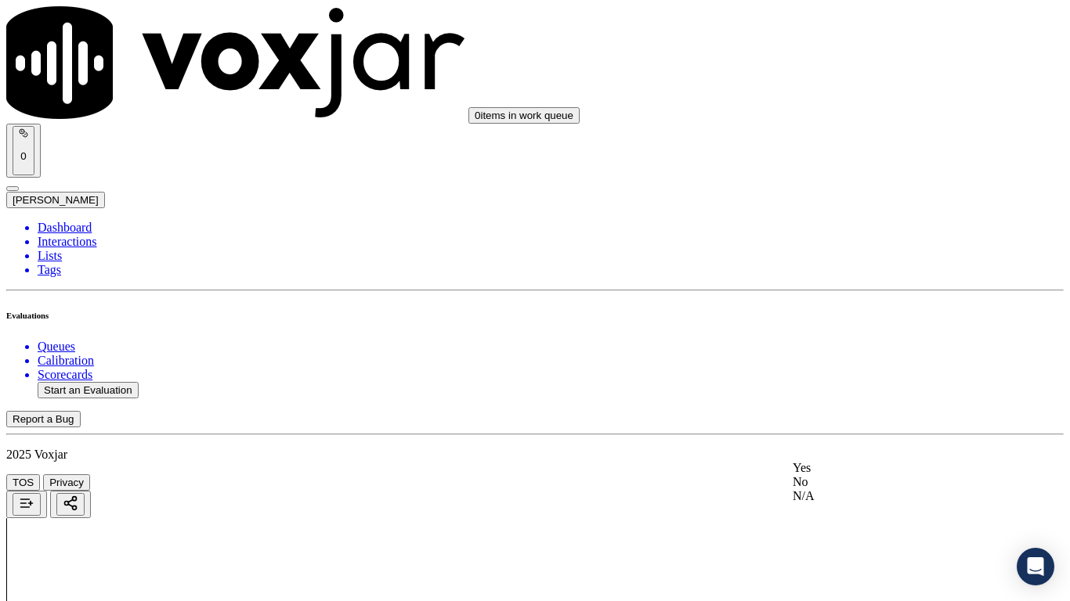
click at [849, 471] on div "Yes" at bounding box center [892, 468] width 199 height 14
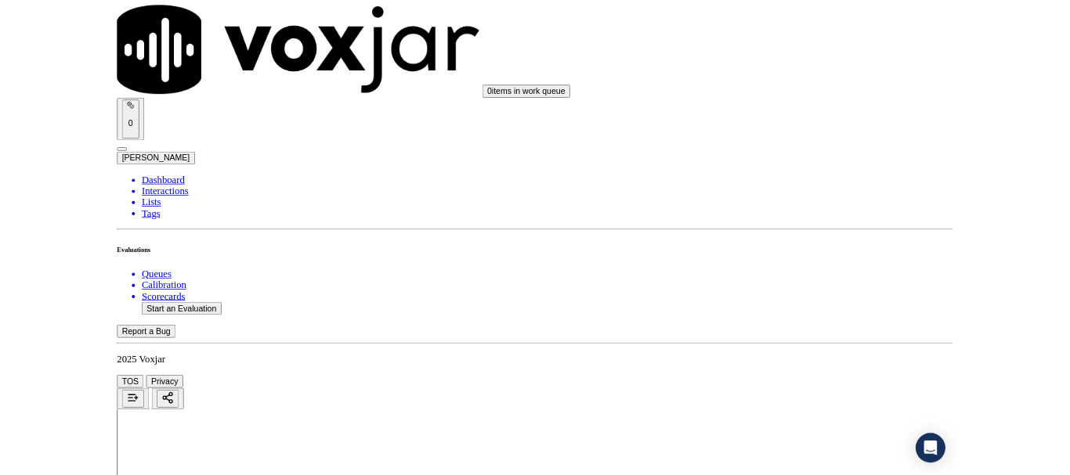
scroll to position [4333, 0]
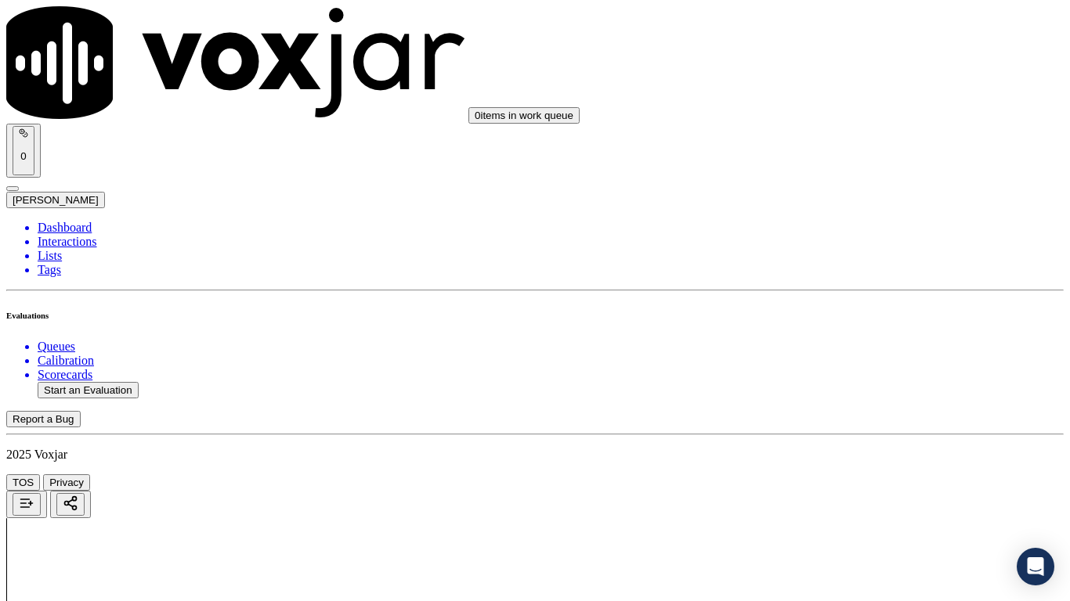
drag, startPoint x: 864, startPoint y: 431, endPoint x: 814, endPoint y: 539, distance: 119.1
click at [863, 431] on div "Yes" at bounding box center [892, 424] width 199 height 14
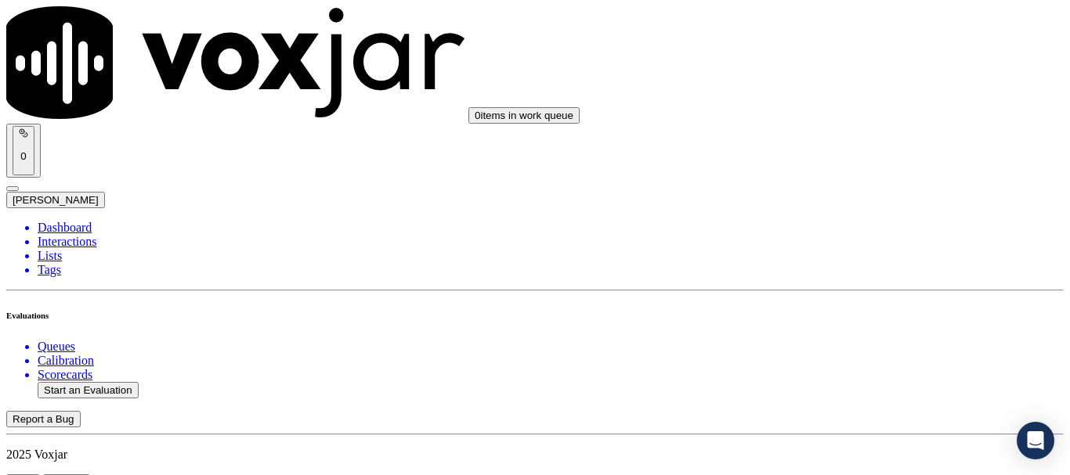
click at [105, 382] on button "Start an Evaluation" at bounding box center [88, 390] width 101 height 16
type input "20250813-113725_6145984533-all.mp3"
type input "mi"
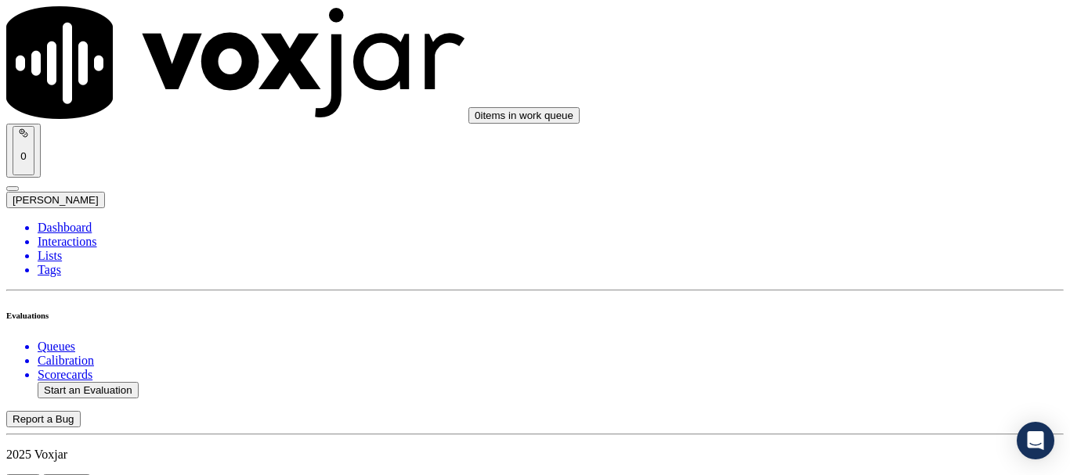
type input "[DATE]T20:36"
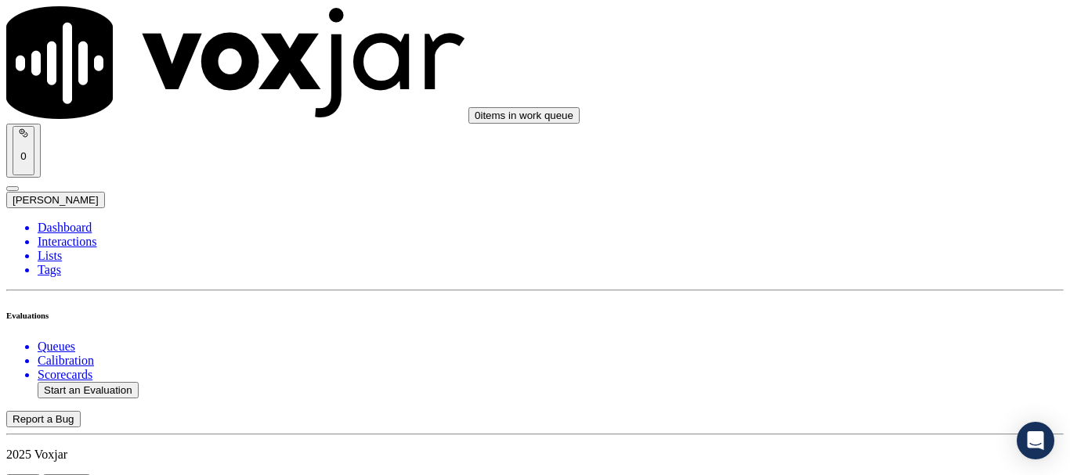
scroll to position [137, 0]
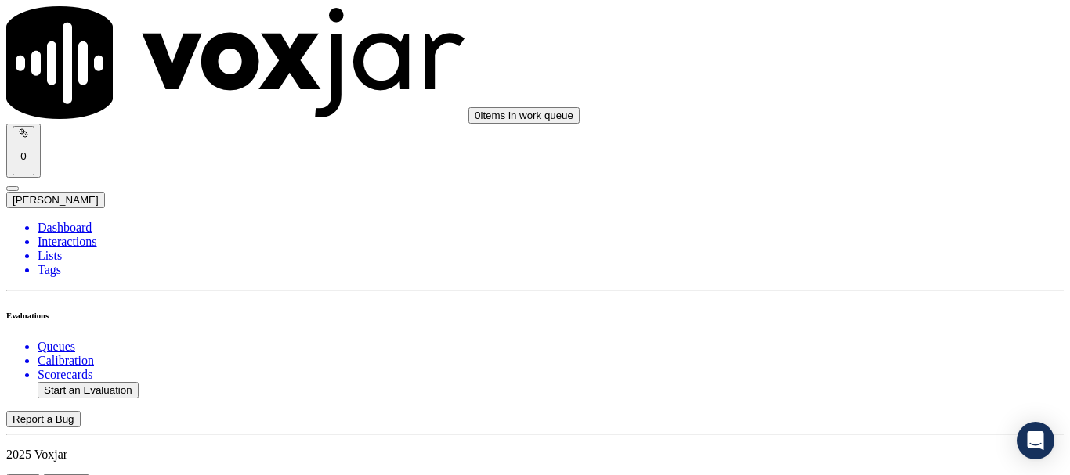
scroll to position [157, 0]
type input "[PERSON_NAME]"
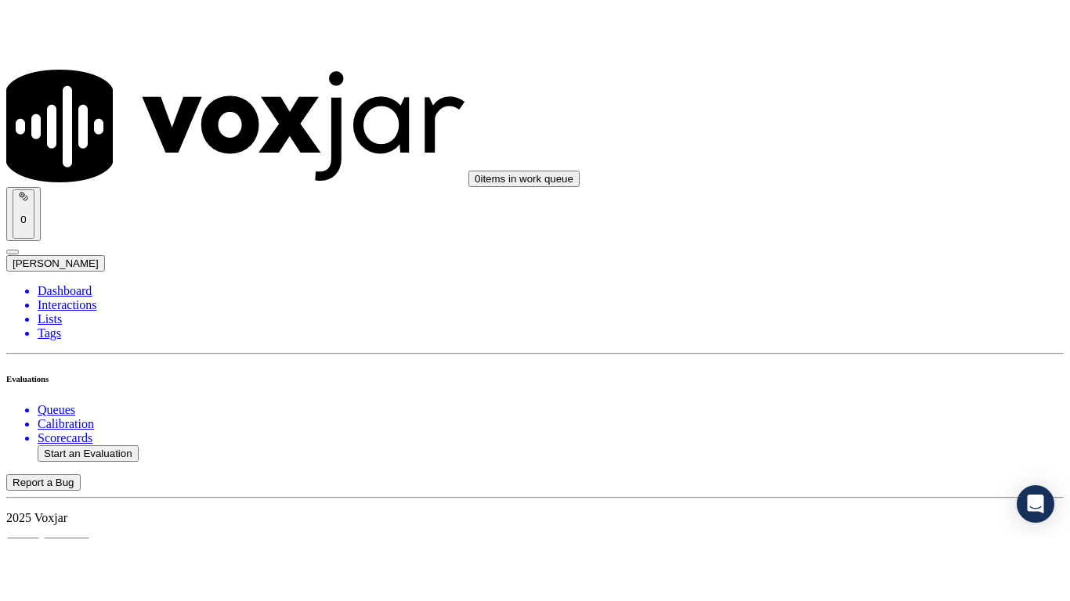
scroll to position [347, 0]
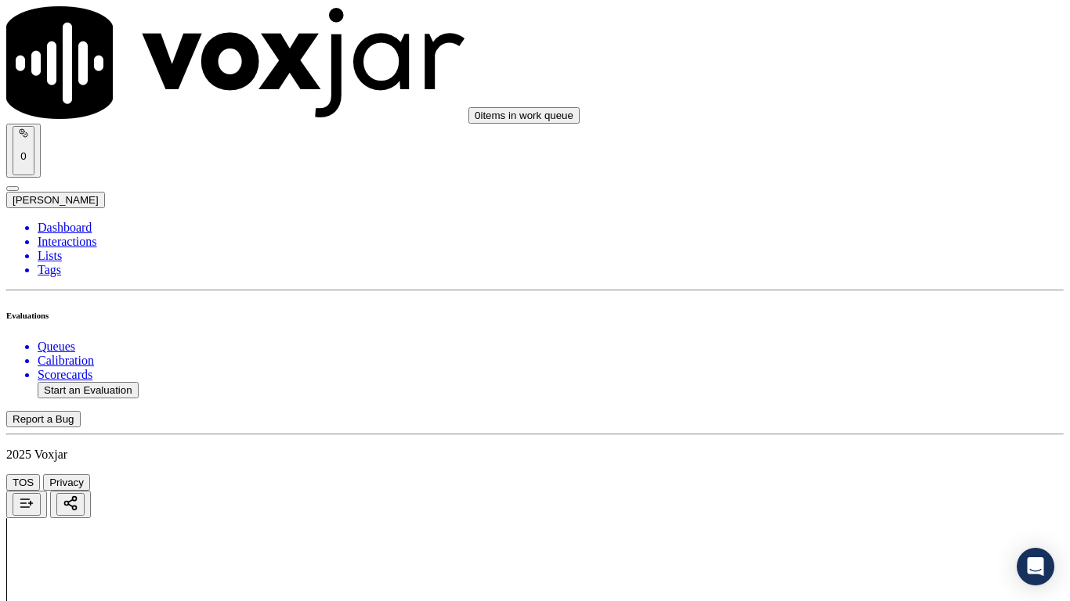
drag, startPoint x: 873, startPoint y: 291, endPoint x: 872, endPoint y: 305, distance: 14.2
drag, startPoint x: 865, startPoint y: 327, endPoint x: 866, endPoint y: 342, distance: 14.9
click at [865, 323] on div "Yes" at bounding box center [892, 316] width 199 height 14
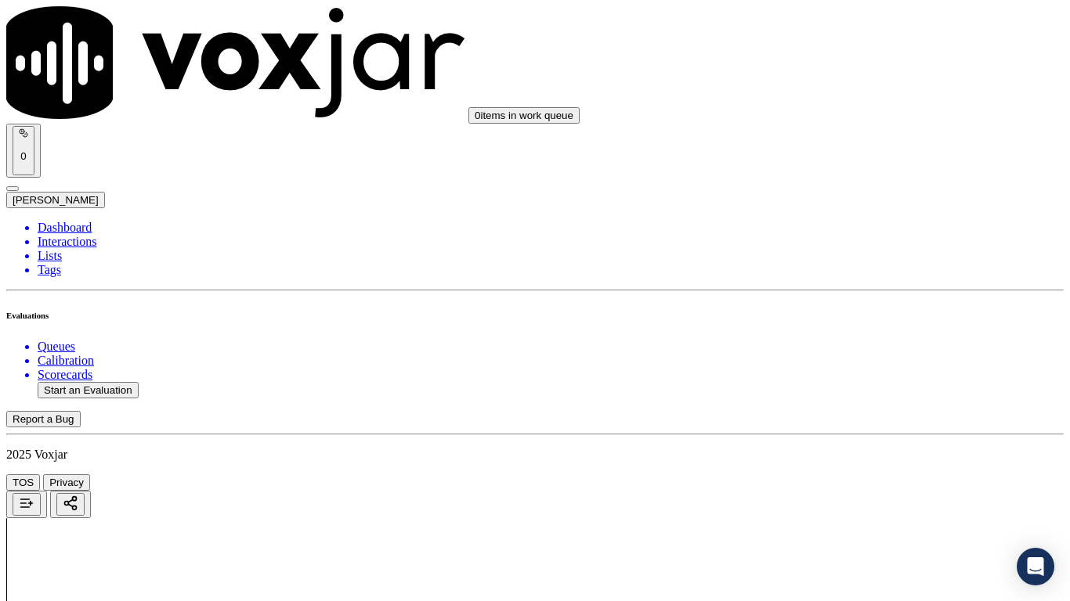
click at [850, 70] on div "Yes" at bounding box center [892, 63] width 199 height 14
click at [866, 267] on div "Yes" at bounding box center [892, 260] width 199 height 14
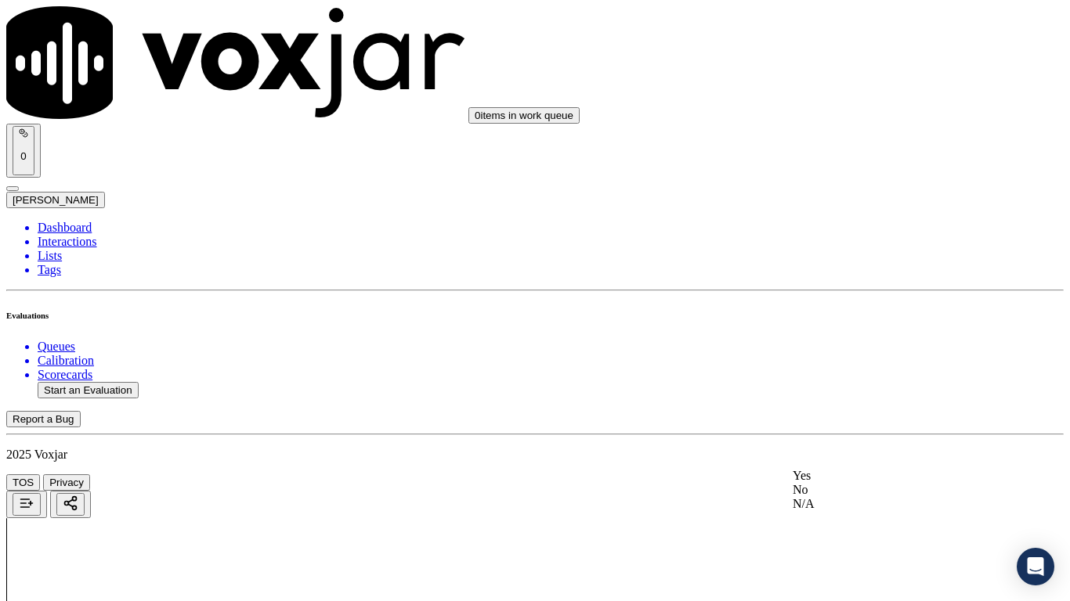
click at [861, 475] on div "N/A" at bounding box center [892, 504] width 199 height 14
click at [866, 295] on div "N/A" at bounding box center [892, 288] width 199 height 14
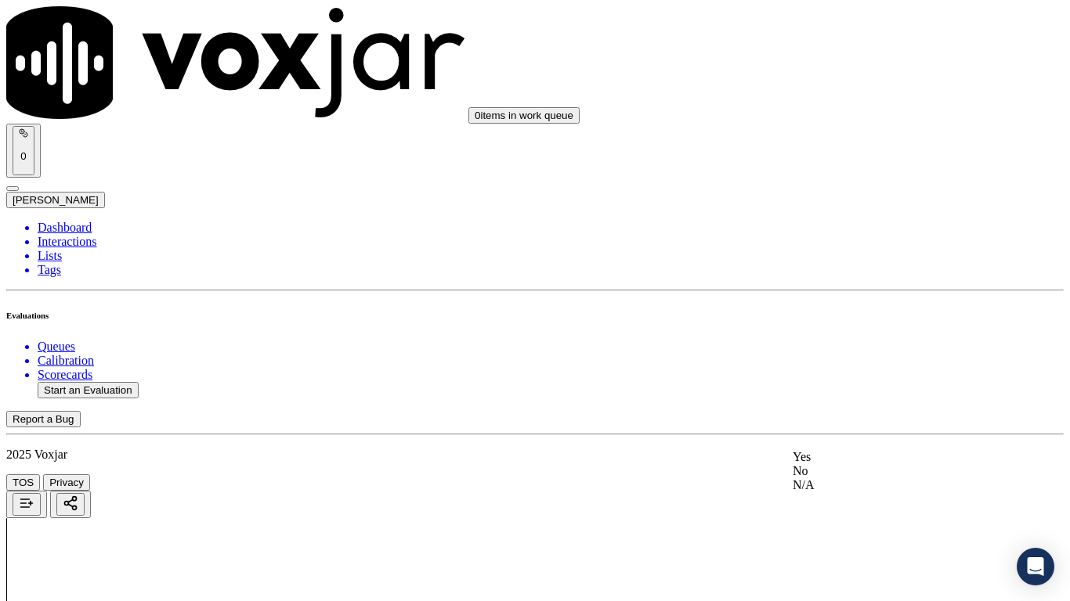
click at [867, 464] on div "Yes" at bounding box center [892, 457] width 199 height 14
click at [870, 209] on div "Yes" at bounding box center [892, 204] width 199 height 14
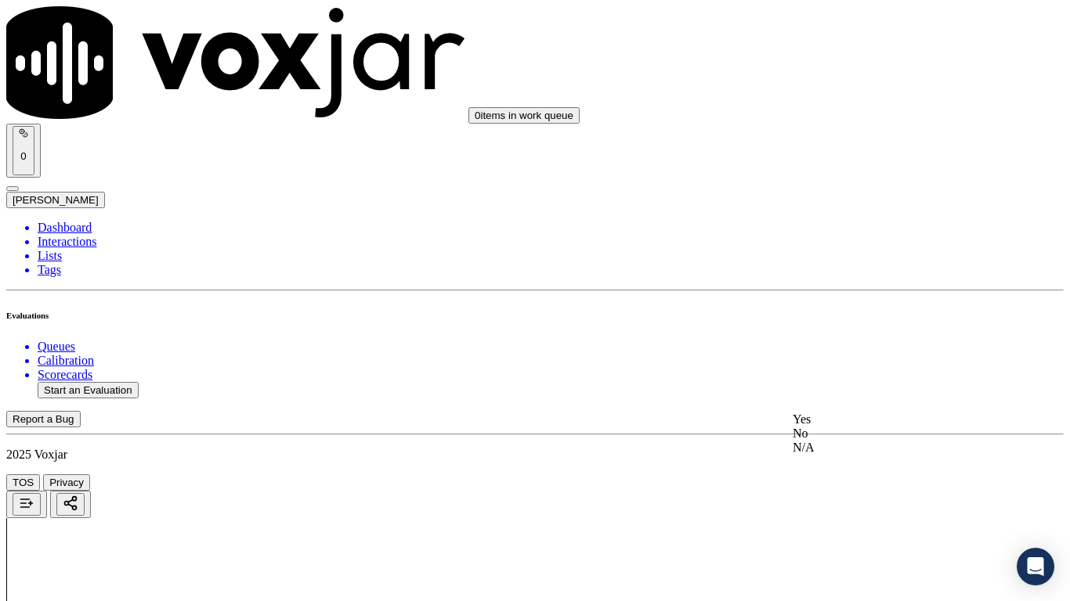
click at [887, 427] on div "Yes" at bounding box center [892, 420] width 199 height 14
click at [866, 233] on div "Yes" at bounding box center [892, 225] width 199 height 14
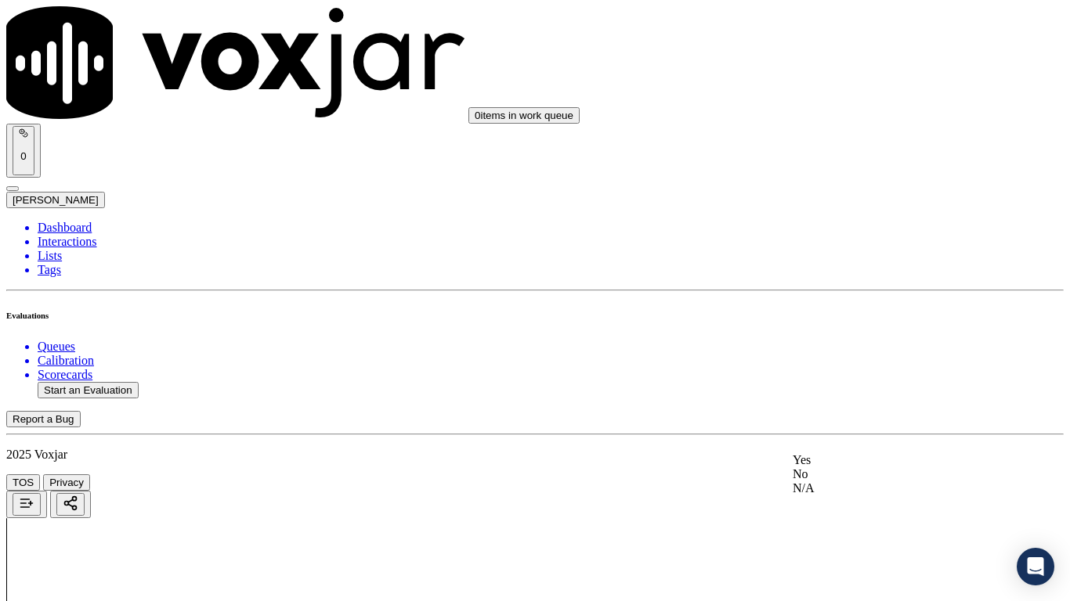
click at [874, 468] on div "Yes" at bounding box center [892, 460] width 199 height 14
click at [879, 226] on div "Yes" at bounding box center [892, 219] width 199 height 14
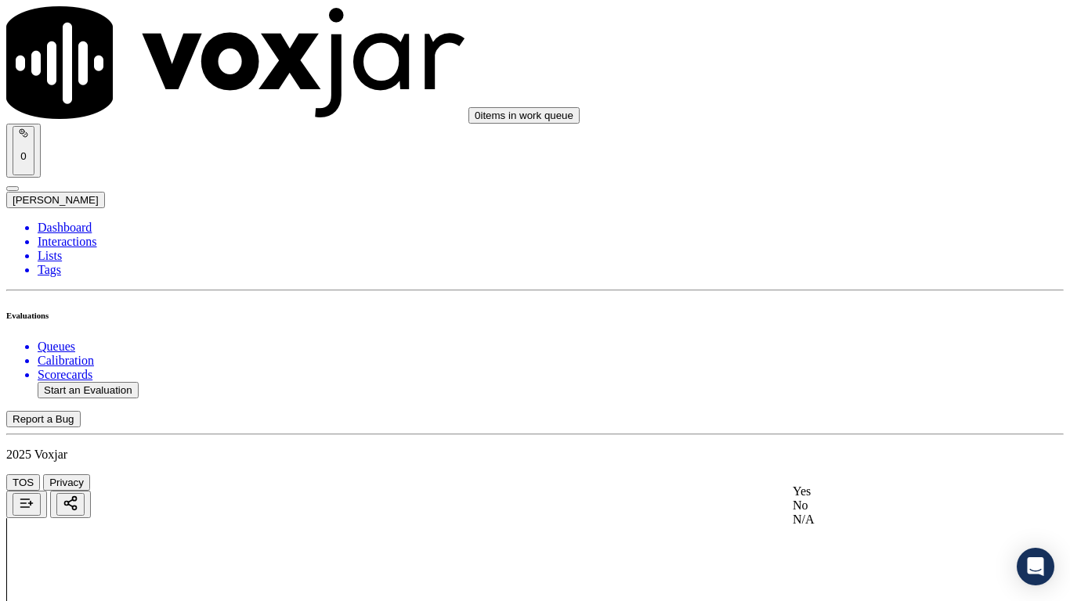
click at [869, 475] on div "Yes" at bounding box center [892, 492] width 199 height 14
click at [855, 142] on div "Yes" at bounding box center [892, 141] width 199 height 14
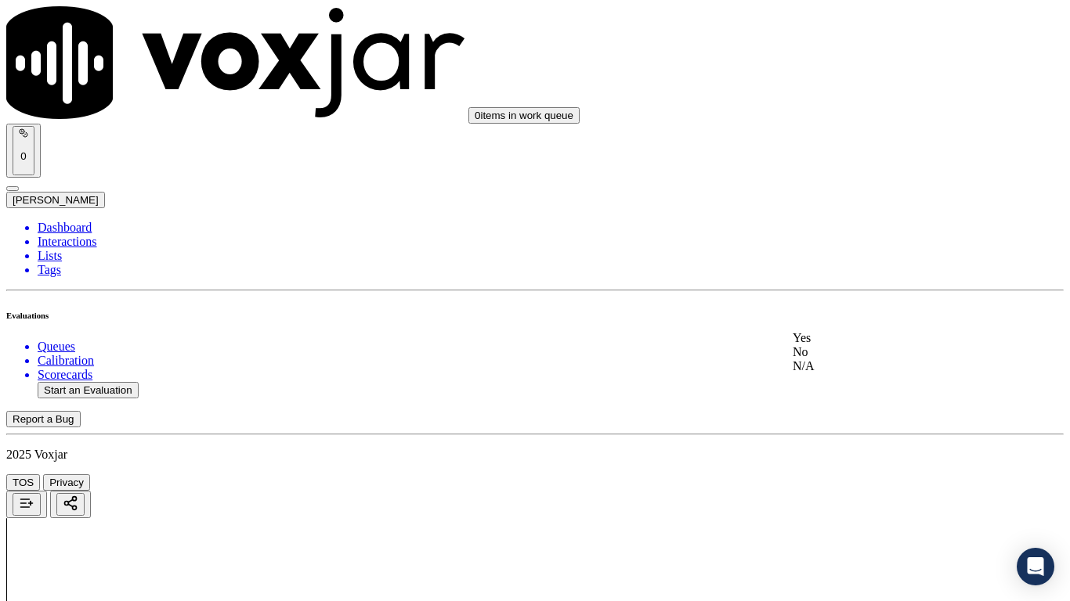
click at [871, 341] on div "Yes" at bounding box center [892, 338] width 199 height 14
click at [875, 229] on div "Yes" at bounding box center [892, 222] width 199 height 14
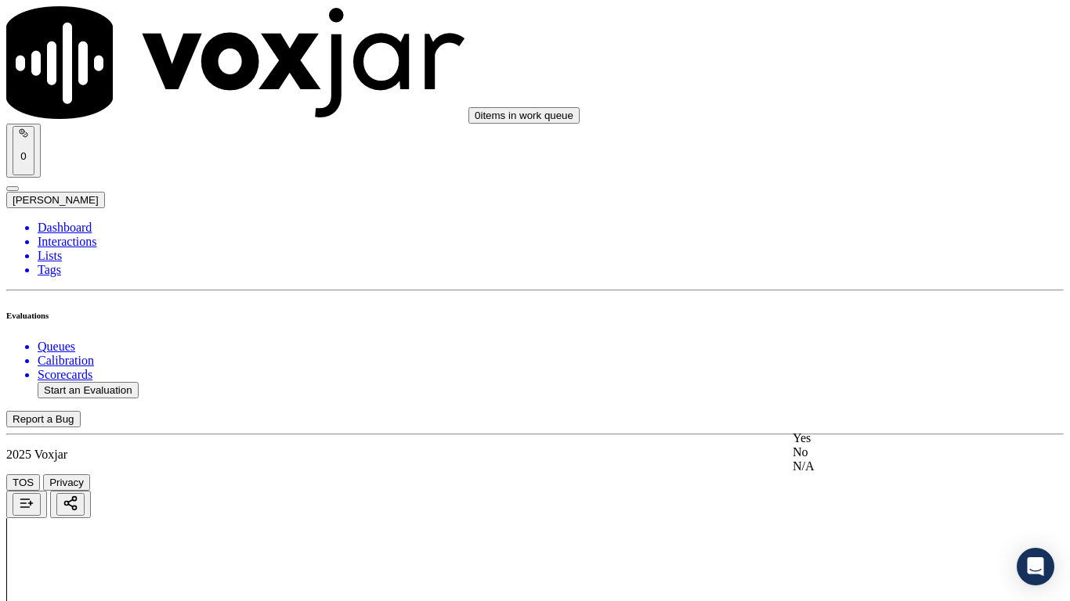
click at [870, 446] on div "Yes" at bounding box center [892, 438] width 199 height 14
click at [874, 192] on div "Yes" at bounding box center [892, 185] width 199 height 14
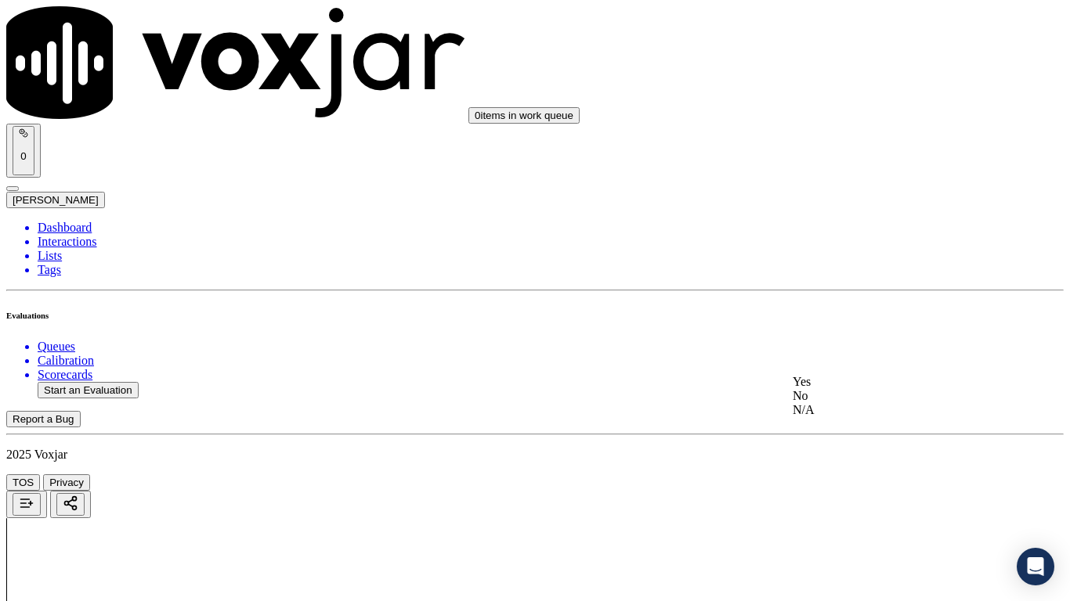
click at [876, 389] on div "Yes" at bounding box center [892, 382] width 199 height 14
click at [870, 278] on div "Yes" at bounding box center [892, 271] width 199 height 14
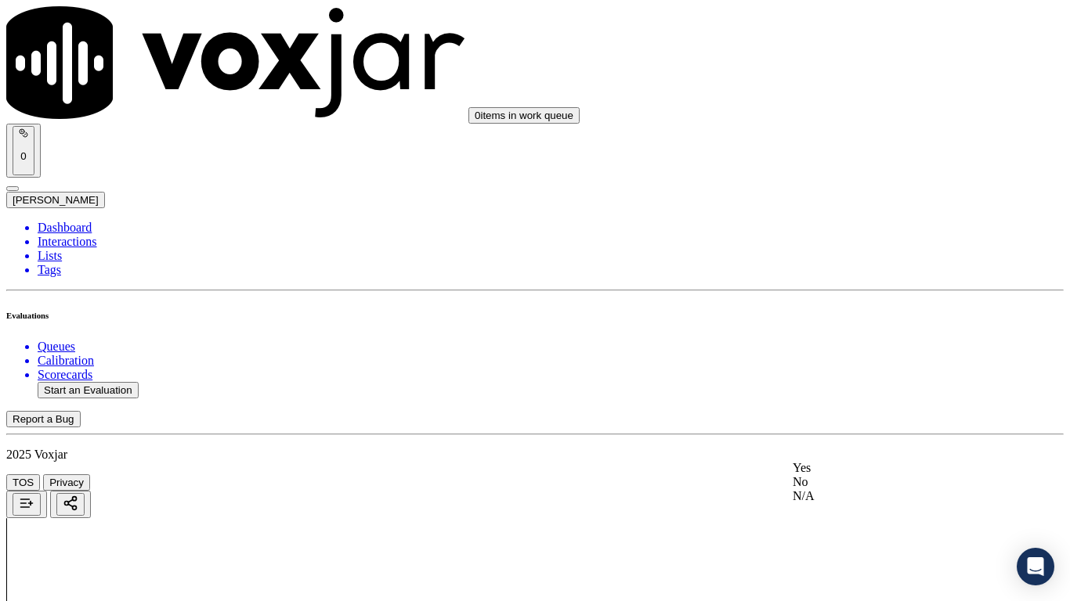
click at [879, 475] on div "Yes" at bounding box center [892, 468] width 199 height 14
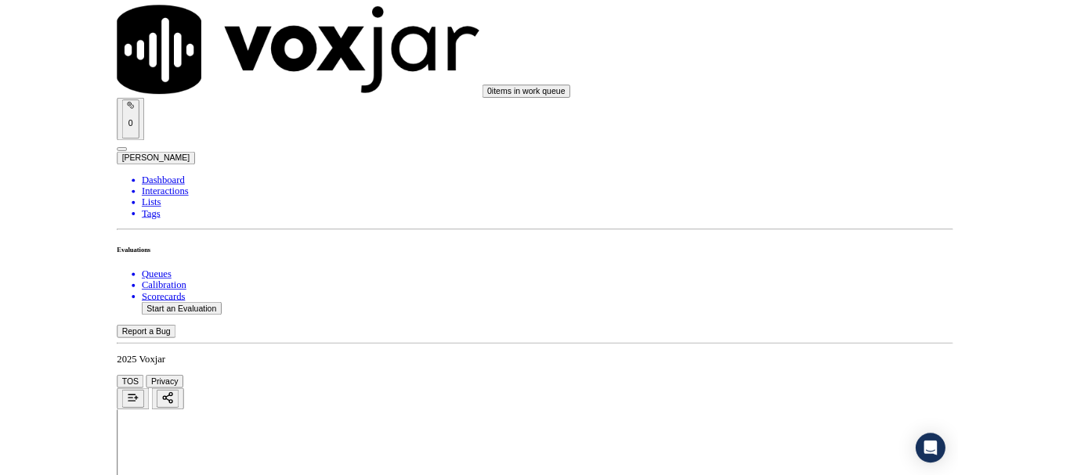
scroll to position [4333, 0]
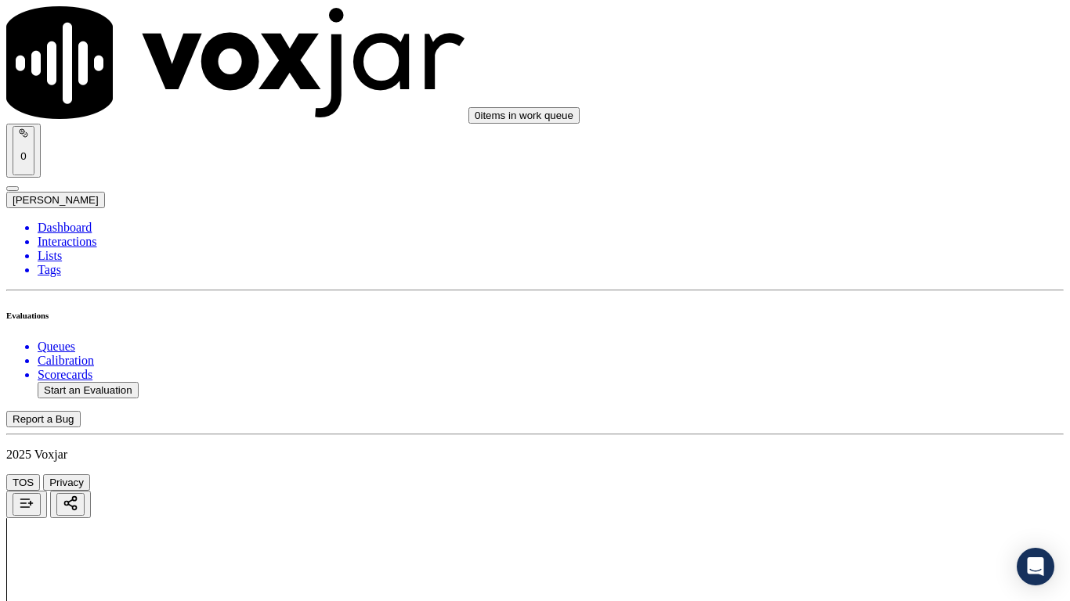
drag, startPoint x: 879, startPoint y: 393, endPoint x: 876, endPoint y: 403, distance: 10.7
click at [855, 431] on div "Yes" at bounding box center [892, 424] width 199 height 14
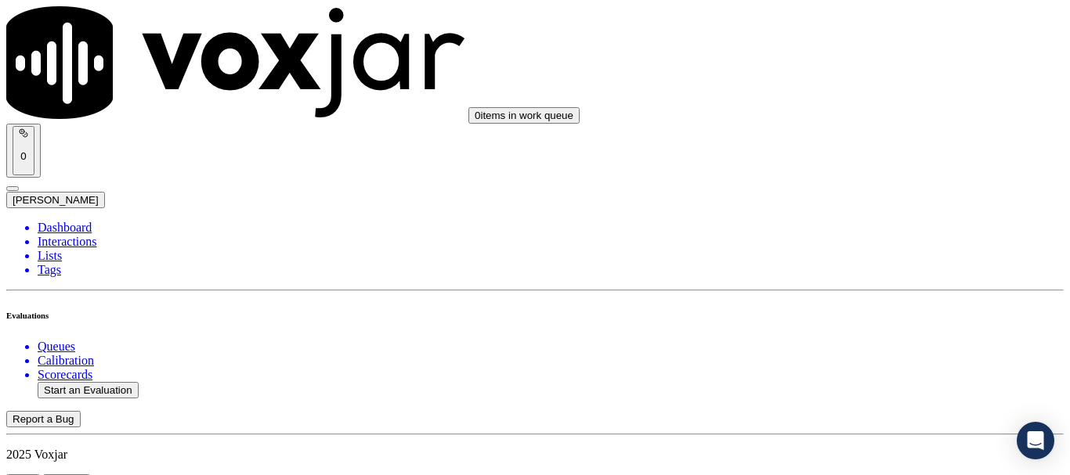
click at [99, 382] on button "Start an Evaluation" at bounding box center [88, 390] width 101 height 16
type input "20250813-161318_4403159401-all.mp3"
type input "da"
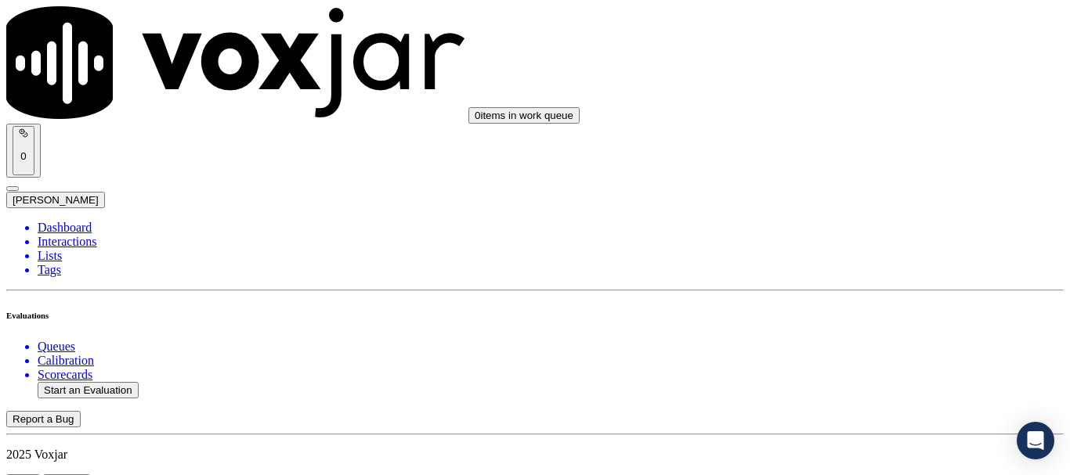
type input "[DATE]T21:07"
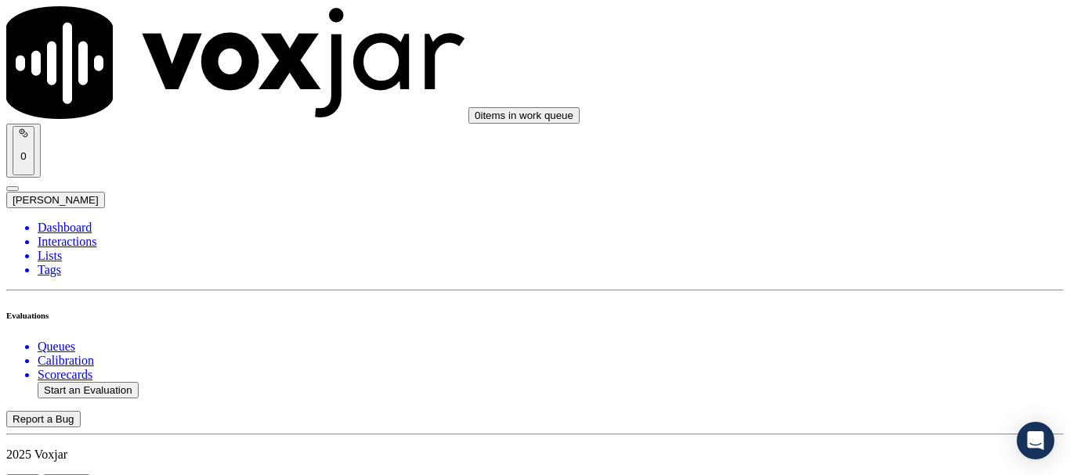
scroll to position [235, 0]
type input "[PERSON_NAME]"
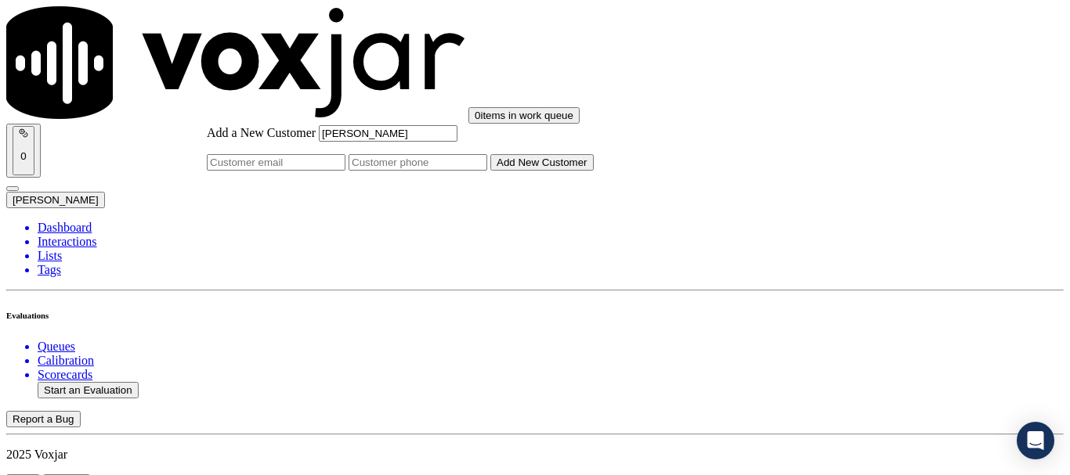
type input "[PERSON_NAME]"
click at [487, 171] on input "Add a New Customer" at bounding box center [417, 162] width 139 height 16
paste input "[PERSON_NAME]"
type input "[PERSON_NAME]"
click at [594, 171] on button "Add New Customer" at bounding box center [541, 162] width 103 height 16
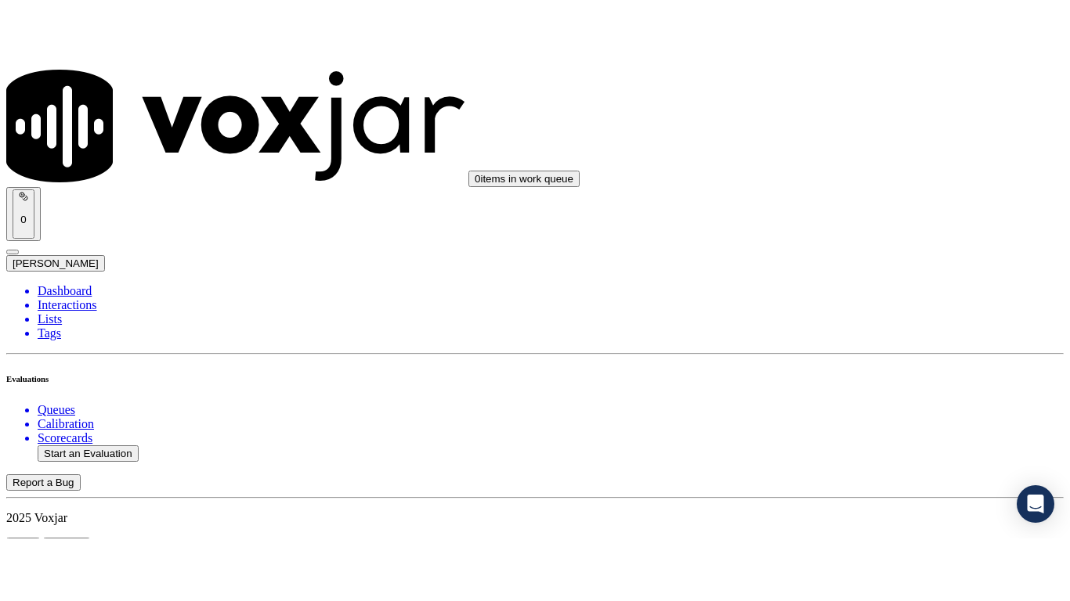
scroll to position [197, 0]
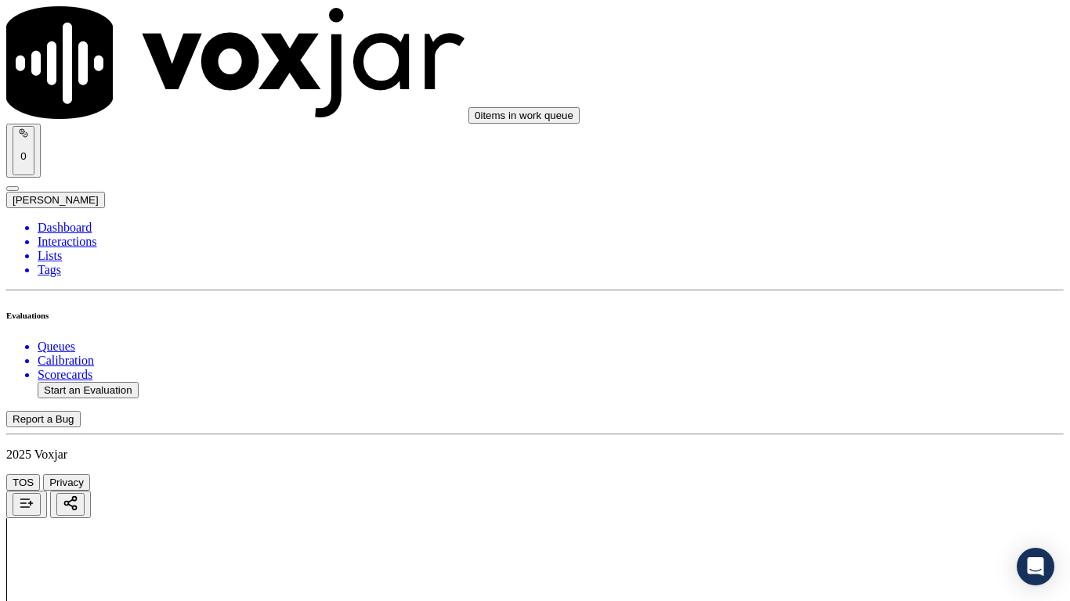
click at [850, 323] on div "Yes" at bounding box center [892, 316] width 199 height 14
drag, startPoint x: 867, startPoint y: 306, endPoint x: 866, endPoint y: 321, distance: 14.9
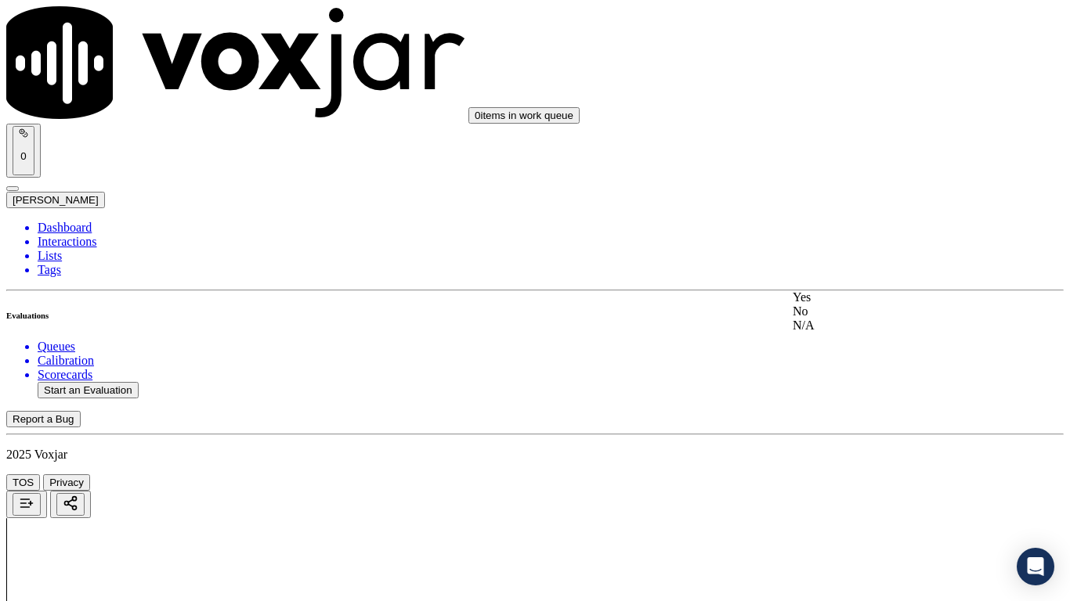
click at [866, 305] on div "Yes" at bounding box center [892, 298] width 199 height 14
click at [844, 189] on div "Yes" at bounding box center [892, 182] width 199 height 14
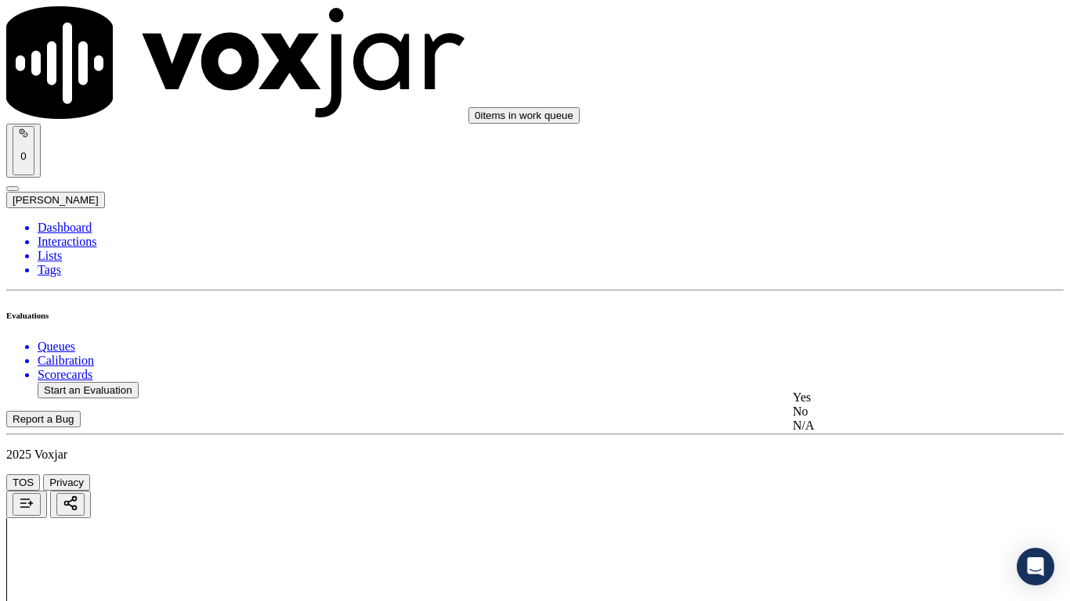
click at [849, 433] on div "N/A" at bounding box center [892, 426] width 199 height 14
click at [845, 452] on div "N/A" at bounding box center [892, 445] width 199 height 14
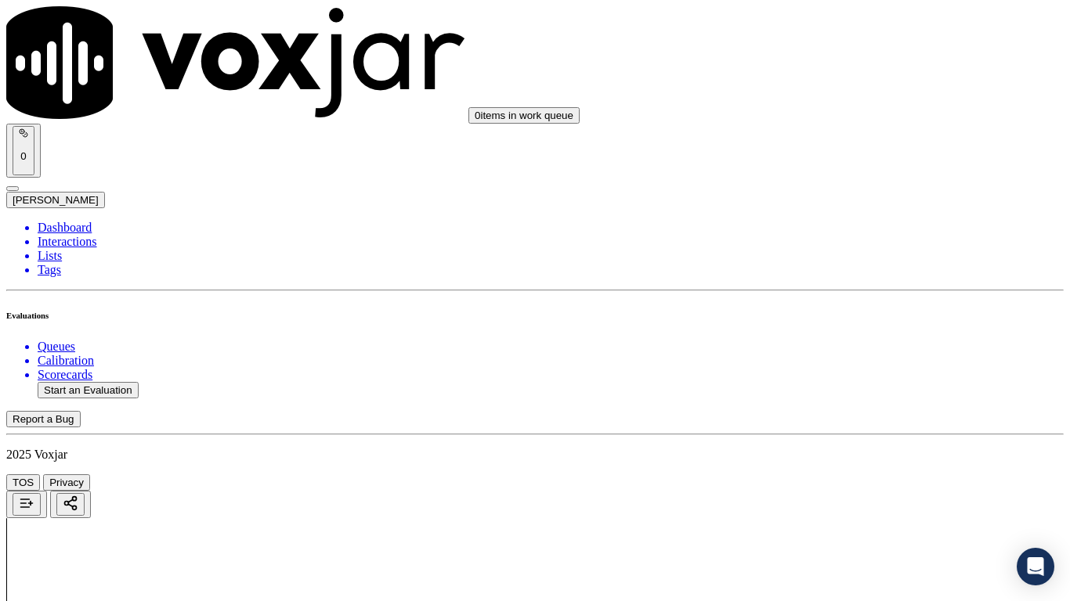
click at [854, 308] on div "Yes" at bounding box center [892, 301] width 199 height 14
click at [860, 285] on div "Yes" at bounding box center [892, 282] width 199 height 14
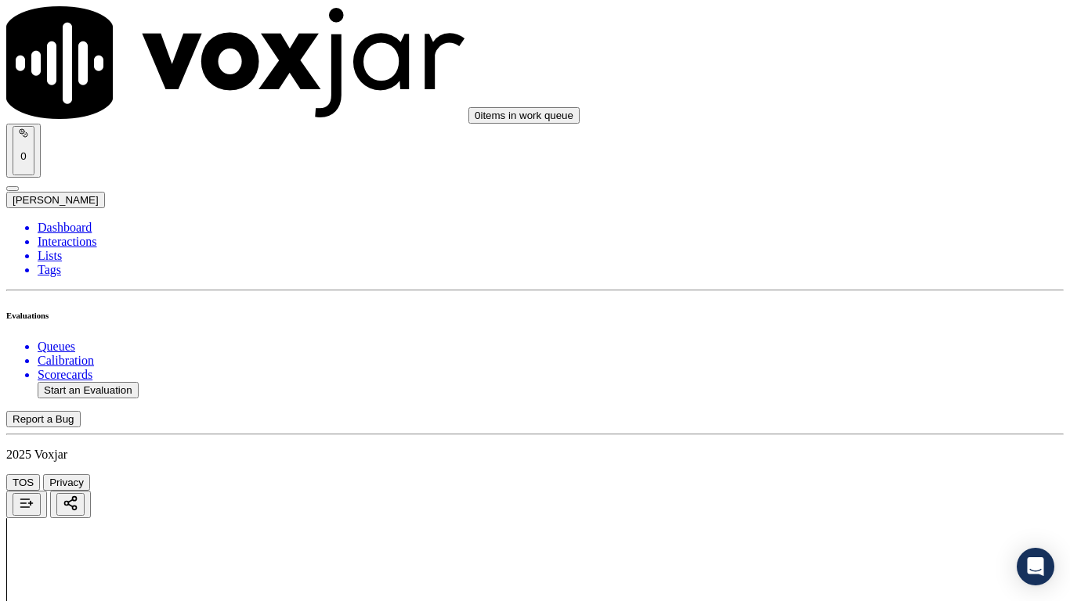
scroll to position [1645, 0]
drag, startPoint x: 854, startPoint y: 157, endPoint x: 854, endPoint y: 169, distance: 11.7
drag, startPoint x: 854, startPoint y: 169, endPoint x: 878, endPoint y: 251, distance: 85.7
click at [858, 192] on div "Yes" at bounding box center [892, 185] width 199 height 14
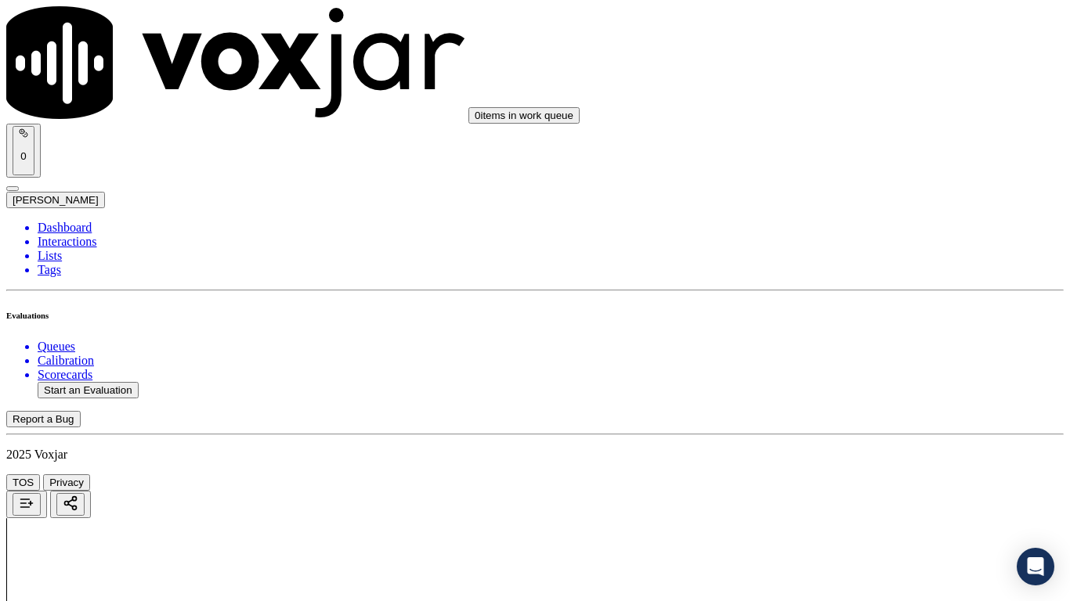
click at [868, 387] on div "Yes" at bounding box center [892, 382] width 199 height 14
click at [865, 233] on div "Yes" at bounding box center [892, 225] width 199 height 14
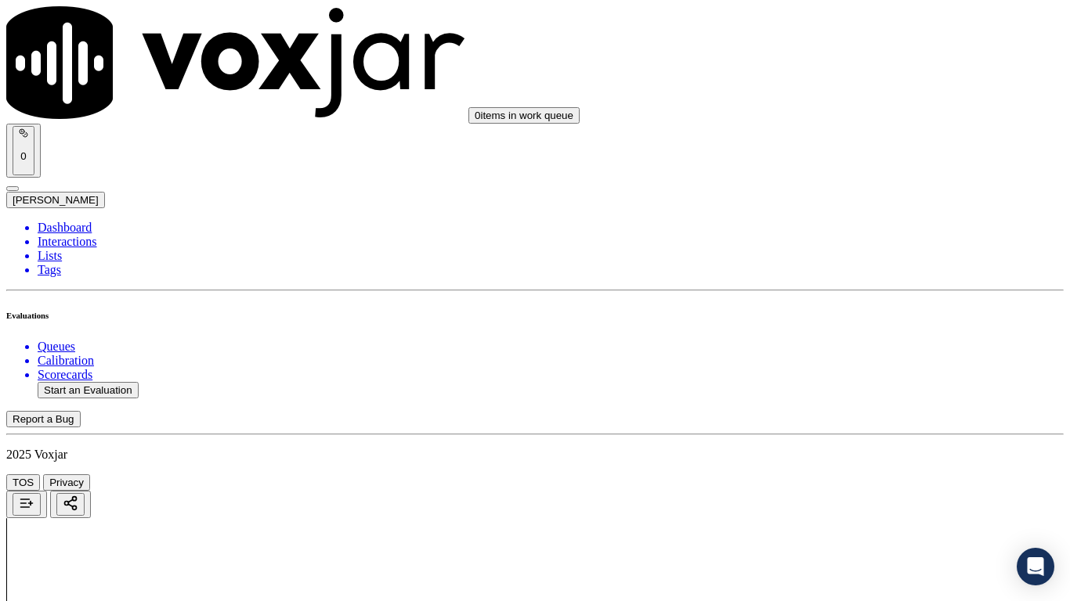
scroll to position [2271, 0]
click at [873, 305] on div "Yes" at bounding box center [892, 298] width 199 height 14
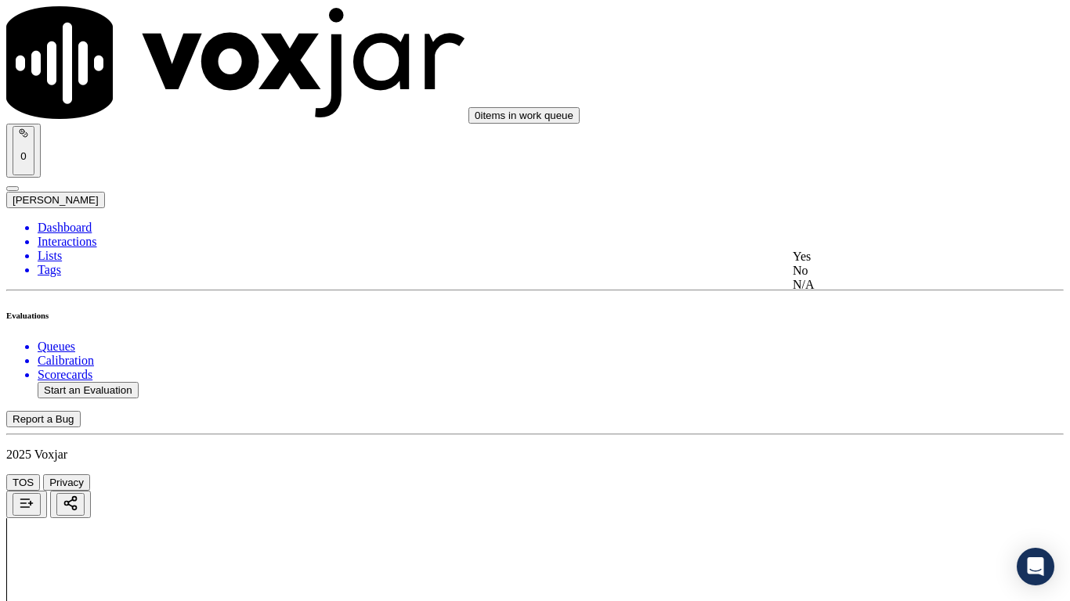
click at [866, 263] on div "Yes" at bounding box center [892, 257] width 199 height 14
click at [859, 461] on div "Yes" at bounding box center [892, 454] width 199 height 14
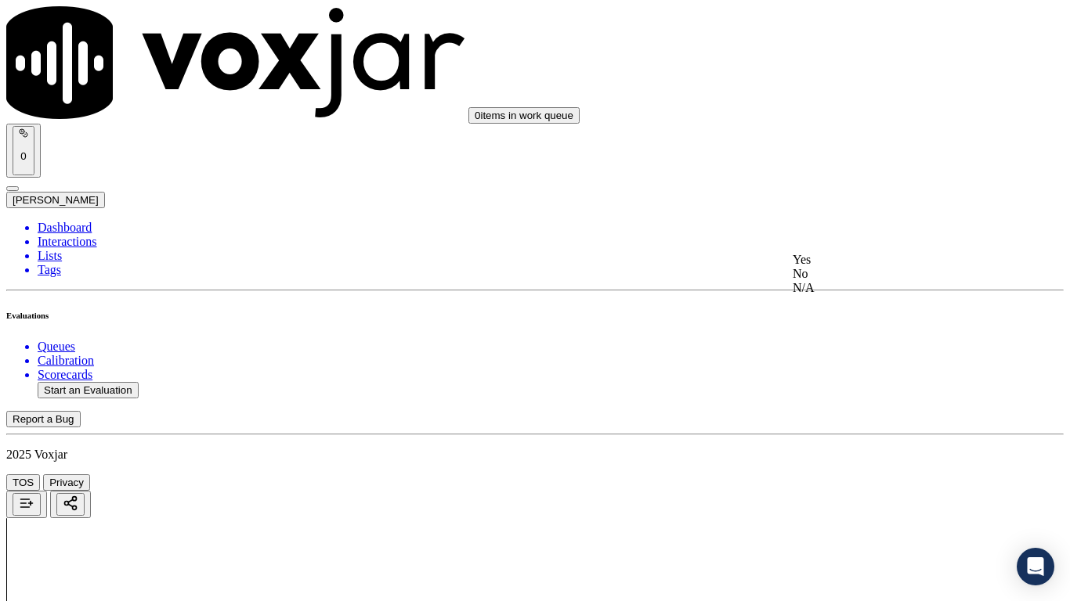
click at [856, 262] on div "Yes" at bounding box center [892, 260] width 199 height 14
click at [871, 229] on div "Yes" at bounding box center [892, 222] width 199 height 14
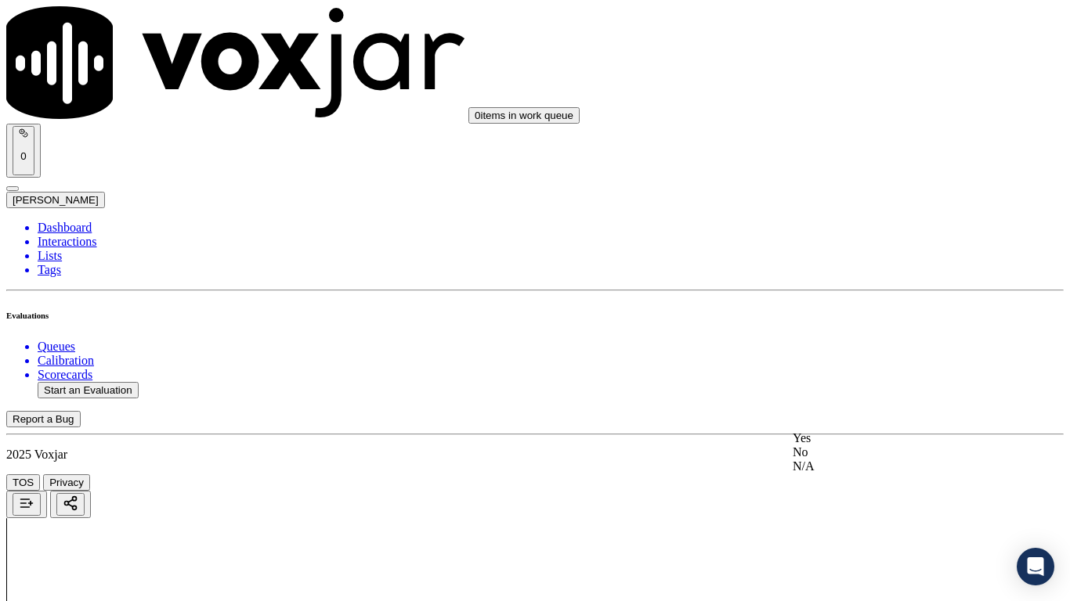
click at [872, 446] on div "Yes" at bounding box center [892, 438] width 199 height 14
click at [876, 389] on div "Yes" at bounding box center [892, 382] width 199 height 14
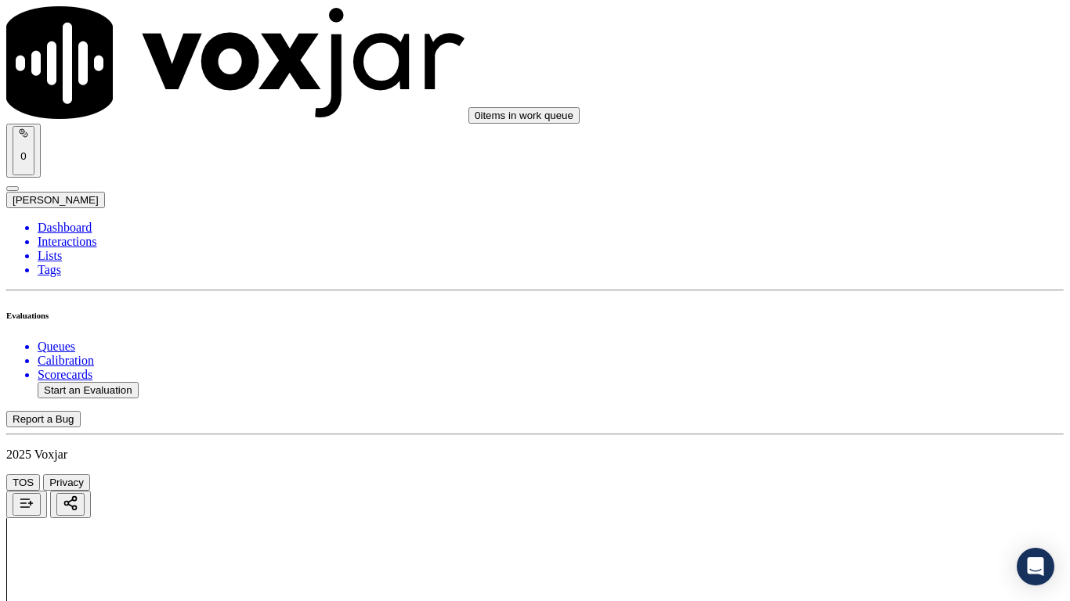
click at [861, 270] on div "Yes" at bounding box center [892, 271] width 199 height 14
click at [861, 475] on div "Yes" at bounding box center [892, 468] width 199 height 14
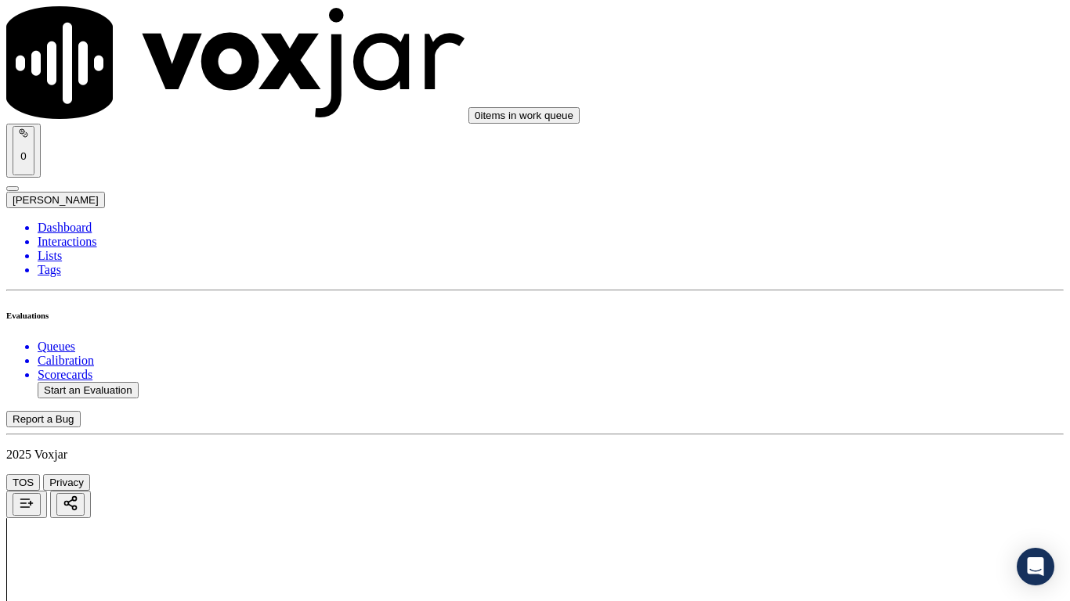
click at [854, 431] on div "Yes" at bounding box center [892, 424] width 199 height 14
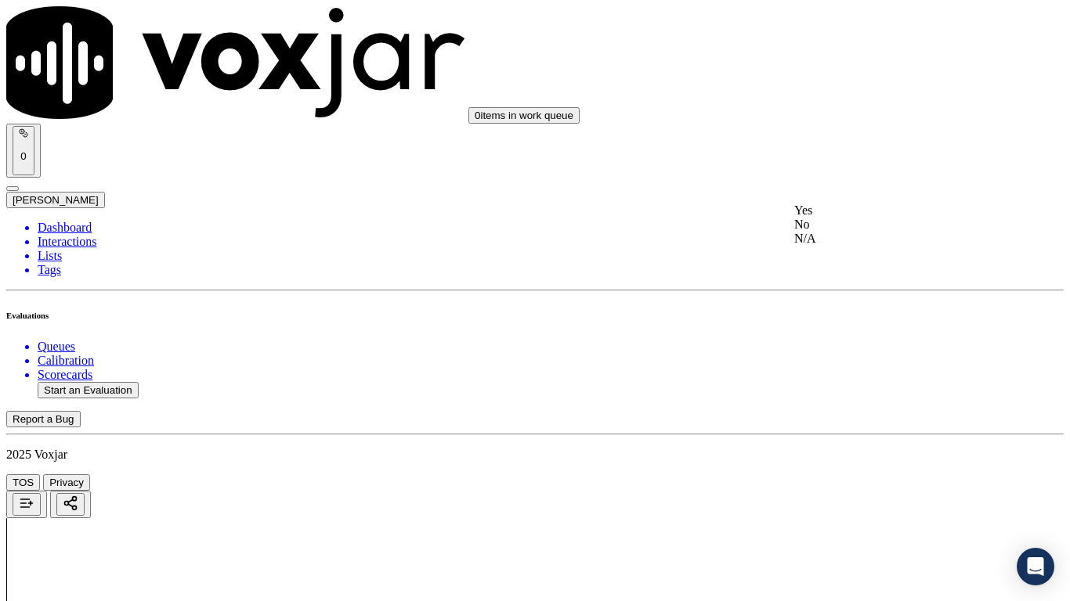
click at [878, 218] on div "Yes" at bounding box center [892, 211] width 196 height 14
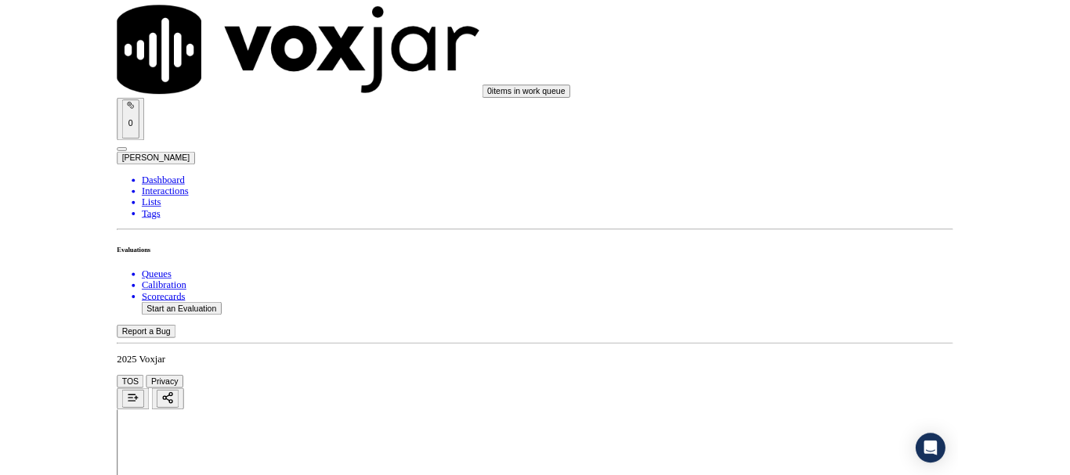
scroll to position [4333, 0]
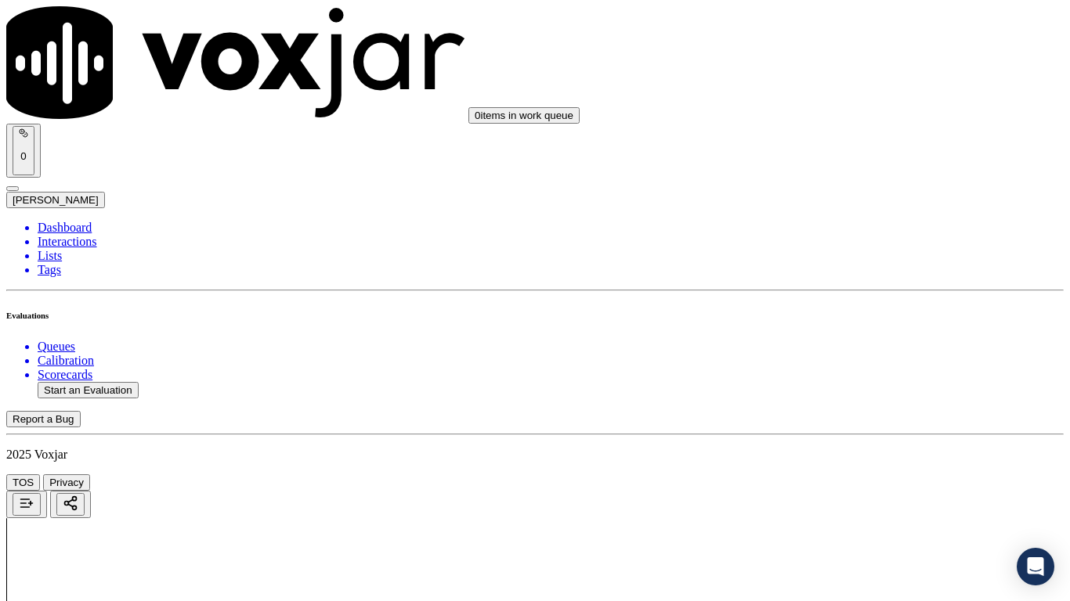
drag, startPoint x: 832, startPoint y: 539, endPoint x: 805, endPoint y: 551, distance: 29.1
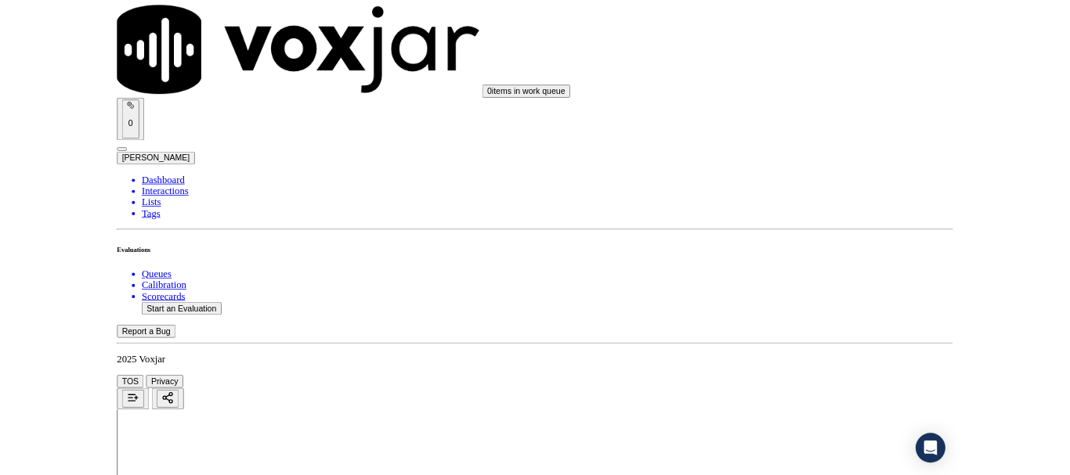
scroll to position [235, 0]
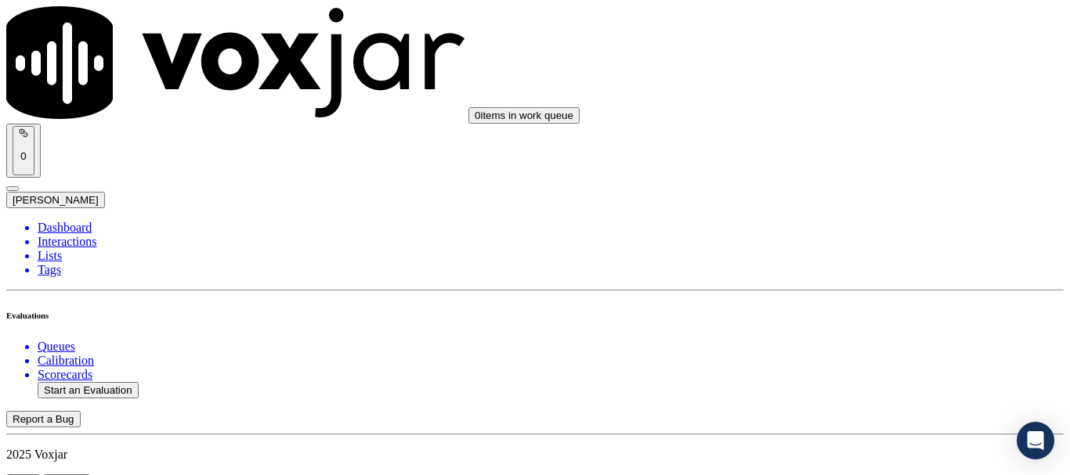
click at [103, 382] on button "Start an Evaluation" at bounding box center [88, 390] width 101 height 16
type input "20250813-164612_4195626505-all.mp3"
type input "isi"
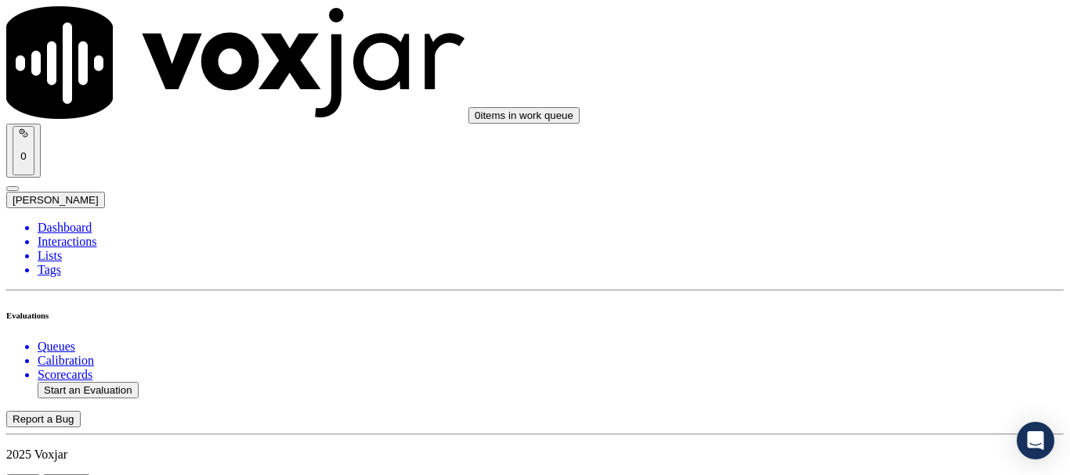
type input "[DATE]T21:24"
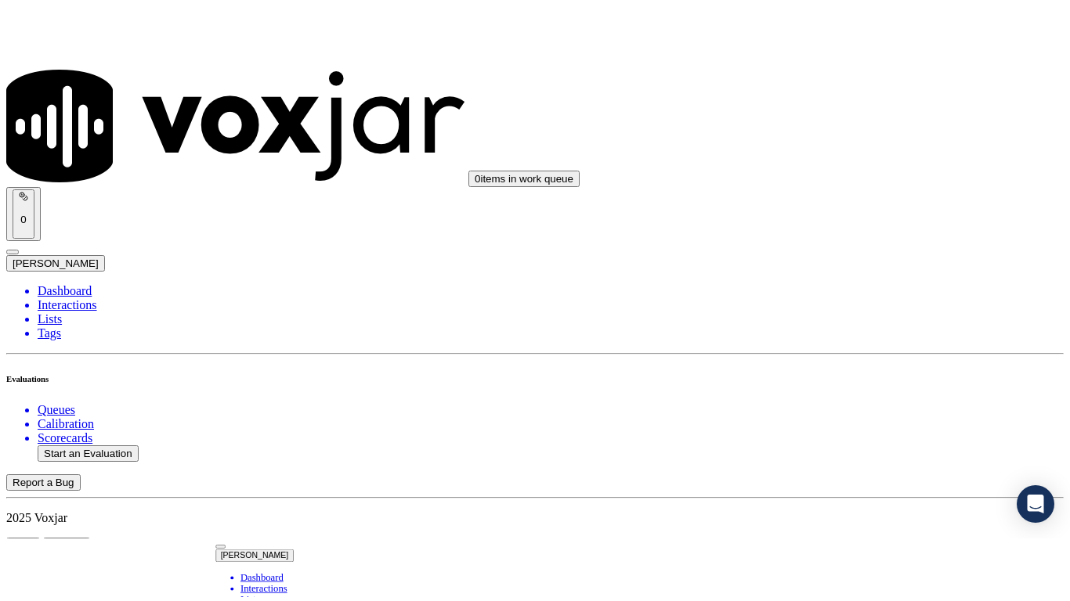
scroll to position [137, 0]
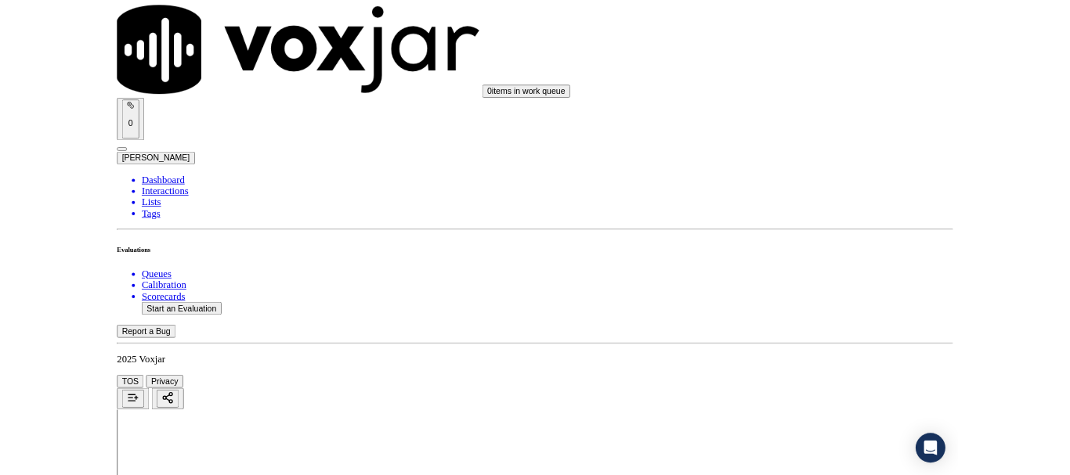
scroll to position [235, 0]
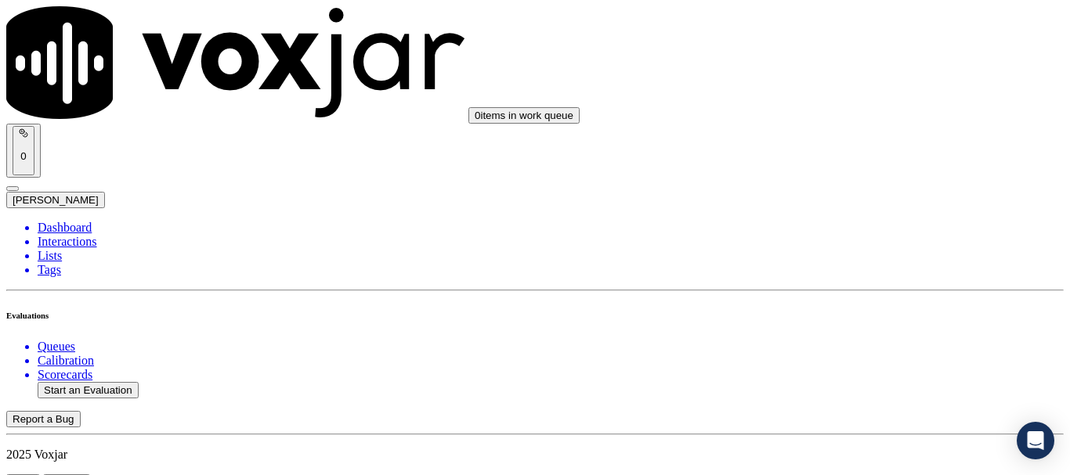
scroll to position [157, 0]
type input "[PERSON_NAME]"
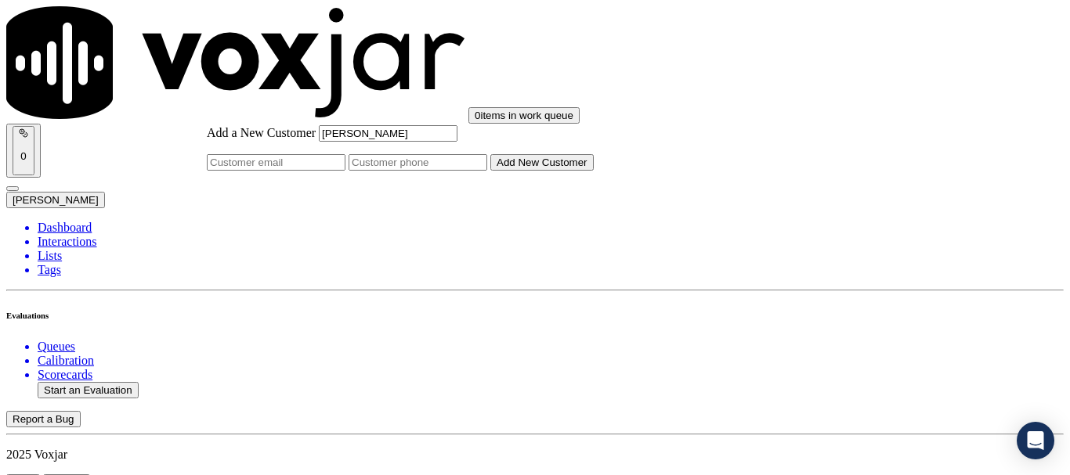
type input "[PERSON_NAME]"
drag, startPoint x: 630, startPoint y: 239, endPoint x: 559, endPoint y: 172, distance: 96.9
click at [487, 171] on input "Add a New Customer" at bounding box center [417, 162] width 139 height 16
paste input "4195626505"
type input "4195626505"
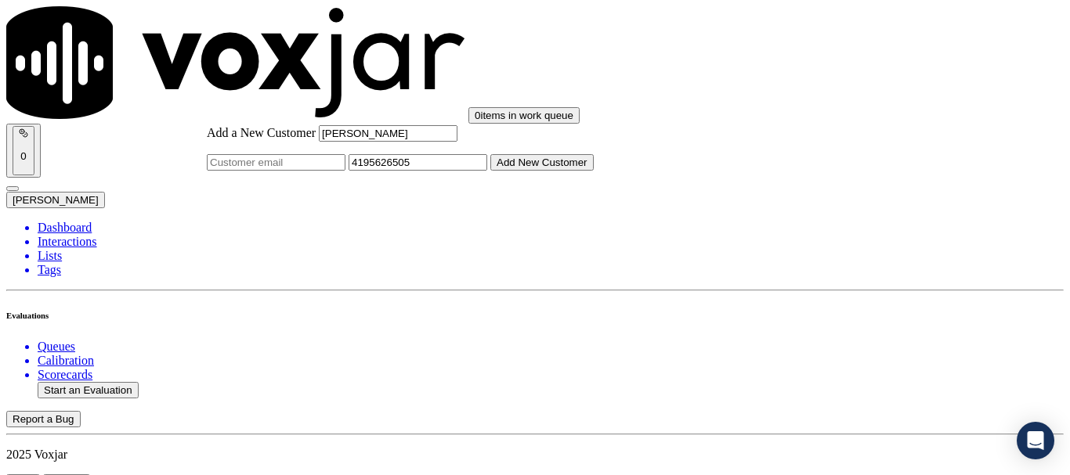
drag, startPoint x: 604, startPoint y: 278, endPoint x: 477, endPoint y: 291, distance: 127.5
click at [594, 171] on button "Add New Customer" at bounding box center [541, 162] width 103 height 16
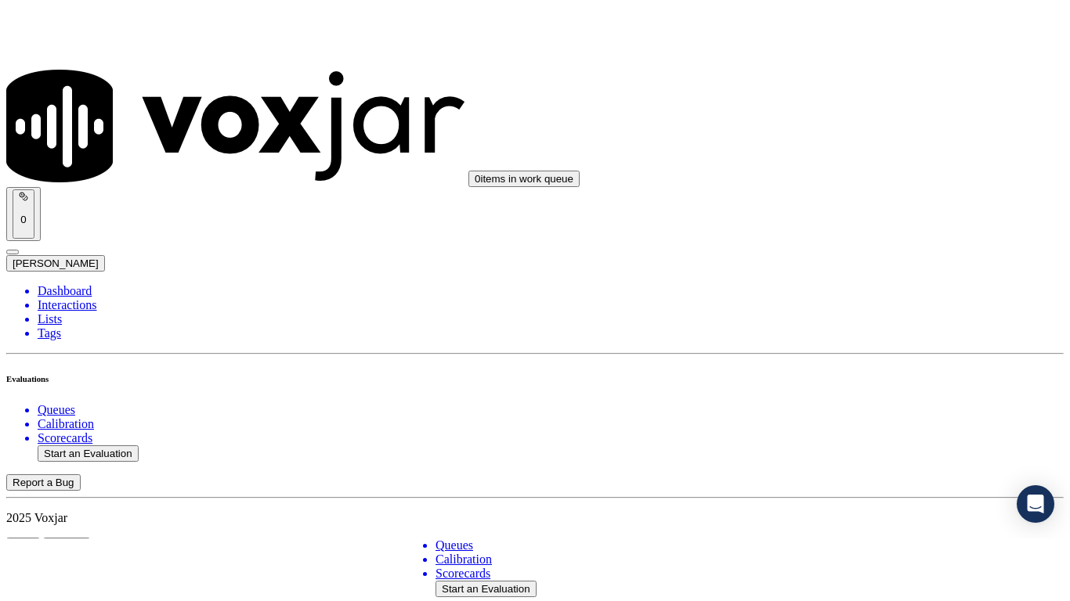
scroll to position [313, 0]
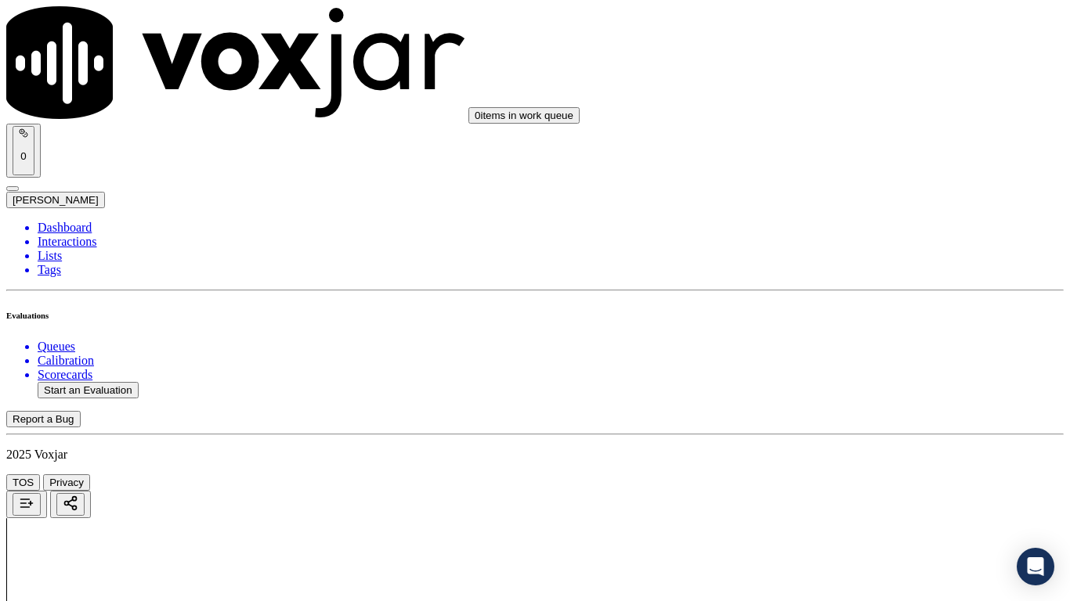
click at [856, 323] on div "Yes" at bounding box center [892, 316] width 199 height 14
click at [839, 419] on div "Yes" at bounding box center [892, 412] width 199 height 14
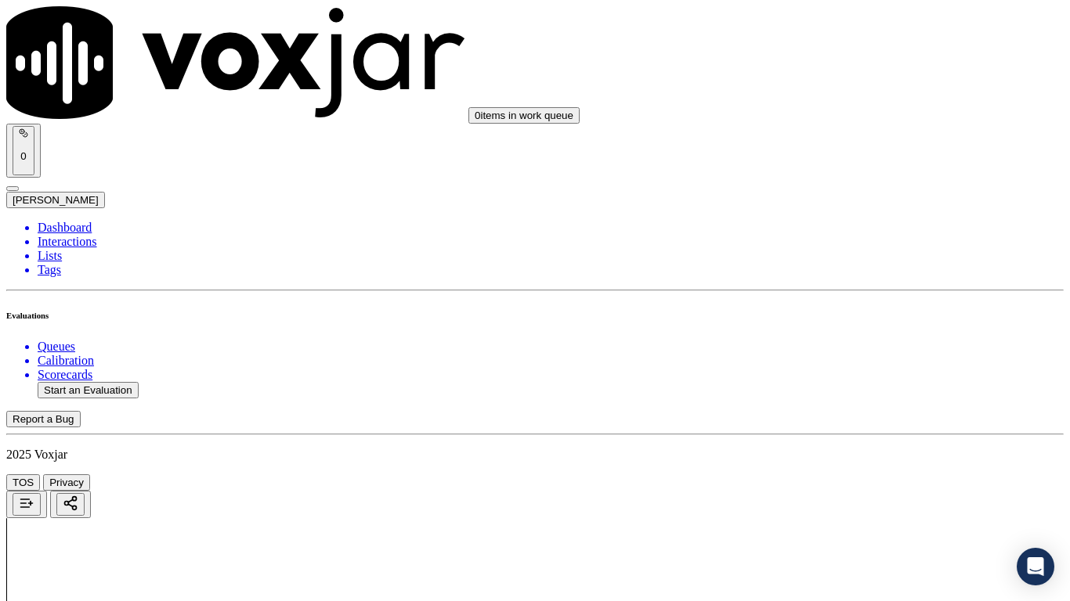
click at [856, 267] on div "Yes" at bounding box center [892, 260] width 199 height 14
click at [850, 475] on div "N/A" at bounding box center [892, 504] width 199 height 14
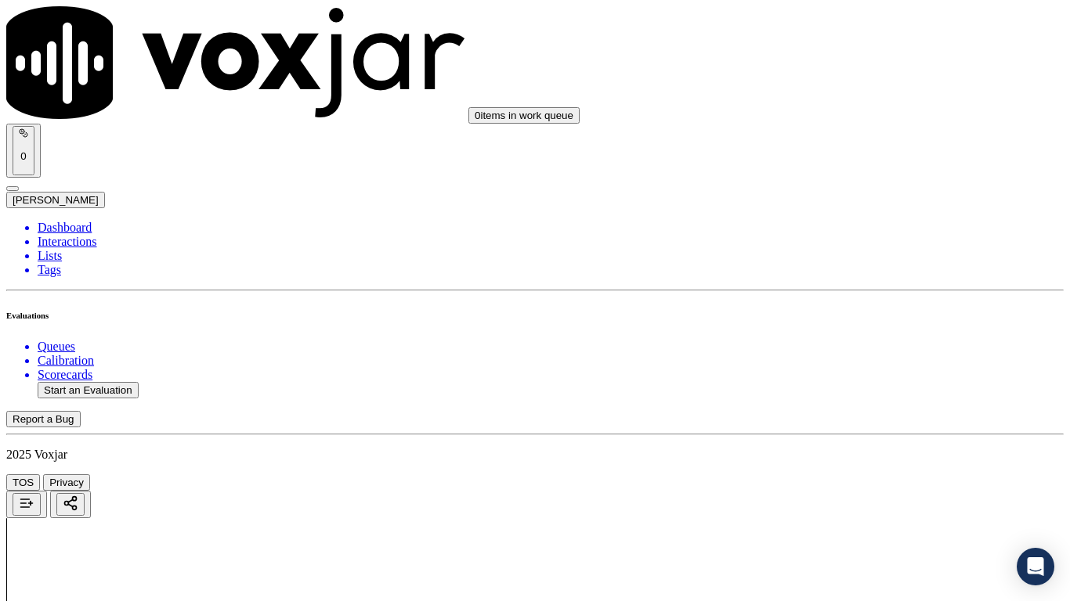
drag, startPoint x: 858, startPoint y: 238, endPoint x: 867, endPoint y: 264, distance: 27.2
click at [858, 217] on div "N/A" at bounding box center [892, 210] width 199 height 14
click at [850, 385] on div "Yes" at bounding box center [892, 379] width 199 height 14
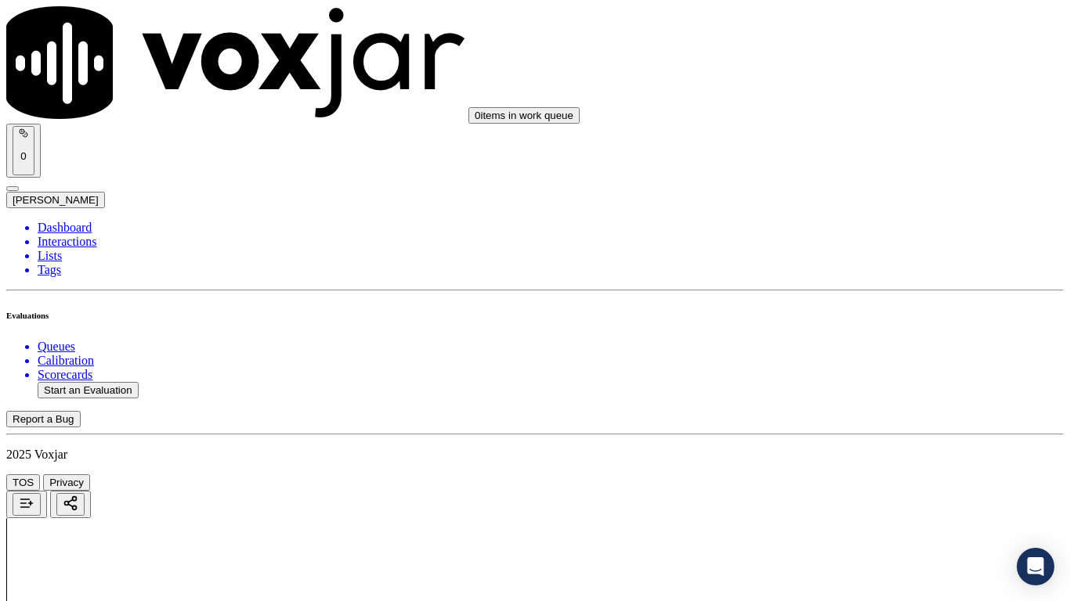
scroll to position [1410, 0]
click at [857, 203] on div "Yes" at bounding box center [892, 204] width 199 height 14
drag, startPoint x: 865, startPoint y: 431, endPoint x: 867, endPoint y: 444, distance: 12.7
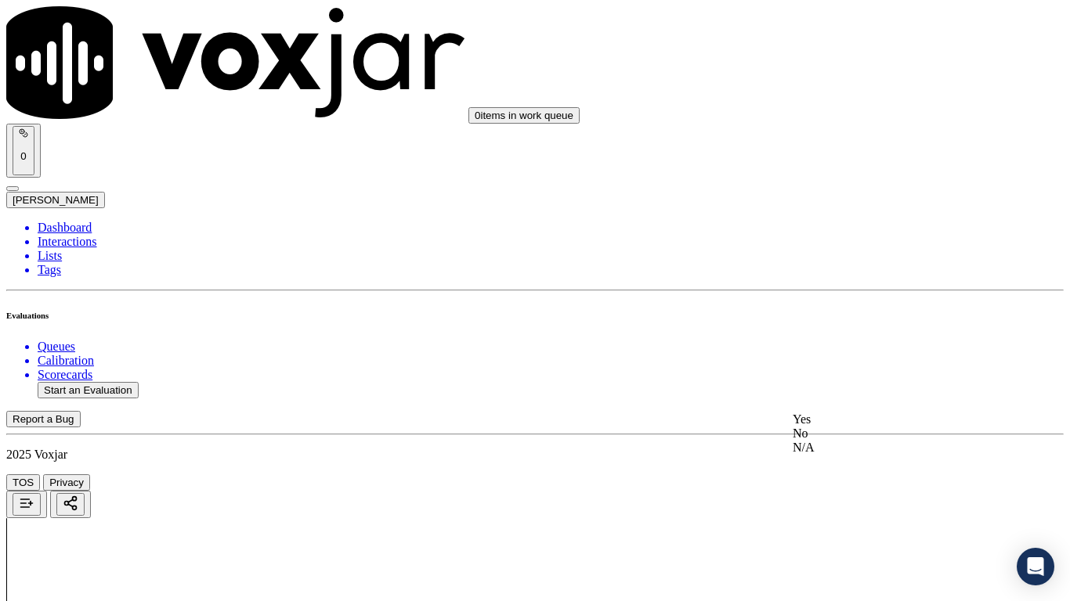
click at [865, 427] on div "Yes" at bounding box center [892, 420] width 199 height 14
click at [867, 389] on div "Yes" at bounding box center [892, 382] width 199 height 14
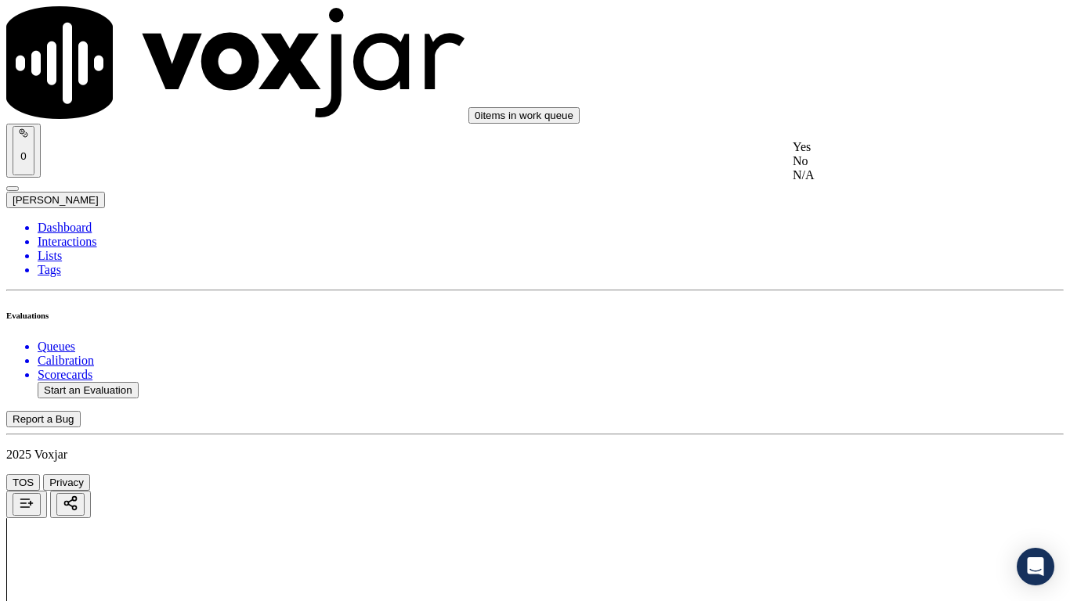
drag, startPoint x: 862, startPoint y: 152, endPoint x: 858, endPoint y: 225, distance: 73.0
click at [862, 154] on div "Yes" at bounding box center [892, 147] width 199 height 14
click at [853, 146] on div "Yes" at bounding box center [892, 141] width 199 height 14
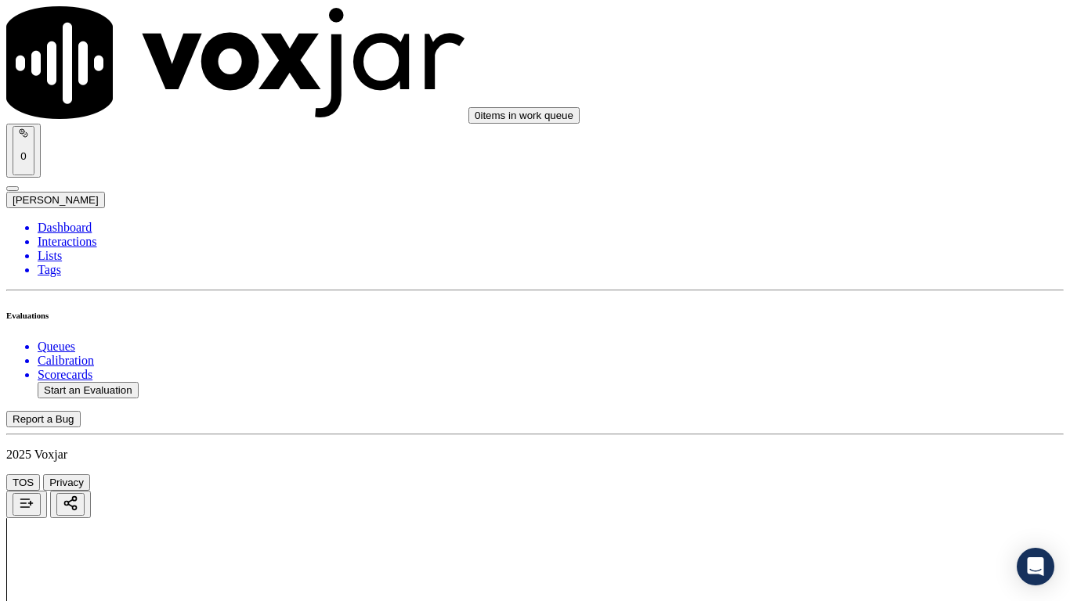
click at [870, 421] on div "Yes" at bounding box center [892, 413] width 199 height 14
click at [856, 345] on div "Yes" at bounding box center [892, 338] width 199 height 14
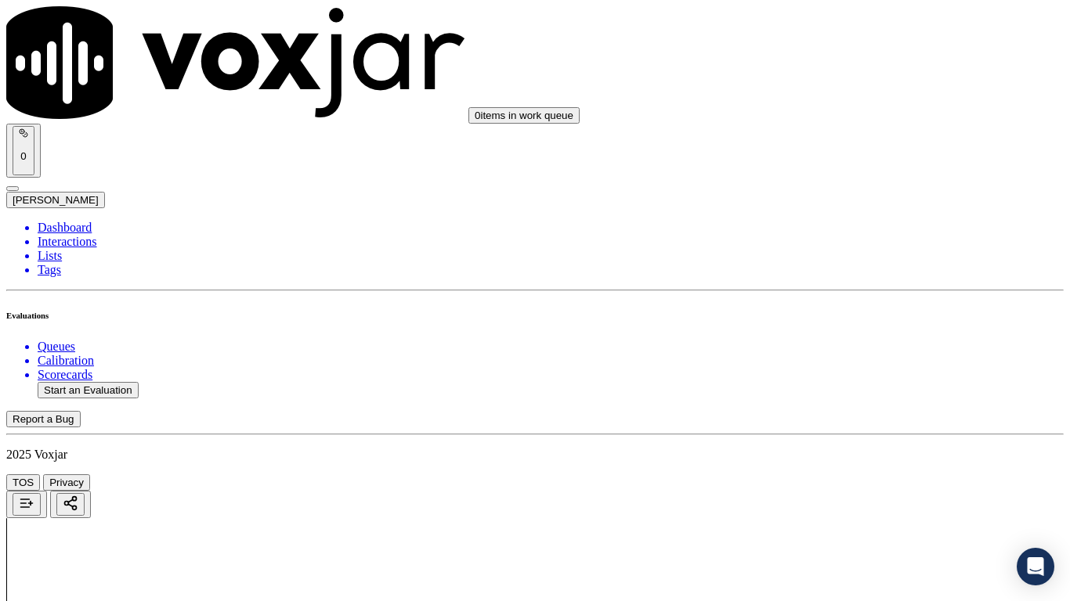
click at [849, 144] on div "Yes" at bounding box center [892, 141] width 199 height 14
click at [840, 417] on div "Yes" at bounding box center [892, 415] width 199 height 14
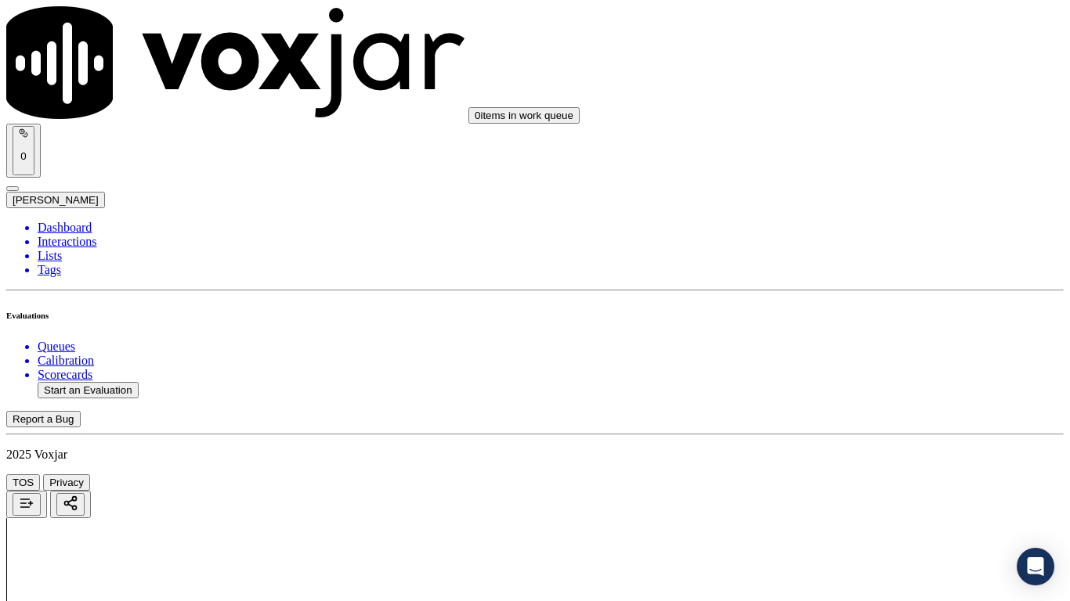
click at [847, 205] on div "Yes" at bounding box center [892, 204] width 199 height 14
click at [836, 427] on div "Yes" at bounding box center [892, 420] width 199 height 14
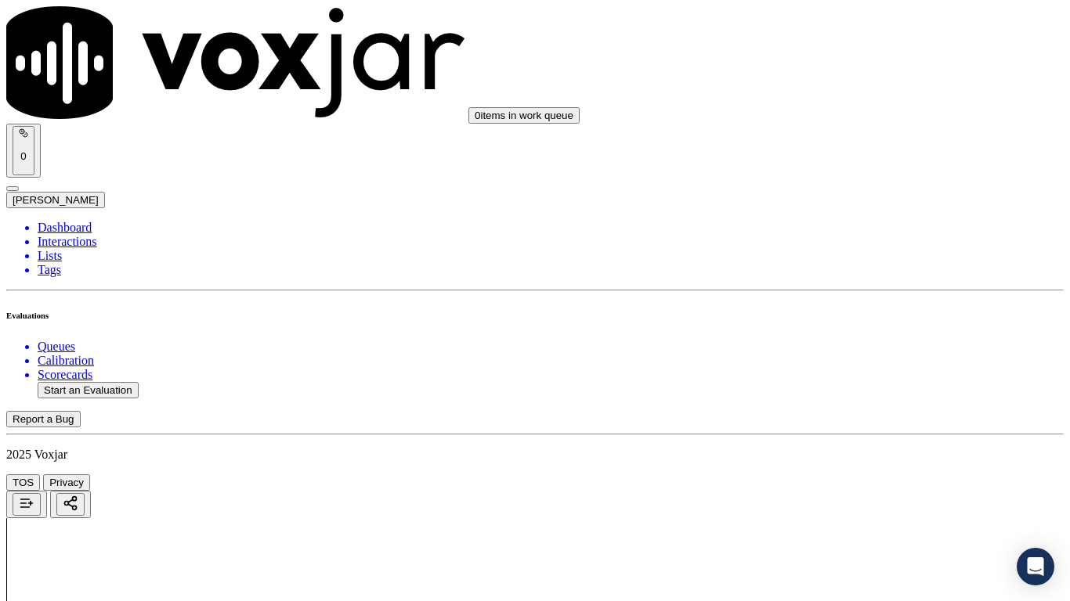
click at [832, 226] on div "Yes" at bounding box center [892, 225] width 199 height 14
click at [854, 475] on div "Yes" at bounding box center [892, 506] width 199 height 14
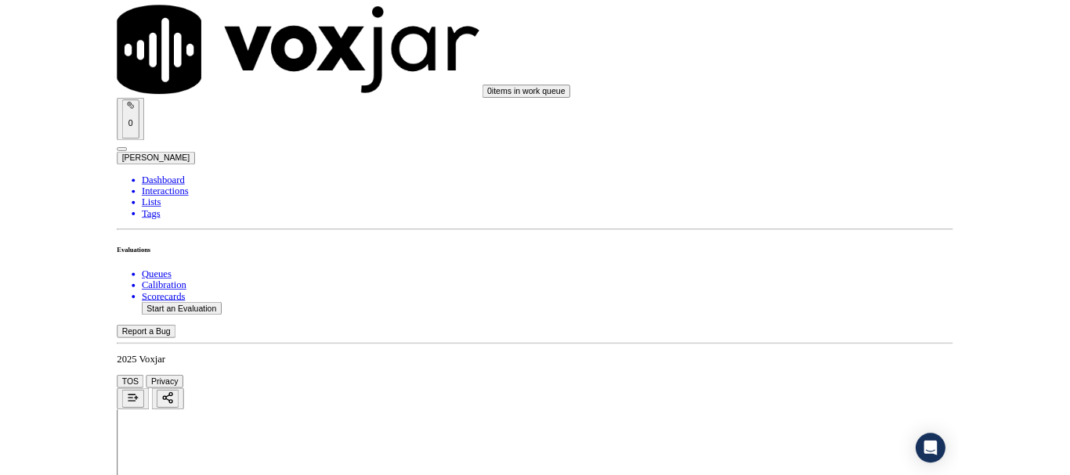
scroll to position [4307, 0]
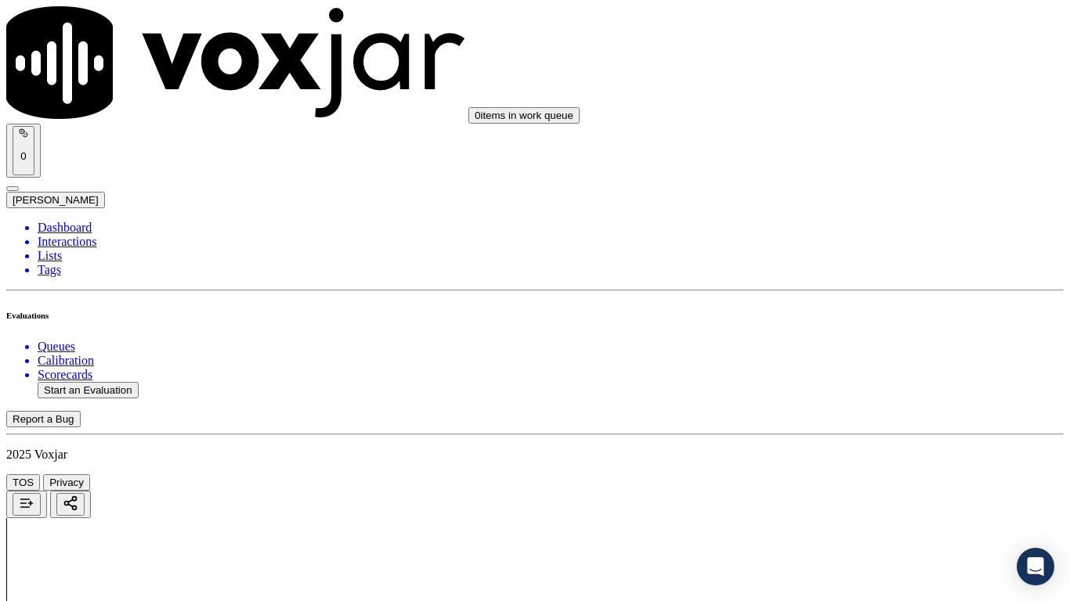
click at [854, 240] on div "Yes" at bounding box center [892, 233] width 199 height 14
click at [849, 453] on div "Yes" at bounding box center [892, 449] width 199 height 14
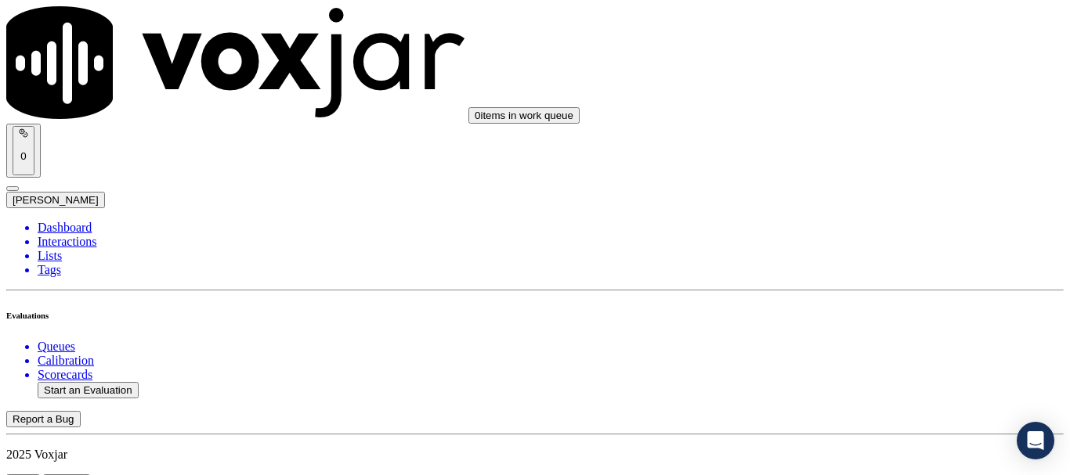
click at [98, 382] on button "Start an Evaluation" at bounding box center [88, 390] width 101 height 16
type input "08132025_2155359042.mp3"
type input "[PERSON_NAME]"
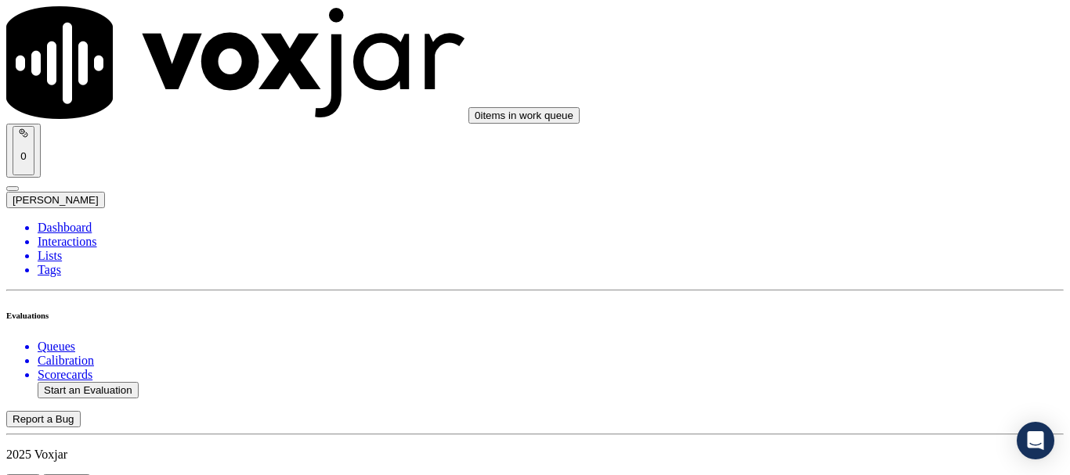
type input "[DATE]T21:46"
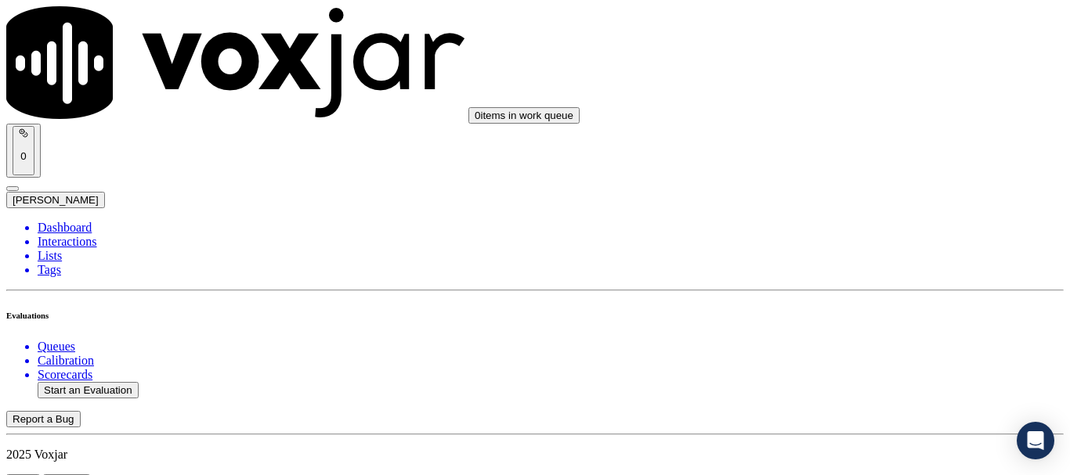
scroll to position [235, 0]
paste input "[PERSON_NAME]"
type input "[PERSON_NAME]"
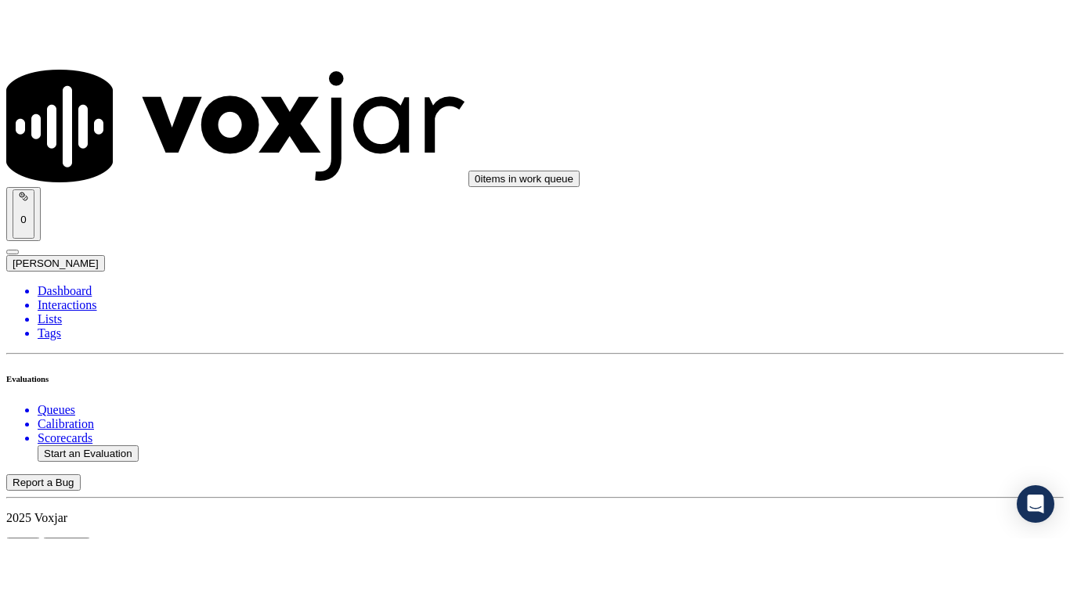
scroll to position [313, 0]
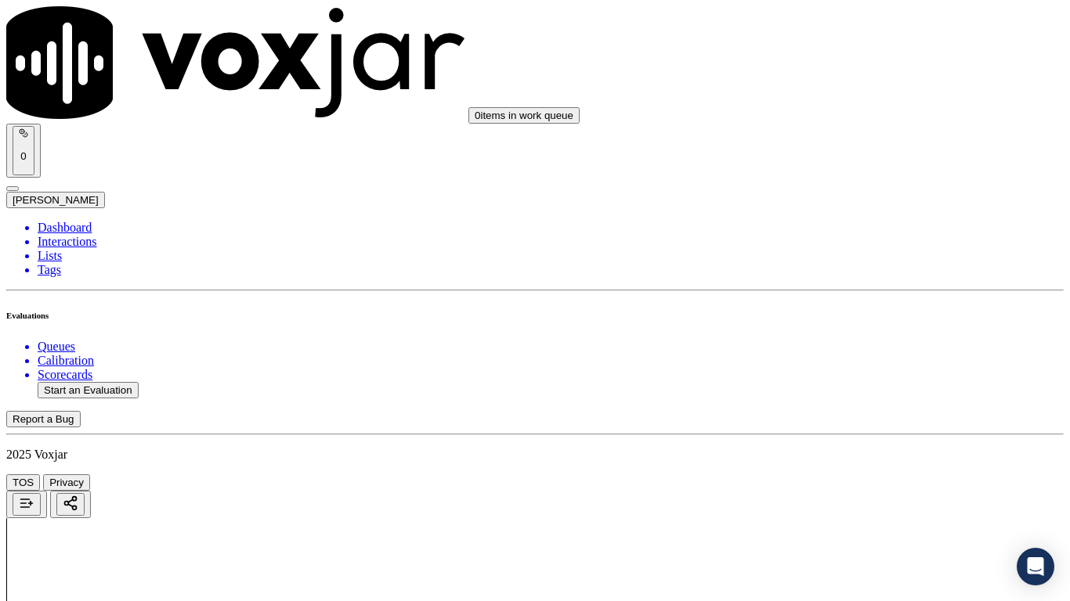
click at [882, 323] on div "Yes" at bounding box center [892, 316] width 199 height 14
drag, startPoint x: 847, startPoint y: 302, endPoint x: 870, endPoint y: 463, distance: 163.0
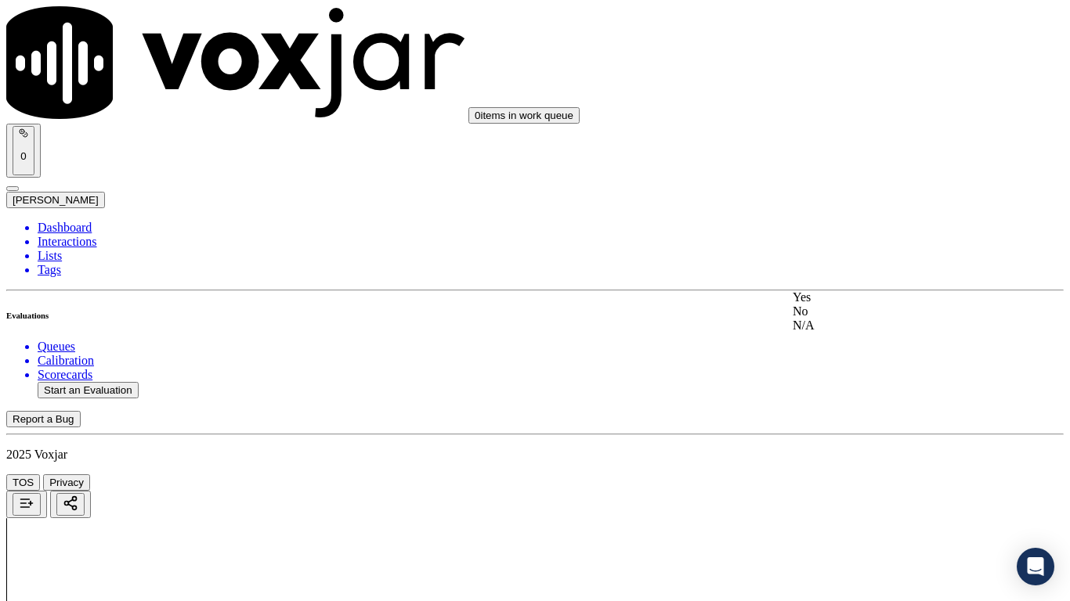
click at [847, 302] on div "Yes" at bounding box center [892, 298] width 199 height 14
click at [852, 475] on div "Yes" at bounding box center [892, 495] width 199 height 14
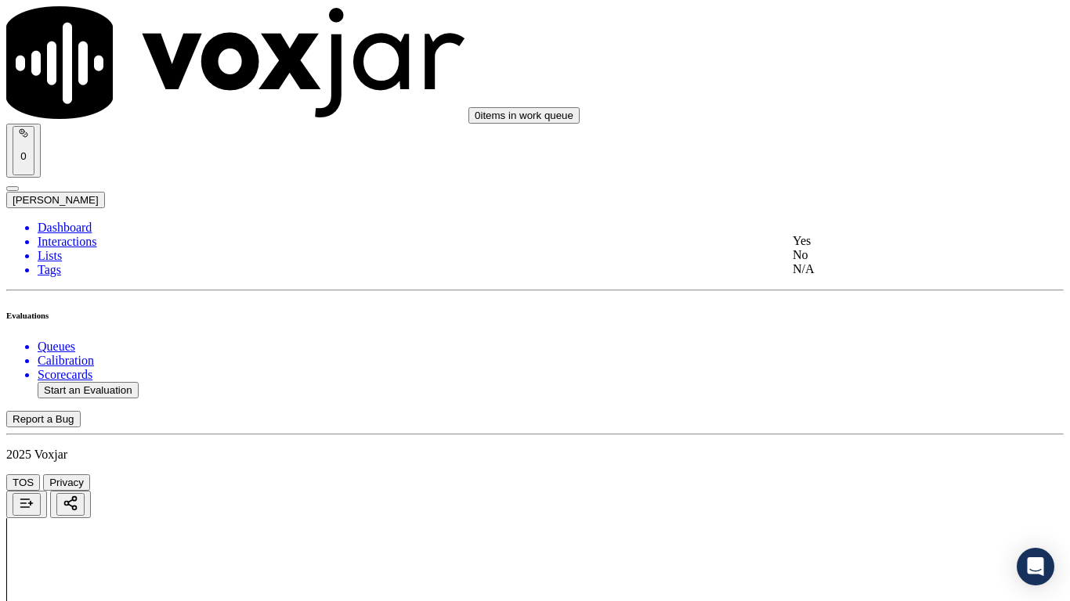
click at [849, 276] on div "N/A" at bounding box center [892, 269] width 199 height 14
click at [841, 475] on div "N/A" at bounding box center [892, 523] width 199 height 14
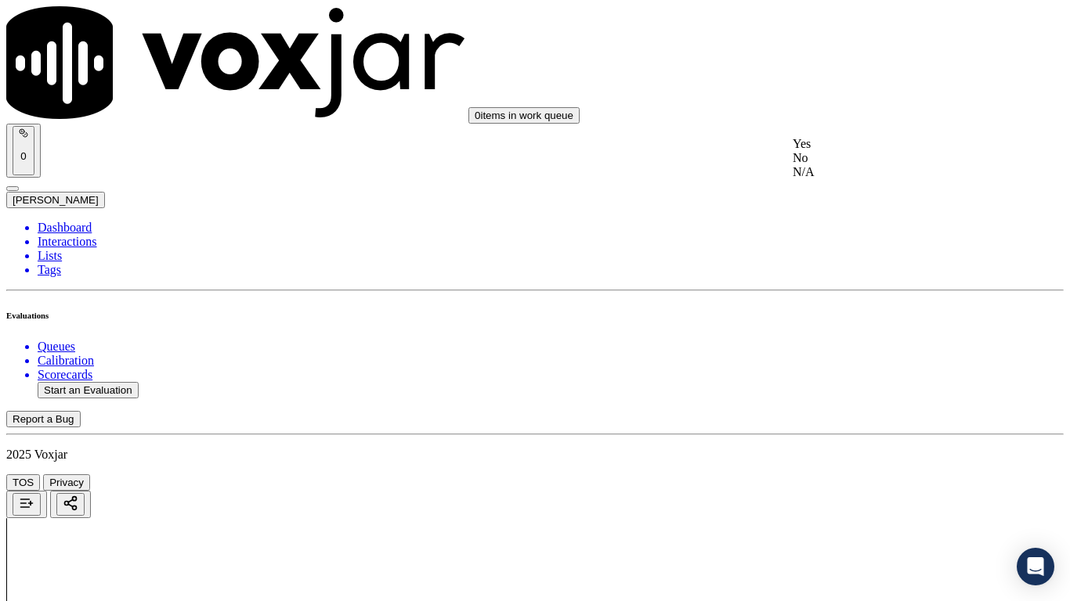
click at [839, 151] on div "Yes" at bounding box center [892, 144] width 199 height 14
click at [864, 367] on div "Yes" at bounding box center [892, 360] width 199 height 14
drag, startPoint x: 868, startPoint y: 542, endPoint x: 868, endPoint y: 586, distance: 43.9
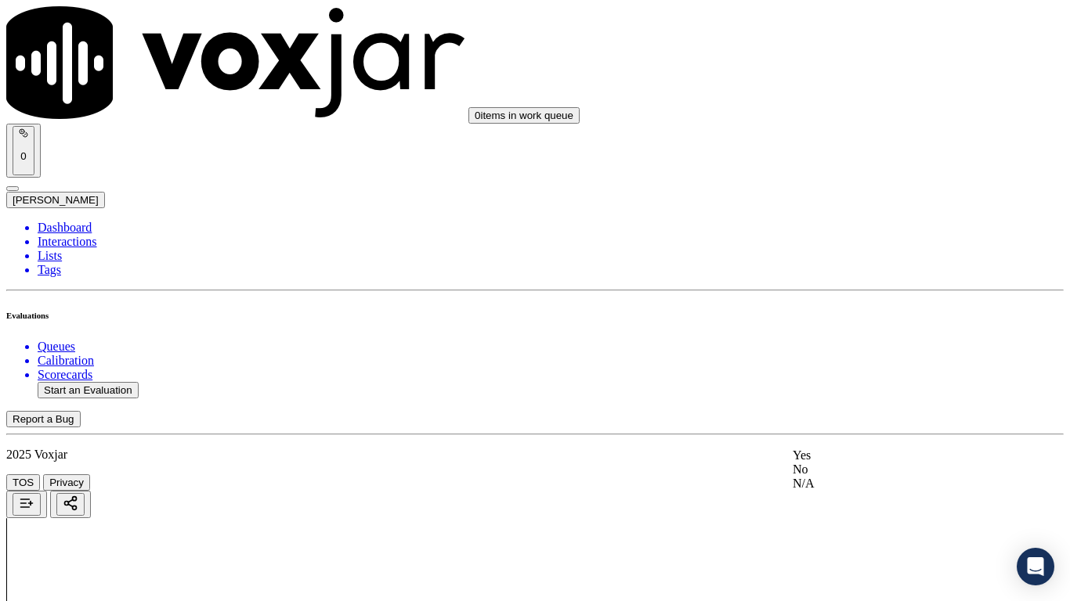
click at [848, 463] on div "Yes" at bounding box center [892, 456] width 199 height 14
click at [844, 311] on div "Yes" at bounding box center [892, 304] width 199 height 14
drag, startPoint x: 873, startPoint y: 507, endPoint x: 875, endPoint y: 547, distance: 39.2
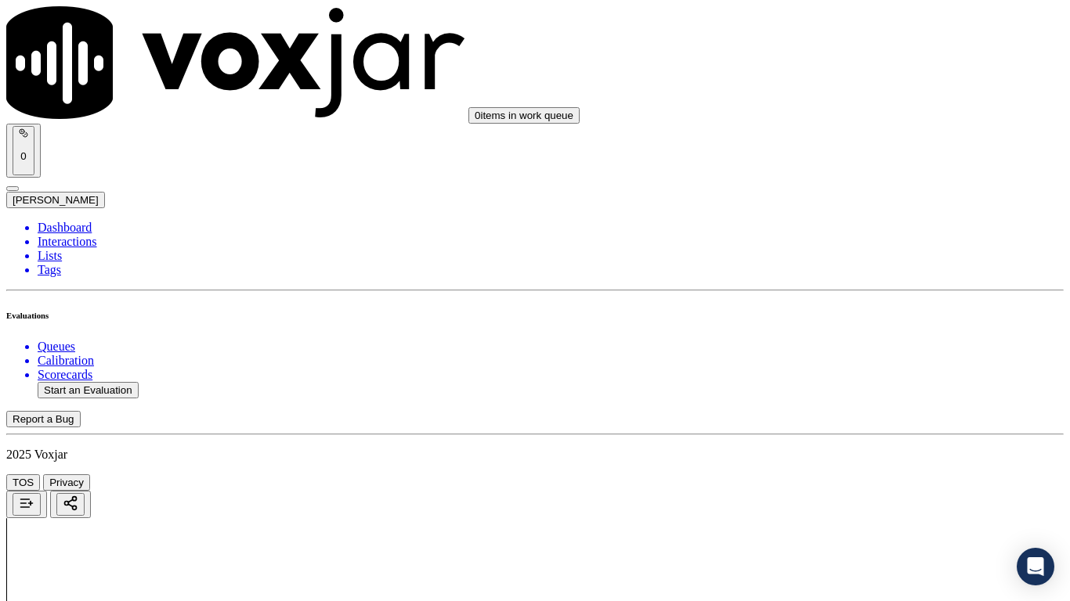
click at [843, 425] on div "Yes" at bounding box center [892, 418] width 199 height 14
click at [858, 305] on div "Yes" at bounding box center [892, 298] width 199 height 14
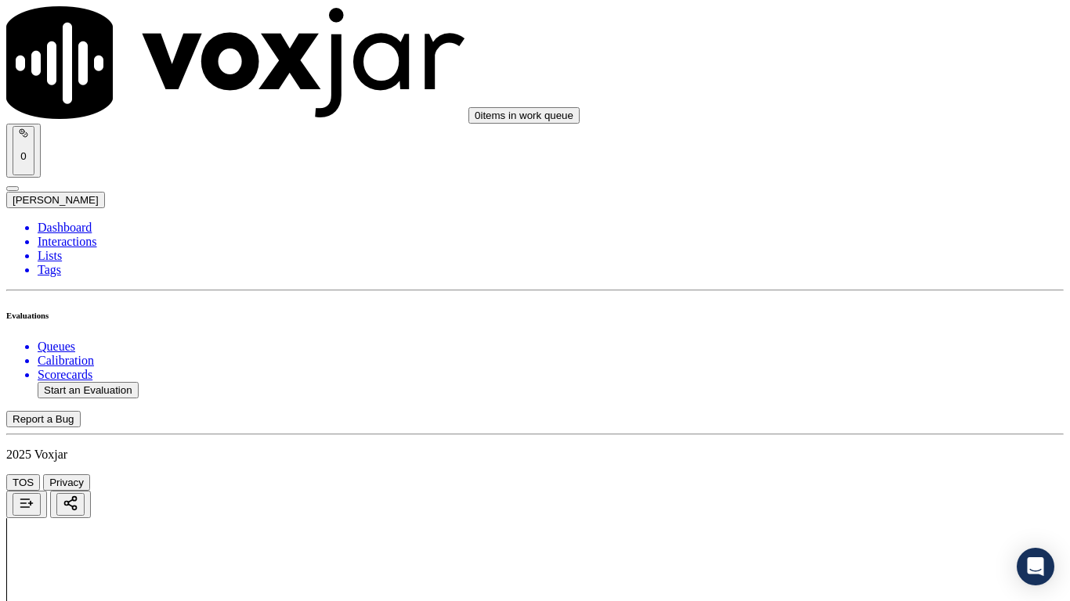
click at [843, 457] on div "Yes" at bounding box center [892, 449] width 199 height 14
drag, startPoint x: 847, startPoint y: 206, endPoint x: 873, endPoint y: 266, distance: 65.6
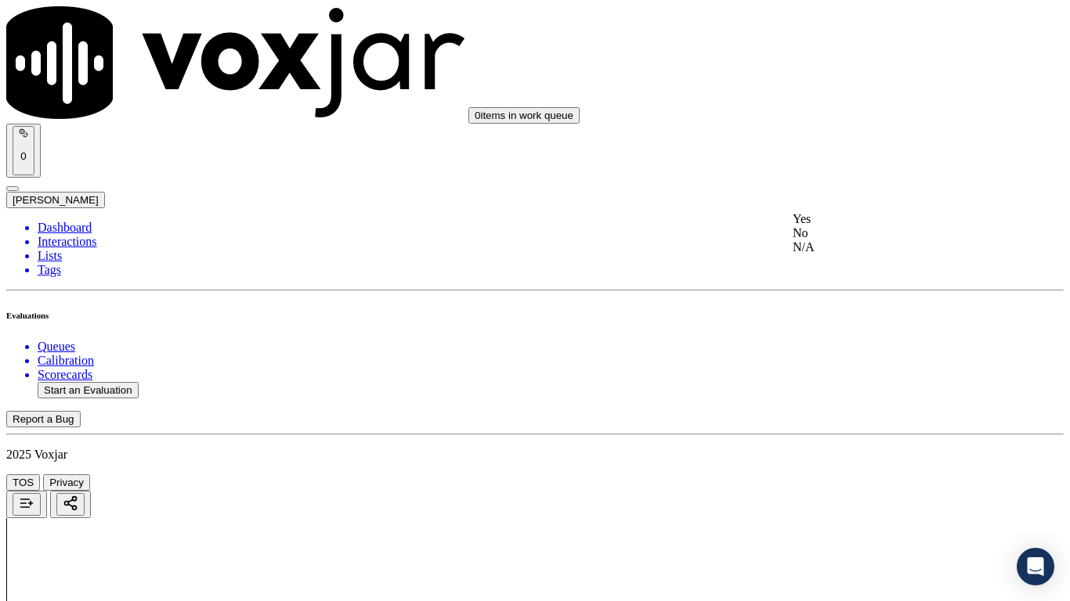
click at [855, 226] on div "Yes" at bounding box center [892, 219] width 199 height 14
drag, startPoint x: 858, startPoint y: 417, endPoint x: 881, endPoint y: 477, distance: 64.4
click at [858, 421] on div "Yes" at bounding box center [892, 417] width 199 height 14
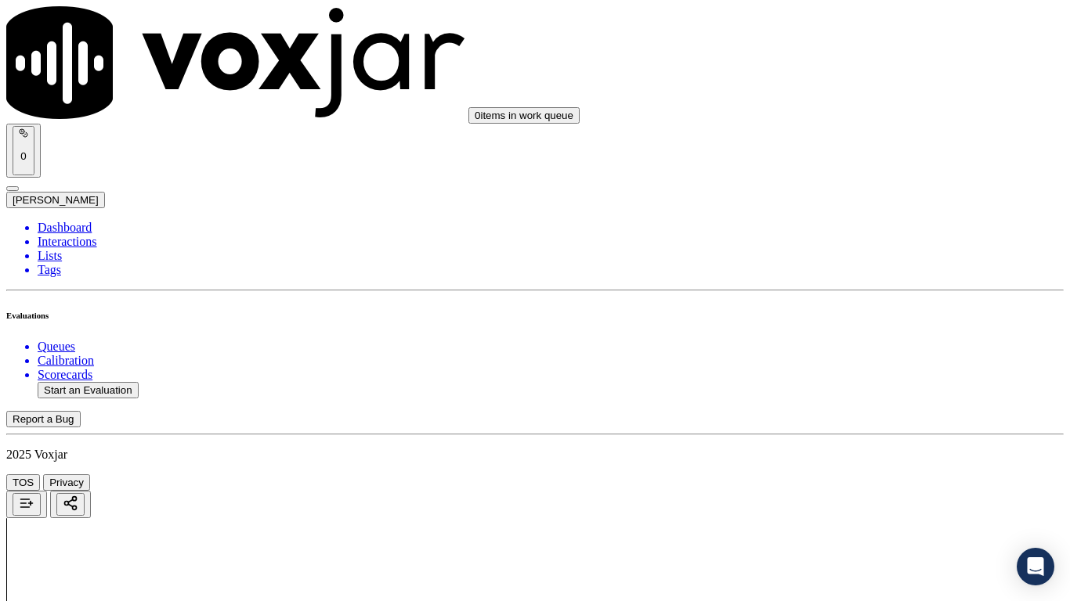
click at [827, 151] on div "Yes" at bounding box center [892, 144] width 199 height 14
drag, startPoint x: 837, startPoint y: 337, endPoint x: 836, endPoint y: 345, distance: 7.9
click at [837, 367] on div "Yes" at bounding box center [892, 360] width 199 height 14
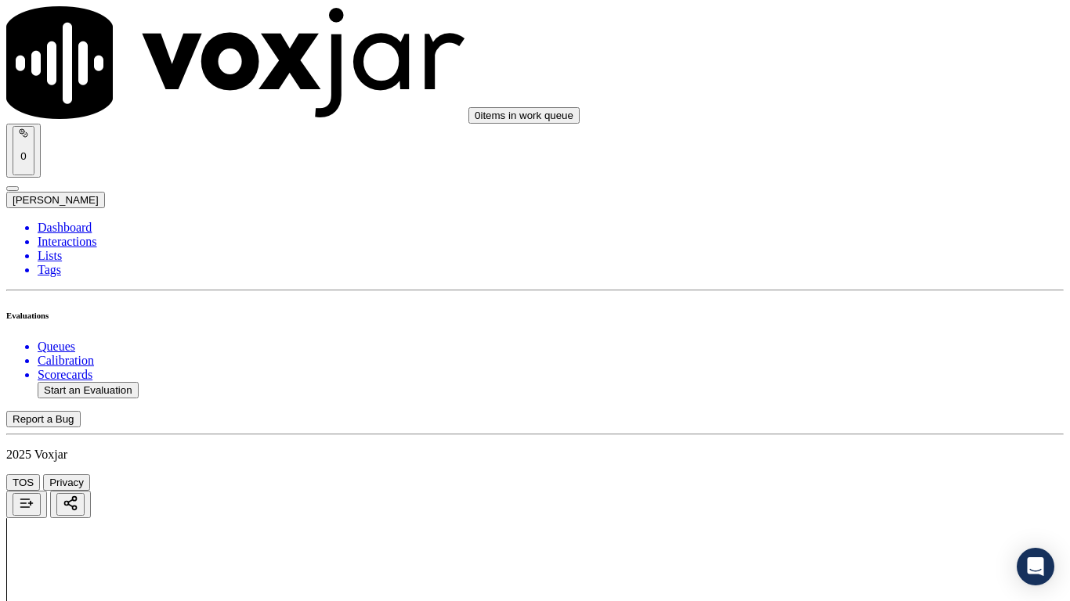
click at [843, 463] on div "Yes" at bounding box center [892, 456] width 199 height 14
click at [863, 233] on div "Yes" at bounding box center [892, 225] width 199 height 14
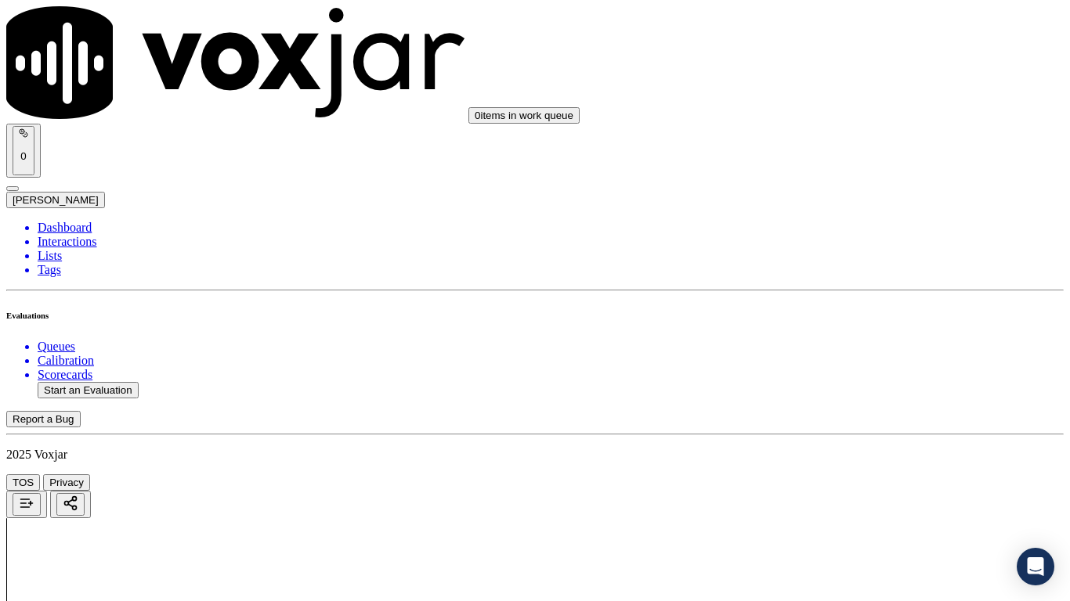
click at [854, 475] on div "Yes" at bounding box center [892, 506] width 199 height 14
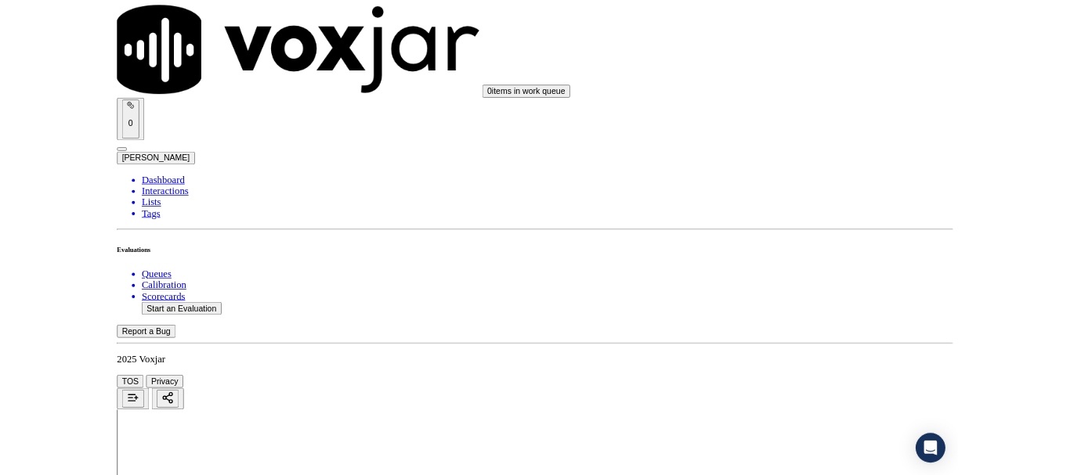
scroll to position [4307, 0]
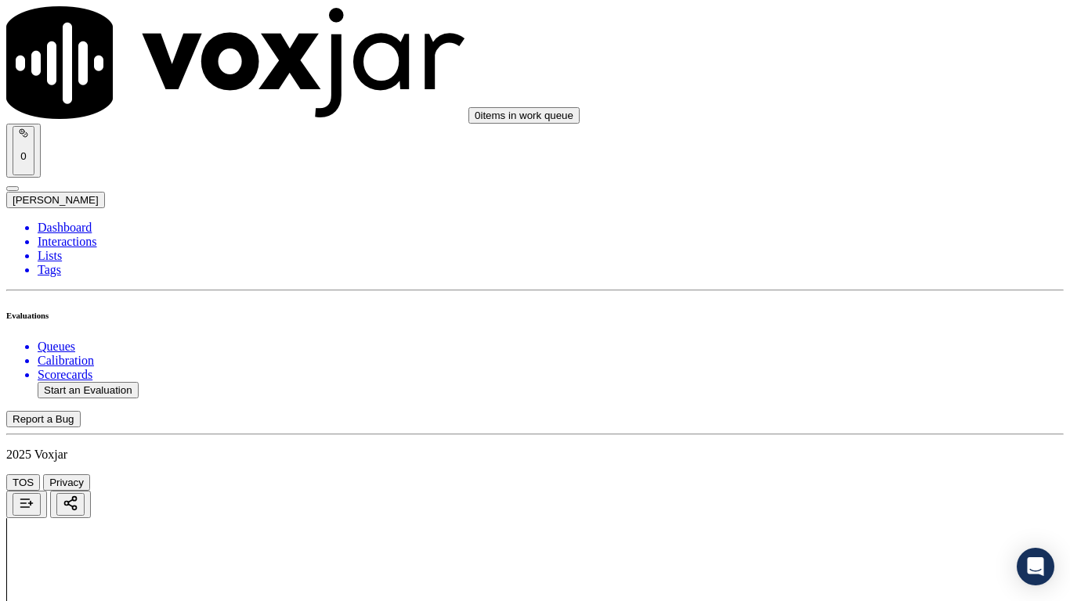
click at [850, 237] on div "Yes" at bounding box center [892, 233] width 199 height 14
drag, startPoint x: 865, startPoint y: 457, endPoint x: 814, endPoint y: 568, distance: 122.3
click at [865, 457] on div "Yes" at bounding box center [892, 449] width 199 height 14
